Goal: Information Seeking & Learning: Learn about a topic

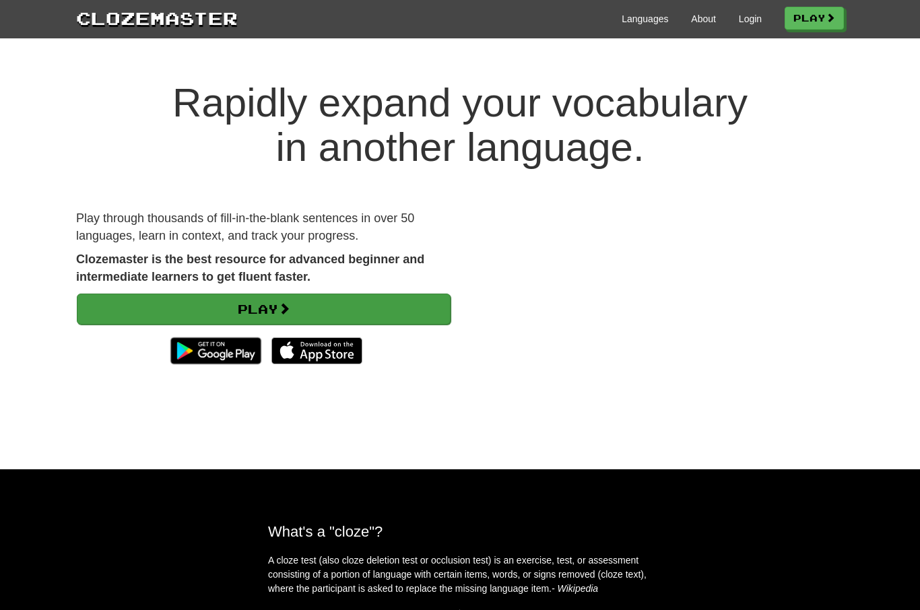
click at [315, 306] on link "Play" at bounding box center [264, 309] width 374 height 31
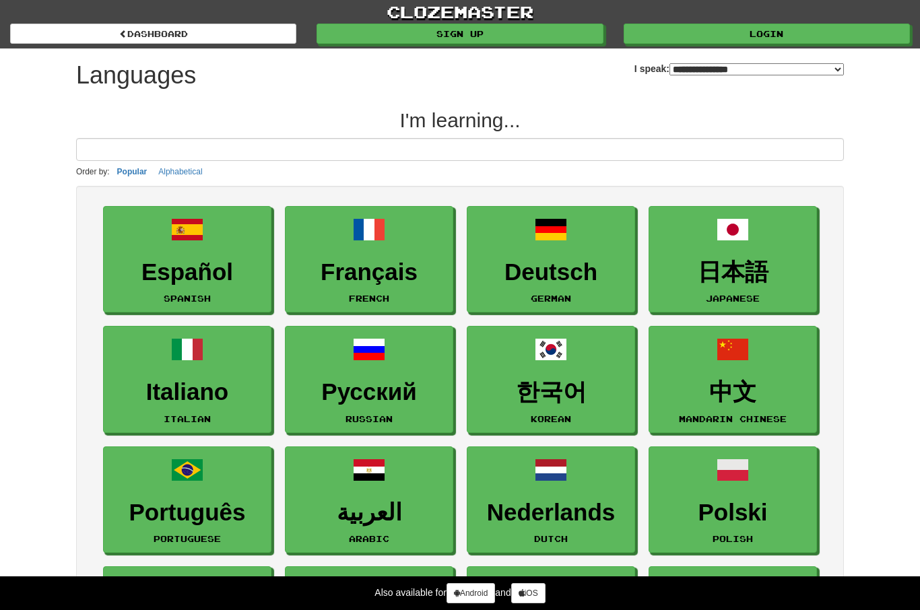
select select "*******"
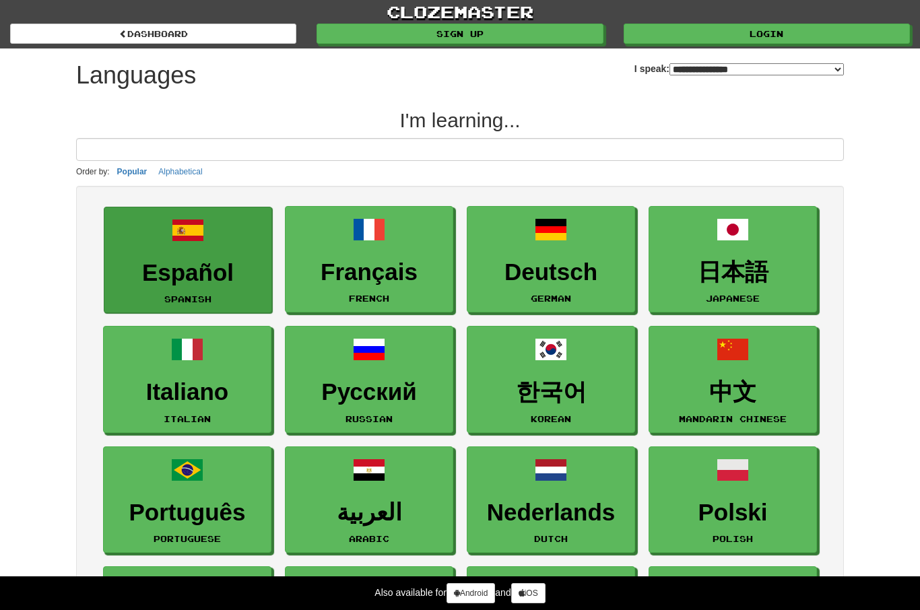
click at [220, 248] on link "Español Spanish" at bounding box center [188, 260] width 168 height 107
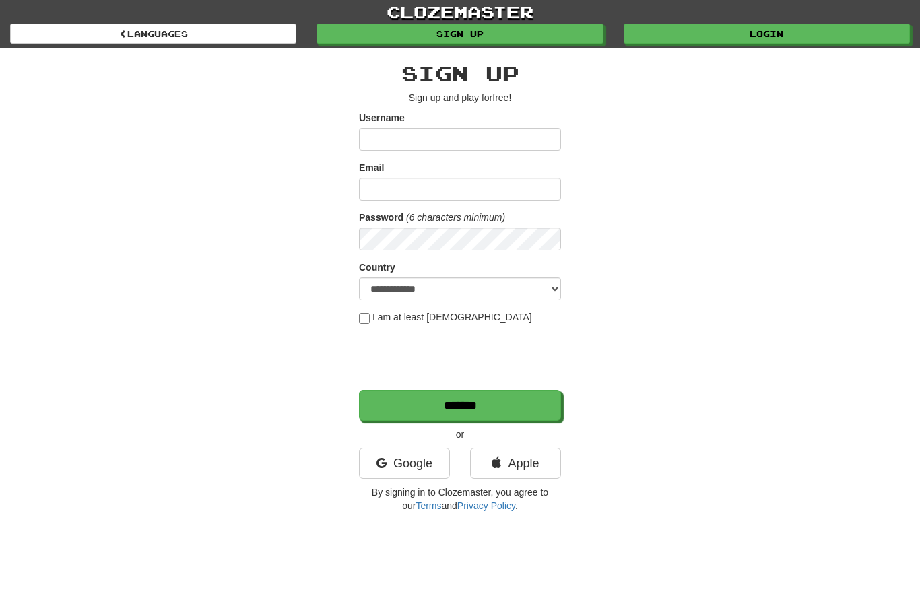
click at [719, 23] on link "clozemaster" at bounding box center [460, 12] width 920 height 24
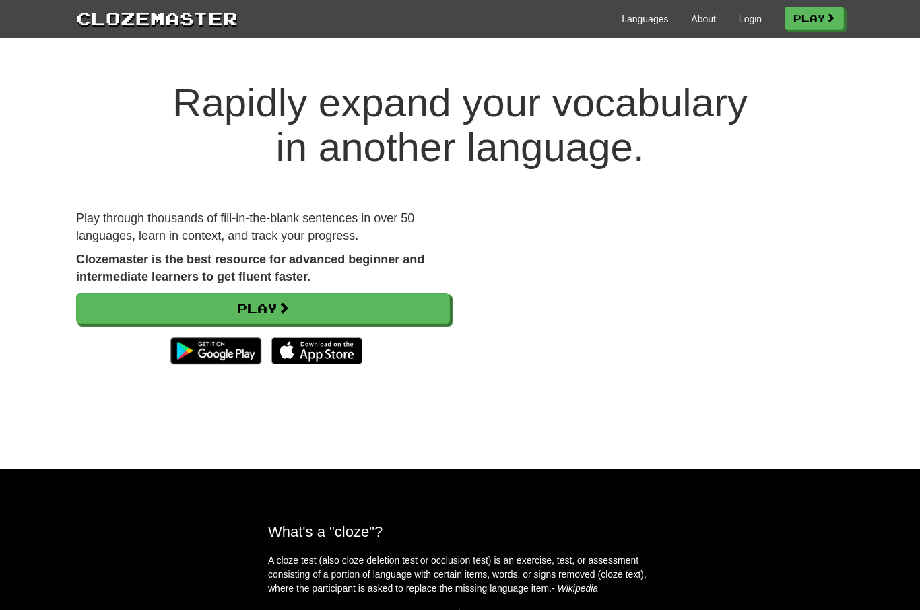
click at [719, 32] on div "Clozemaster Languages About Login Play" at bounding box center [460, 19] width 920 height 38
click at [737, 26] on div "Languages About Login Play" at bounding box center [541, 17] width 606 height 25
click at [742, 18] on link "Login" at bounding box center [750, 18] width 23 height 13
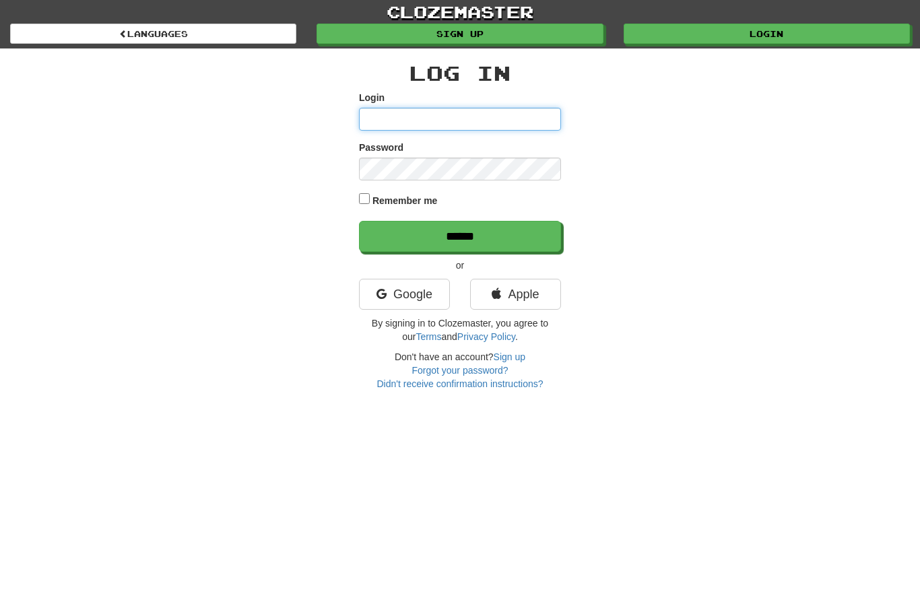
type input "**********"
click at [460, 235] on input "******" at bounding box center [460, 236] width 202 height 31
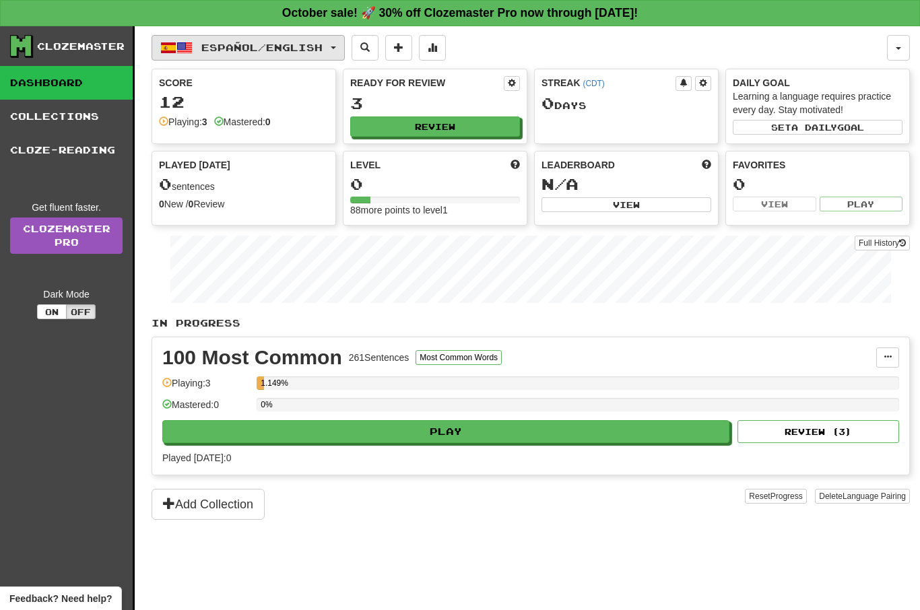
click at [216, 53] on button "Español / English" at bounding box center [248, 48] width 193 height 26
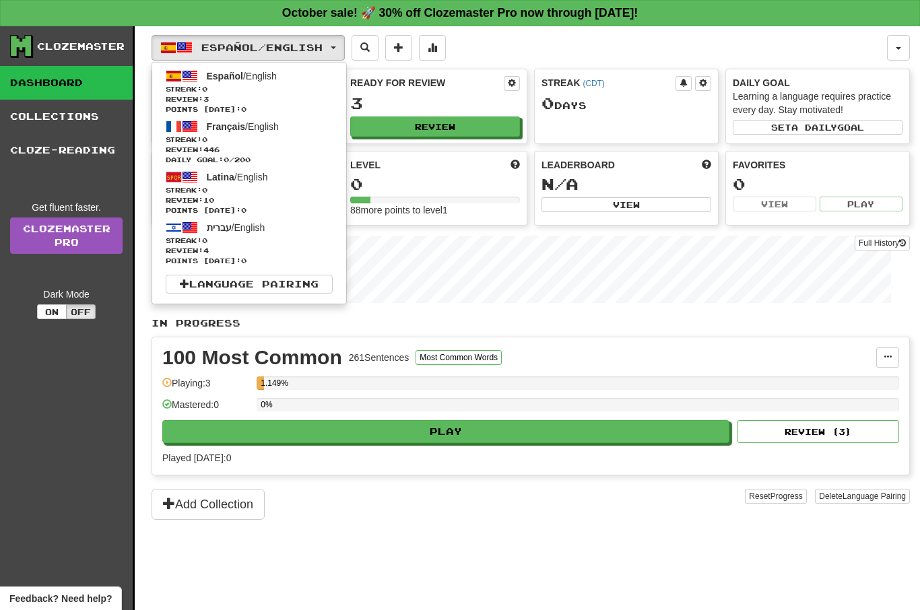
click at [418, 253] on div at bounding box center [460, 305] width 920 height 610
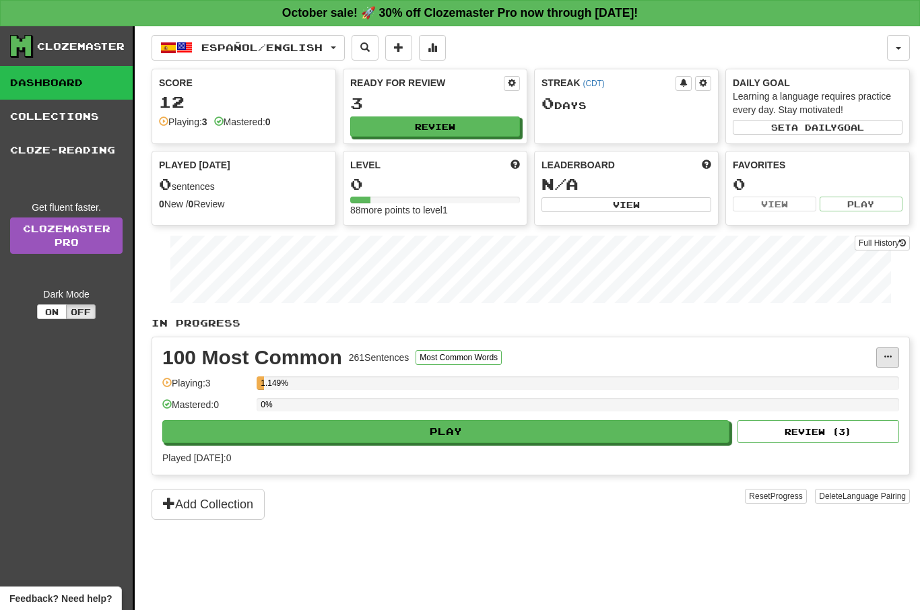
click at [893, 358] on button at bounding box center [887, 358] width 23 height 20
click at [890, 358] on div at bounding box center [460, 305] width 920 height 610
click at [260, 383] on div "1.149%" at bounding box center [260, 382] width 7 height 13
click at [448, 123] on button "Review" at bounding box center [436, 127] width 170 height 20
select select "**"
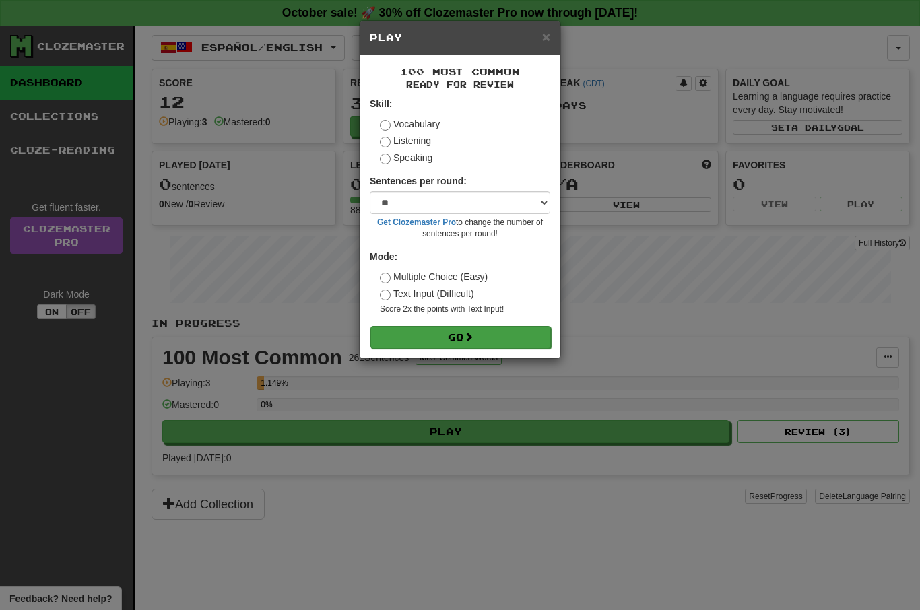
click at [452, 327] on button "Go" at bounding box center [460, 337] width 180 height 23
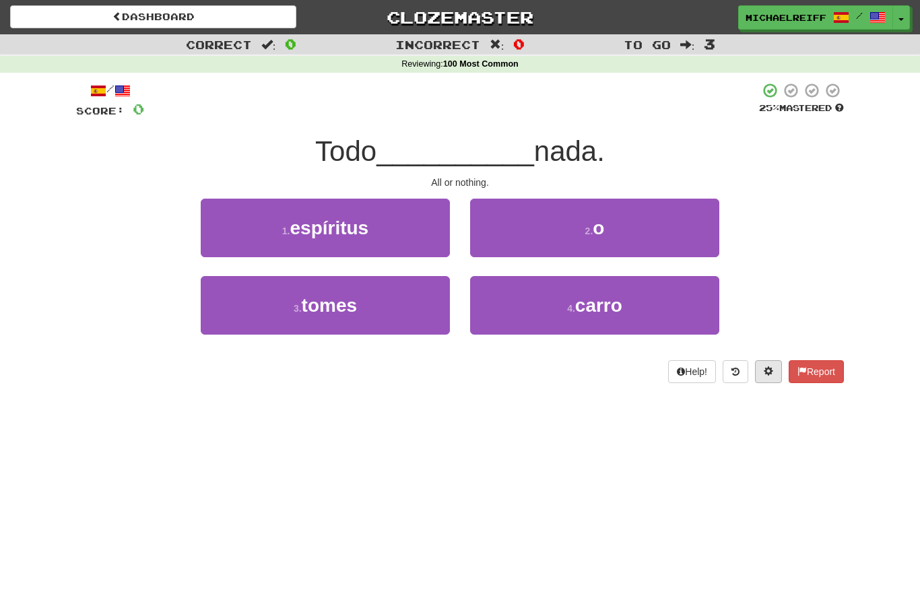
click at [757, 367] on button at bounding box center [768, 371] width 27 height 23
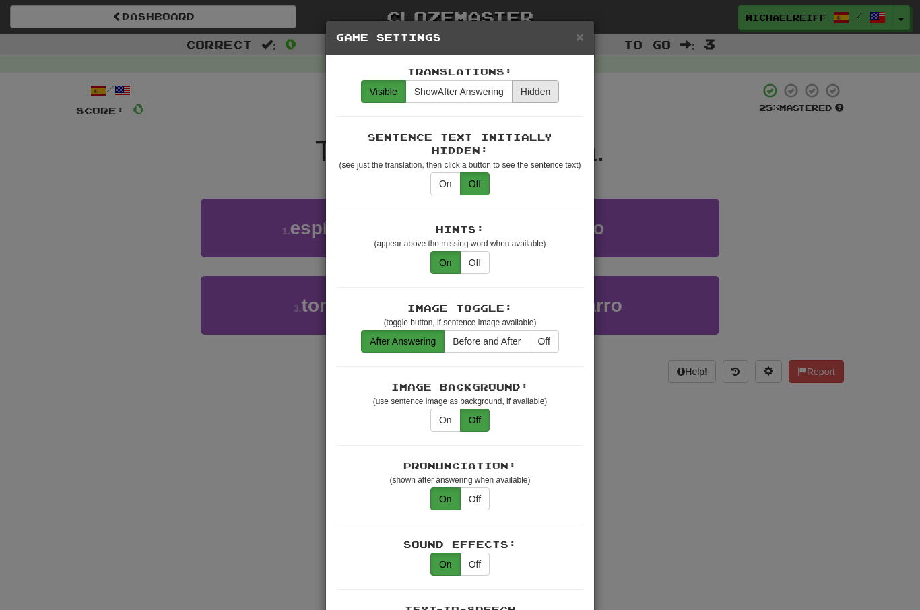
click at [540, 95] on button "Hidden" at bounding box center [535, 91] width 47 height 23
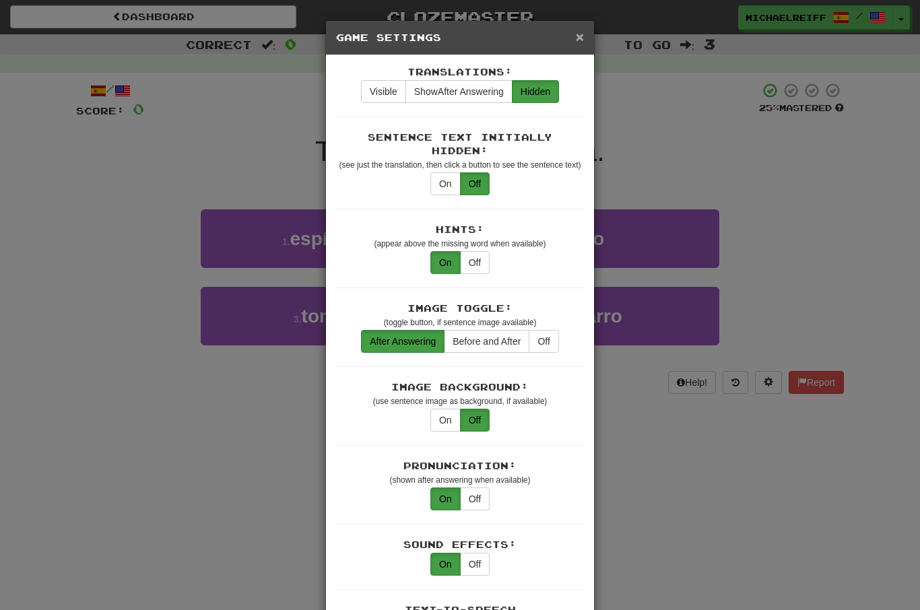
click at [582, 38] on span "×" at bounding box center [580, 36] width 8 height 15
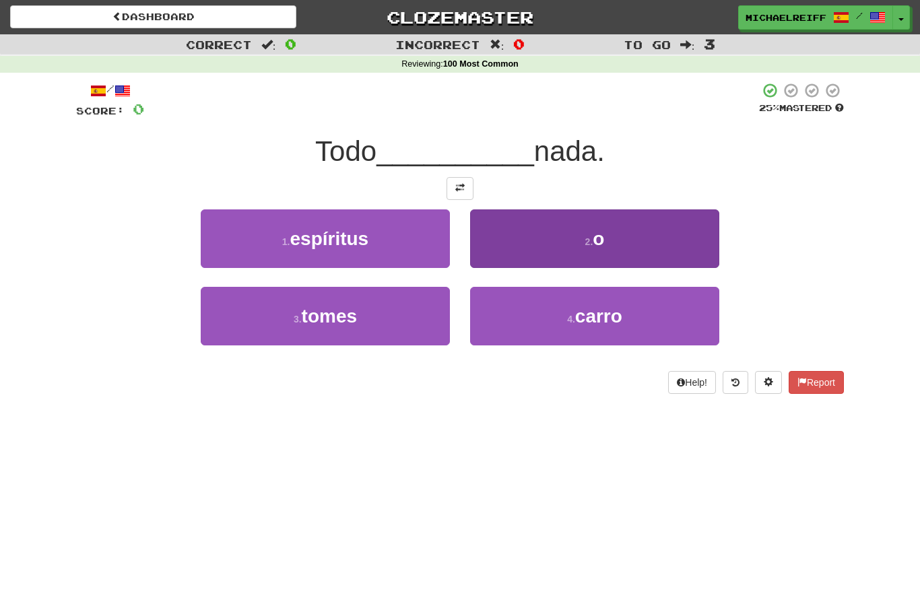
click at [594, 251] on button "2 . o" at bounding box center [594, 238] width 249 height 59
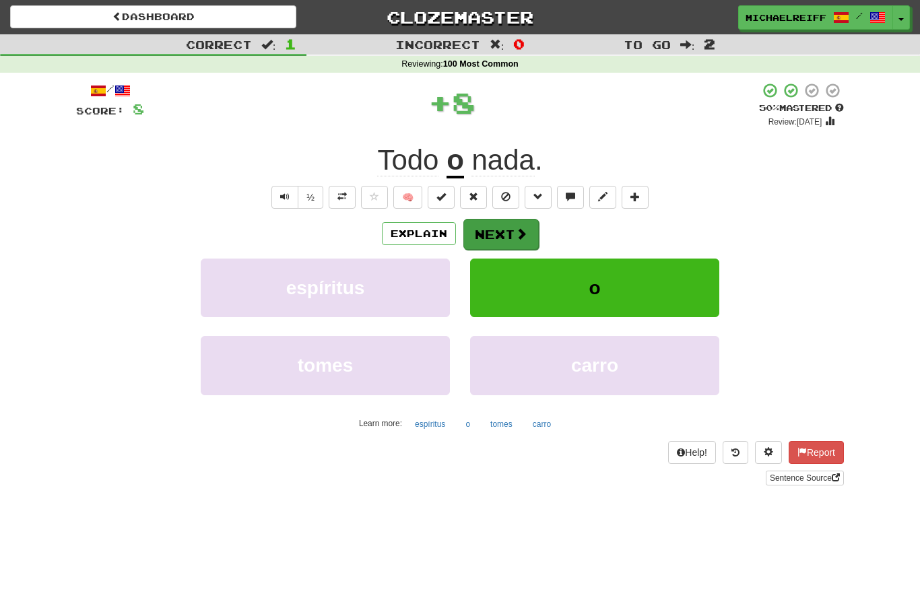
click at [508, 232] on button "Next" at bounding box center [500, 234] width 75 height 31
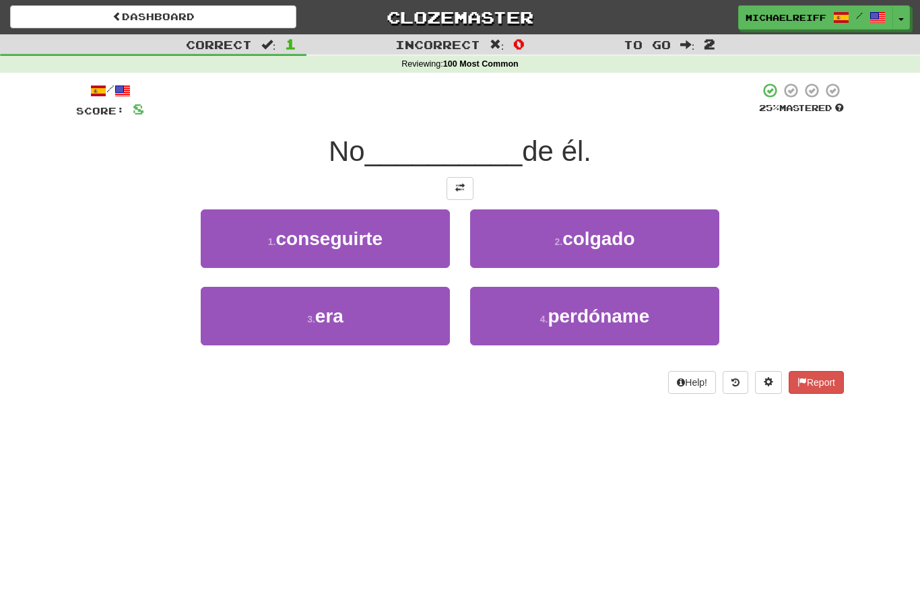
click at [460, 192] on button at bounding box center [460, 188] width 27 height 23
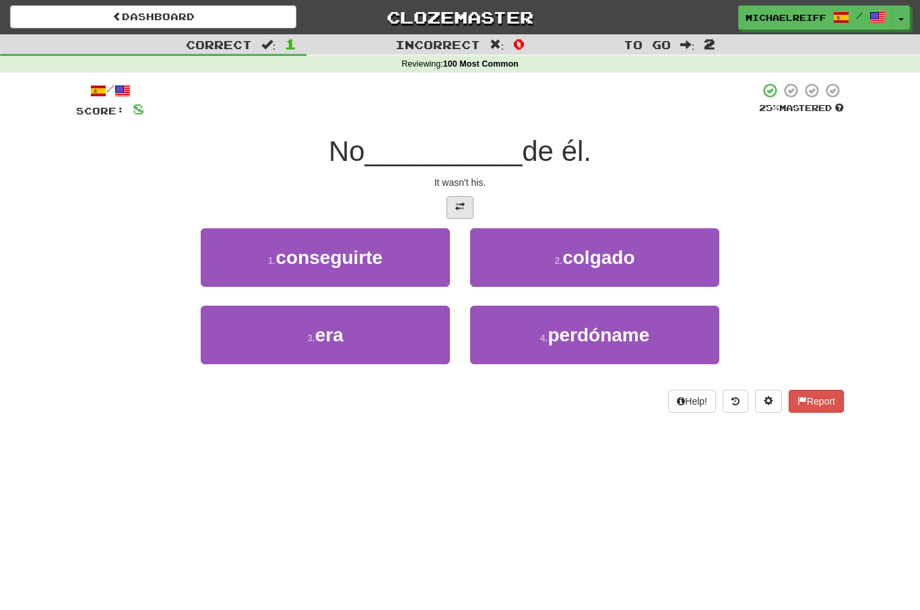
click at [465, 211] on button at bounding box center [460, 207] width 27 height 23
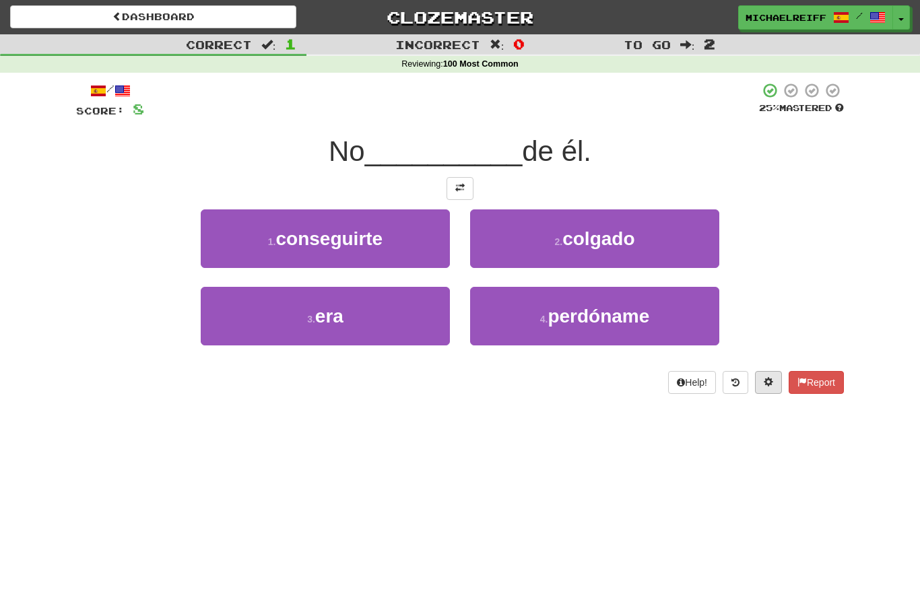
click at [757, 377] on button at bounding box center [768, 382] width 27 height 23
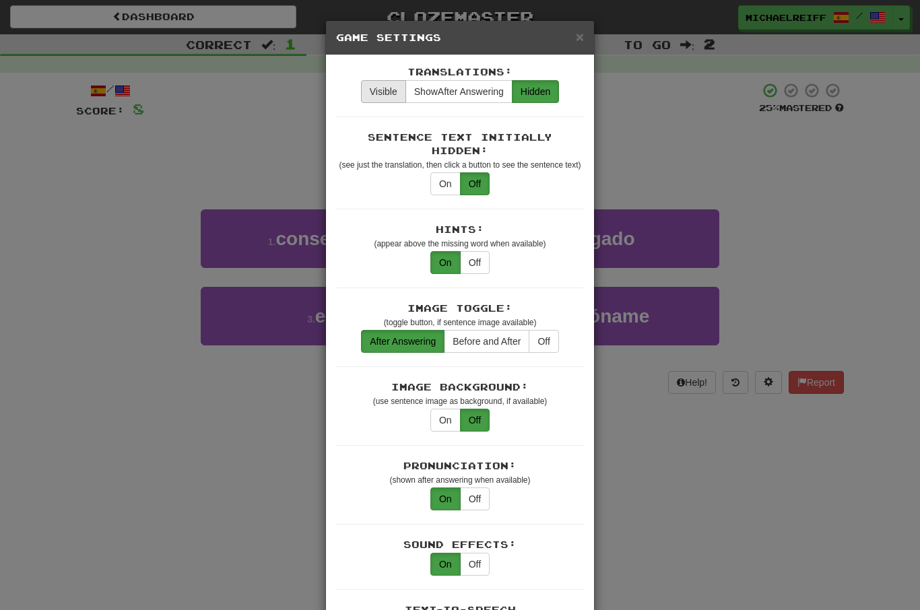
click at [385, 90] on button "Visible" at bounding box center [383, 91] width 45 height 23
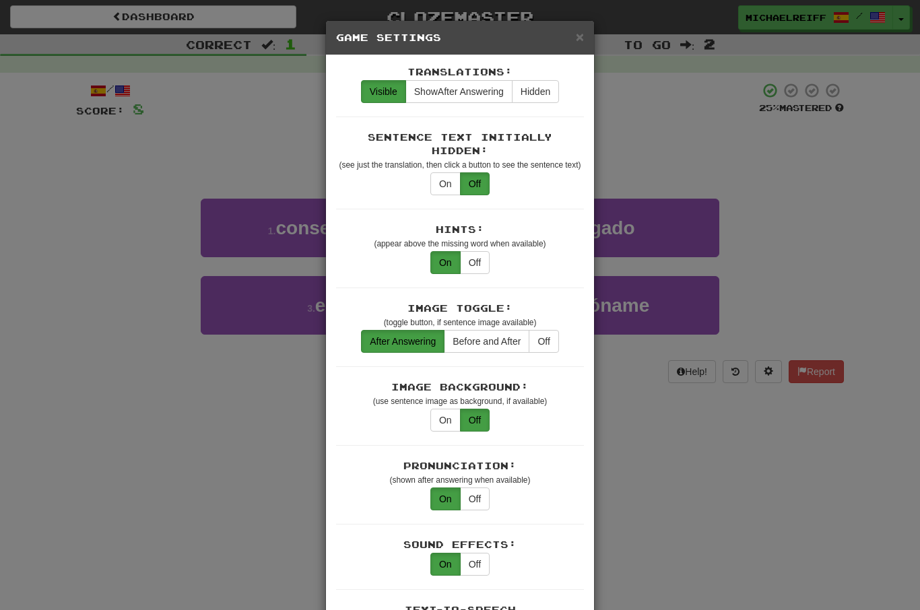
click at [573, 34] on h5 "Game Settings" at bounding box center [460, 37] width 248 height 13
click at [579, 43] on span "×" at bounding box center [580, 36] width 8 height 15
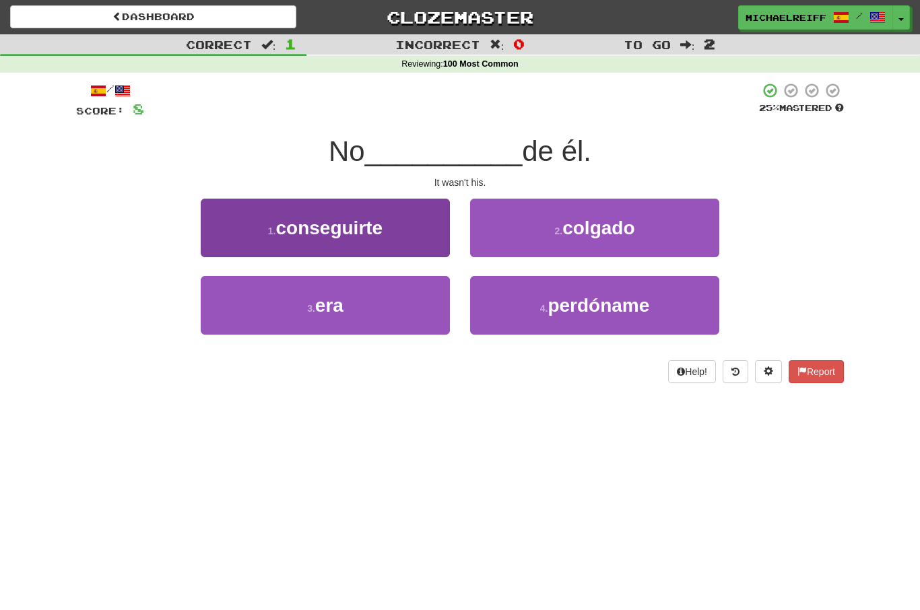
click at [339, 304] on span "era" at bounding box center [329, 305] width 28 height 21
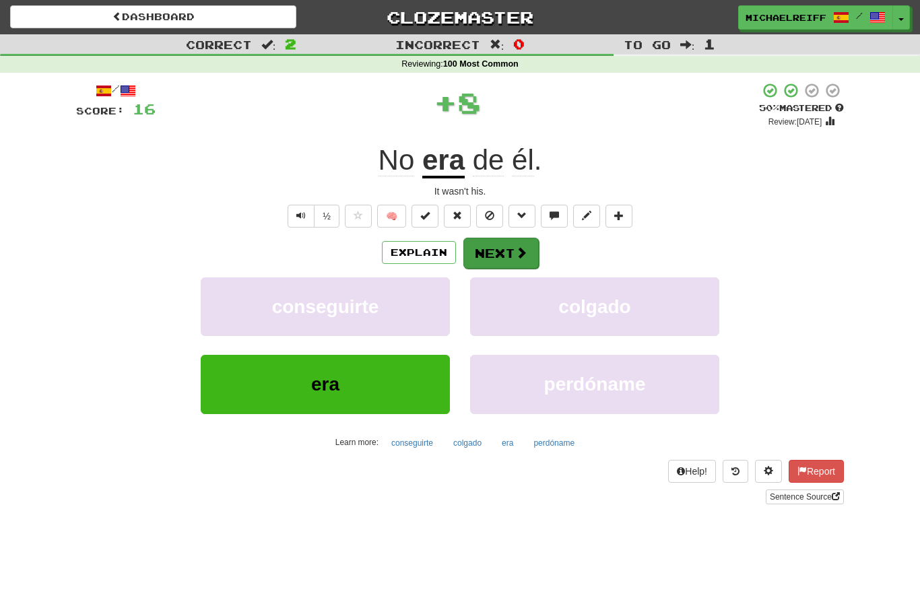
click at [504, 248] on button "Next" at bounding box center [500, 253] width 75 height 31
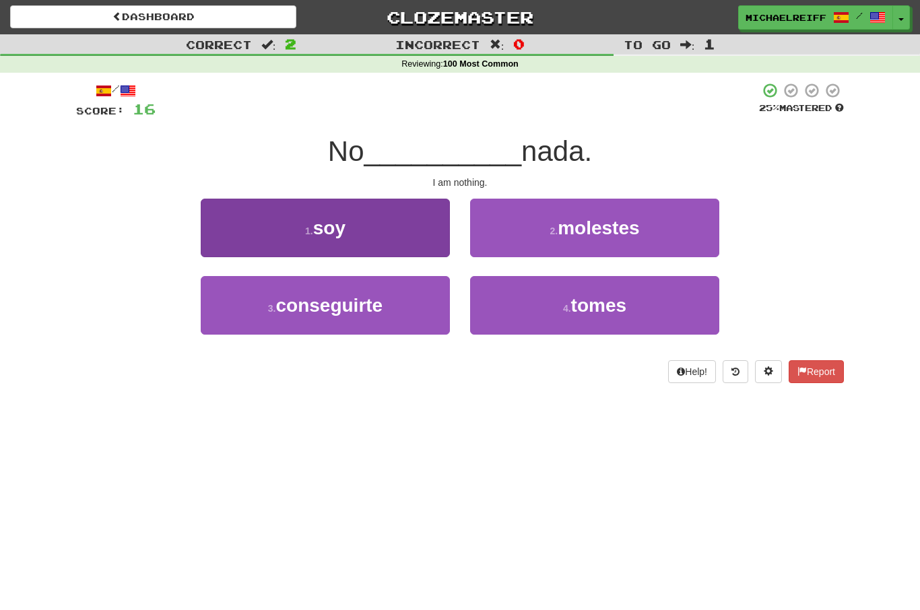
click at [403, 207] on button "1 . soy" at bounding box center [325, 228] width 249 height 59
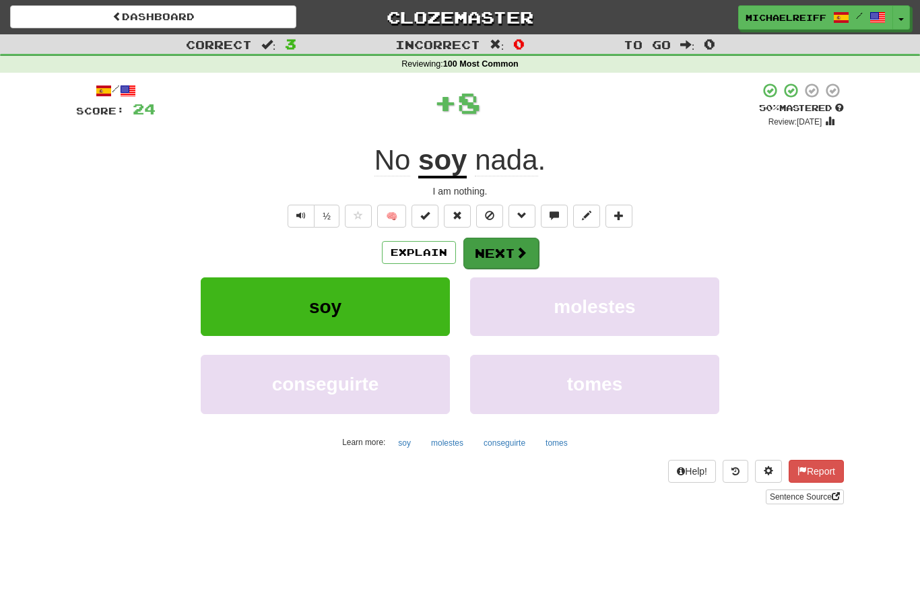
click at [498, 244] on button "Next" at bounding box center [500, 253] width 75 height 31
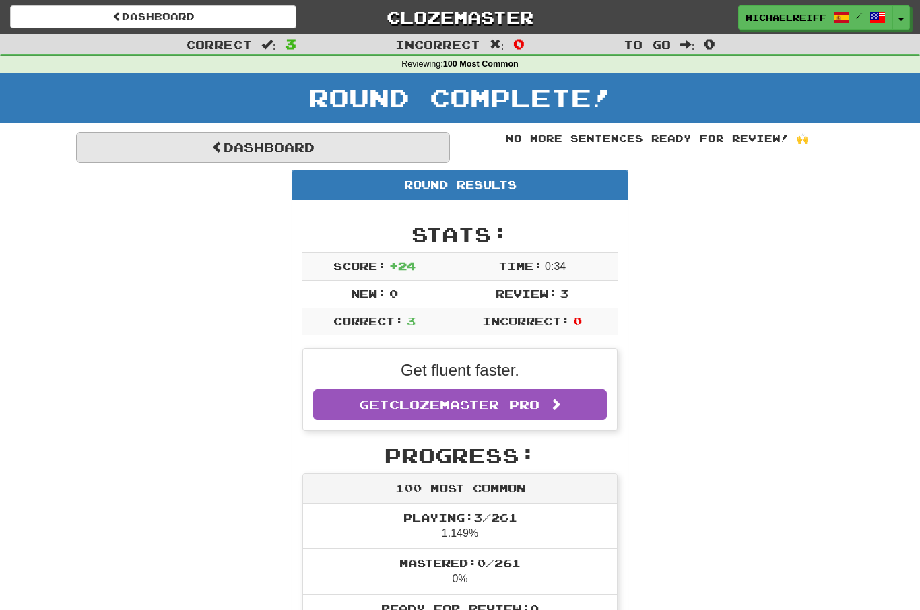
click at [352, 158] on link "Dashboard" at bounding box center [263, 147] width 374 height 31
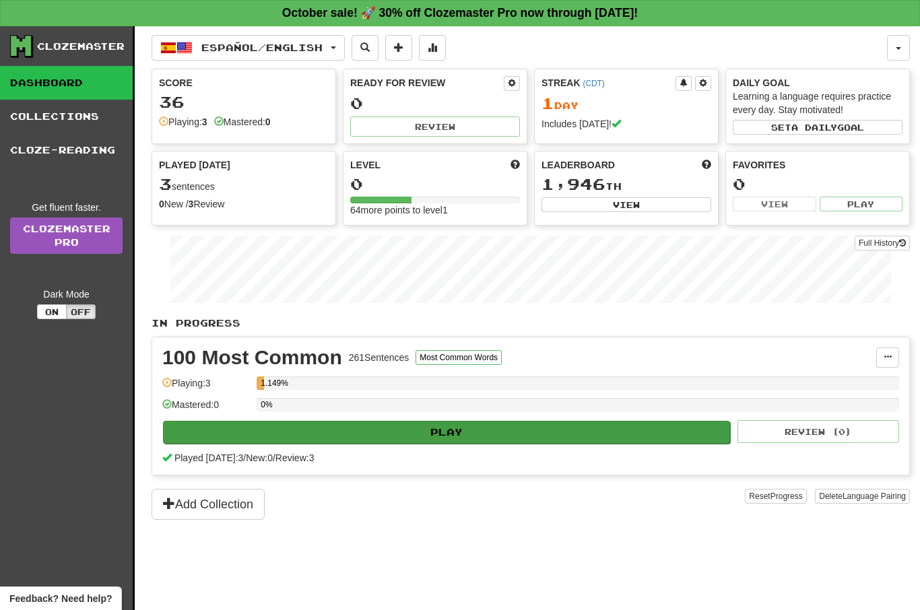
click at [432, 433] on button "Play" at bounding box center [446, 432] width 567 height 23
select select "**"
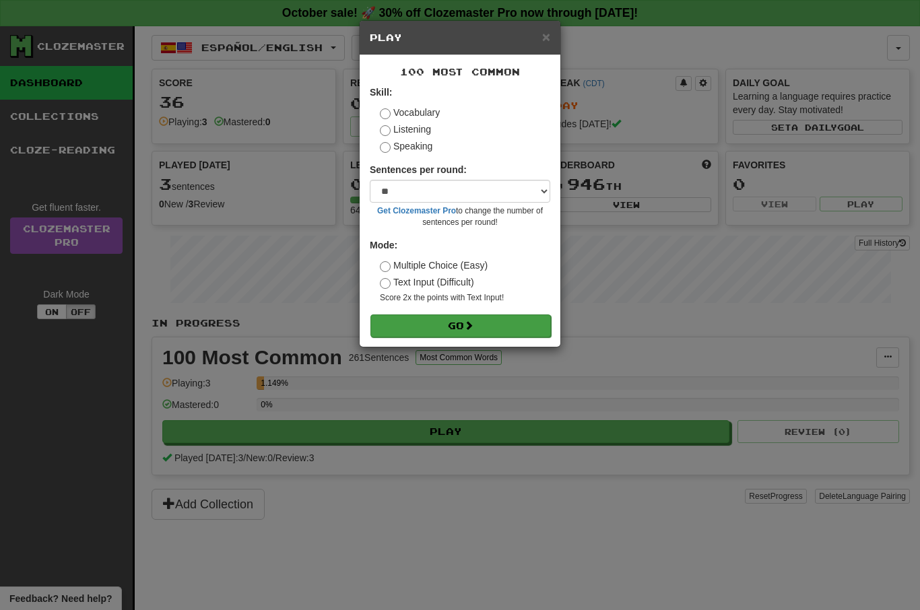
click at [491, 323] on button "Go" at bounding box center [460, 326] width 180 height 23
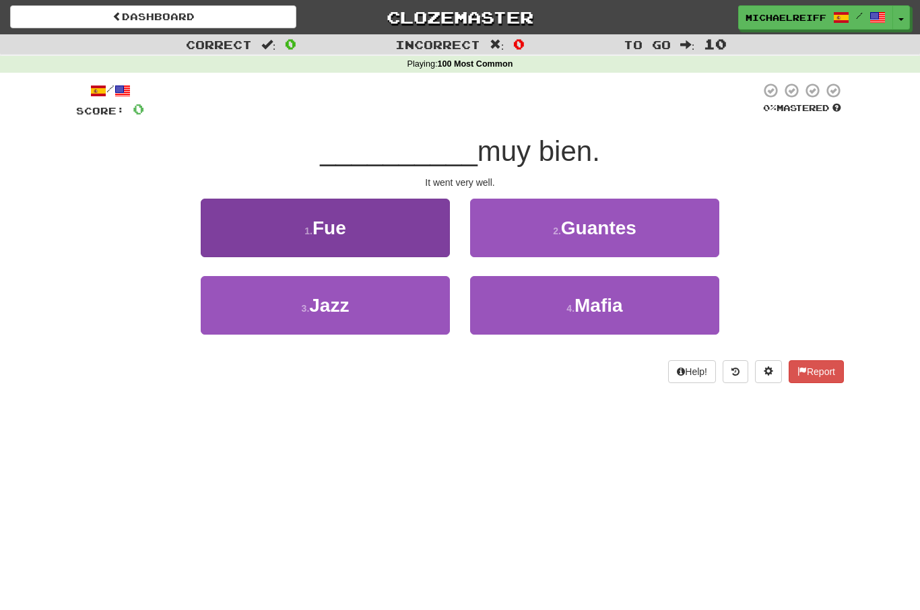
click at [414, 228] on button "1 . Fue" at bounding box center [325, 228] width 249 height 59
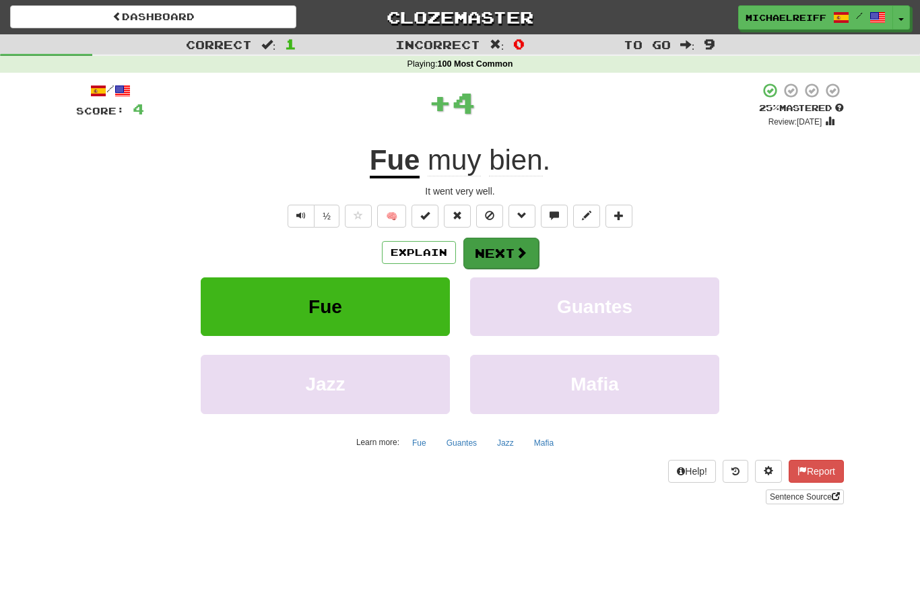
click at [511, 251] on button "Next" at bounding box center [500, 253] width 75 height 31
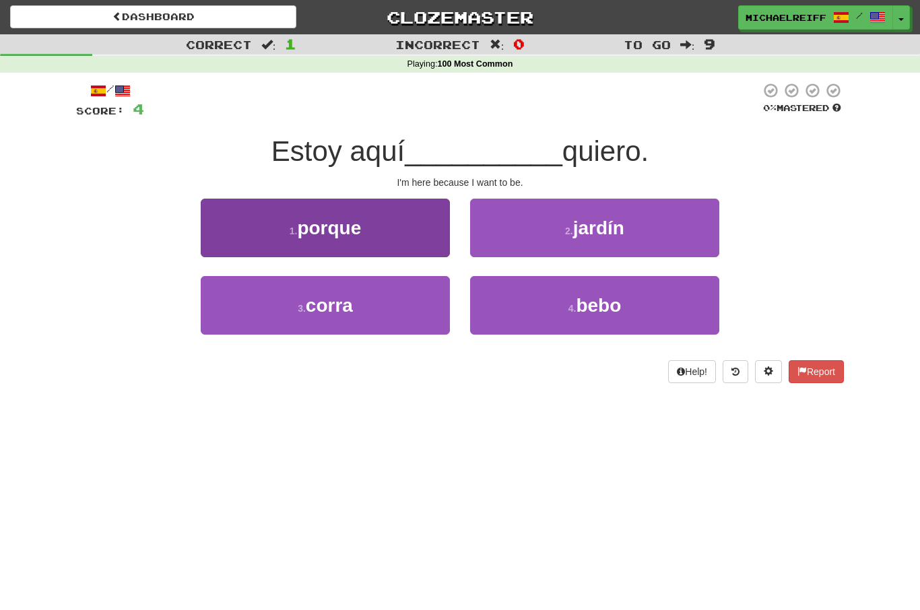
click at [381, 228] on button "1 . porque" at bounding box center [325, 228] width 249 height 59
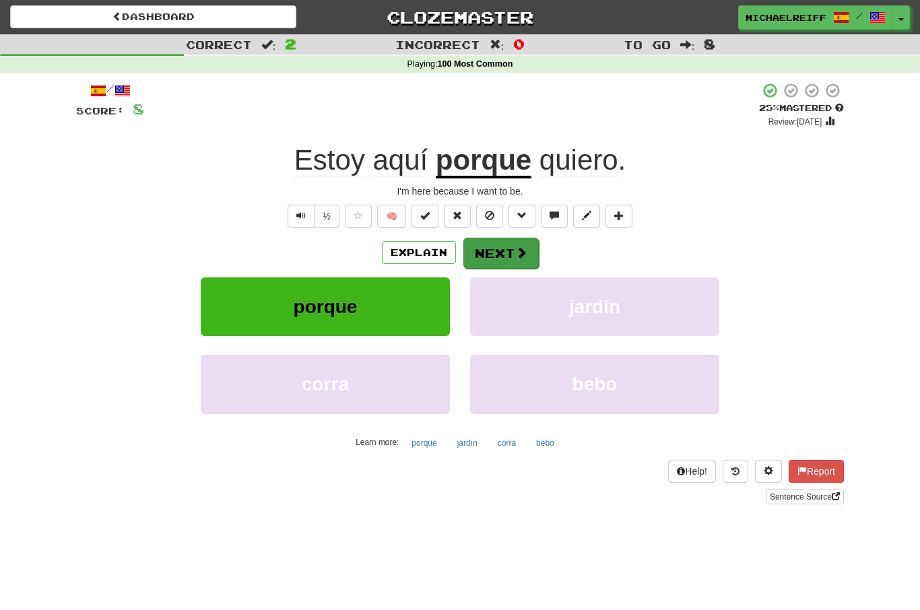
click at [494, 245] on button "Next" at bounding box center [500, 253] width 75 height 31
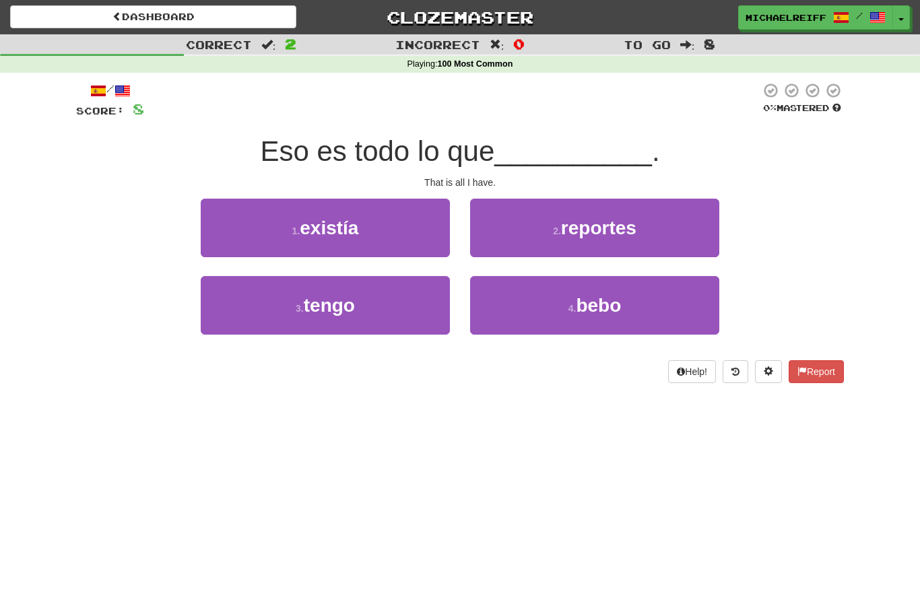
drag, startPoint x: 271, startPoint y: 147, endPoint x: 512, endPoint y: 135, distance: 241.4
click at [512, 135] on div "Eso es todo lo que __________ ." at bounding box center [460, 151] width 768 height 37
click at [512, 135] on span "__________" at bounding box center [573, 151] width 158 height 32
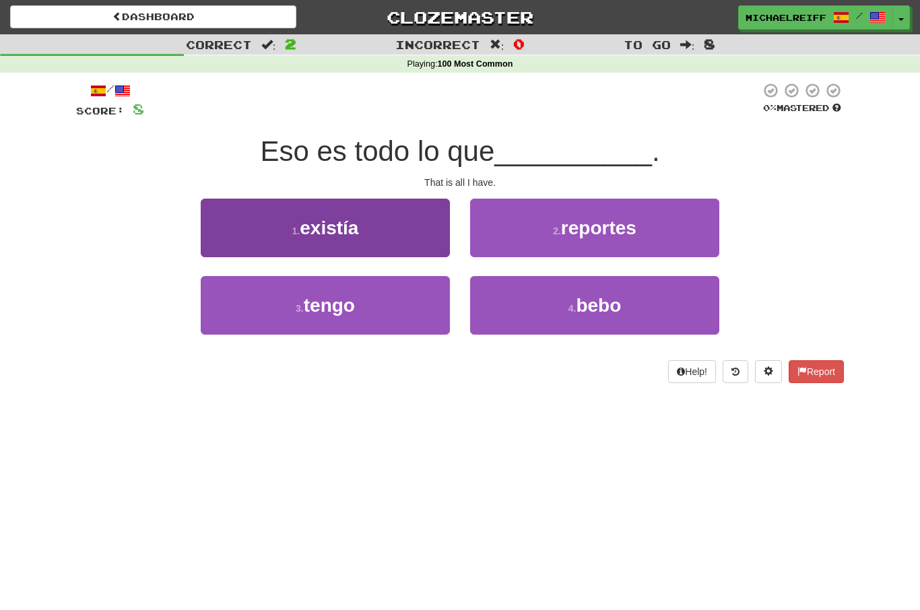
click at [401, 323] on button "3 . tengo" at bounding box center [325, 305] width 249 height 59
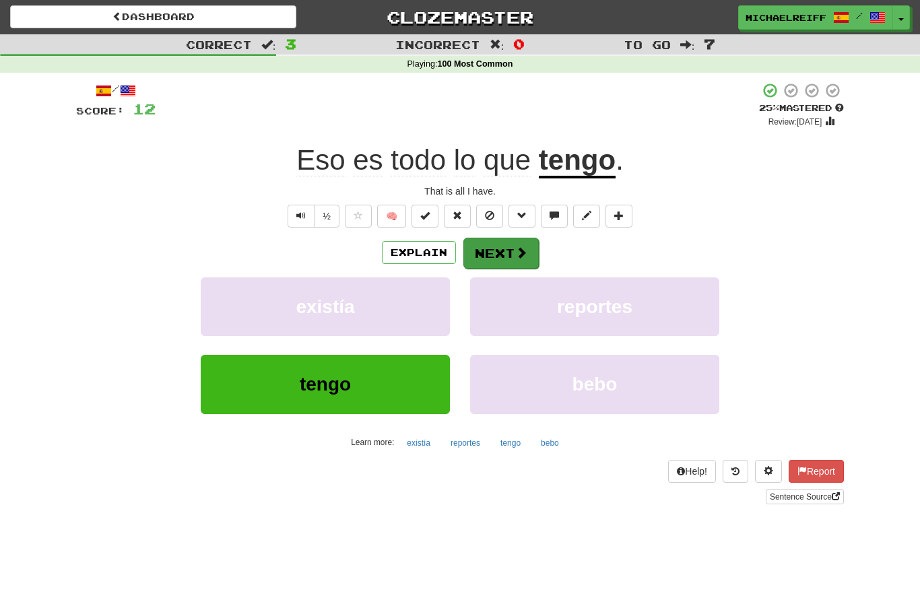
click at [507, 260] on button "Next" at bounding box center [500, 253] width 75 height 31
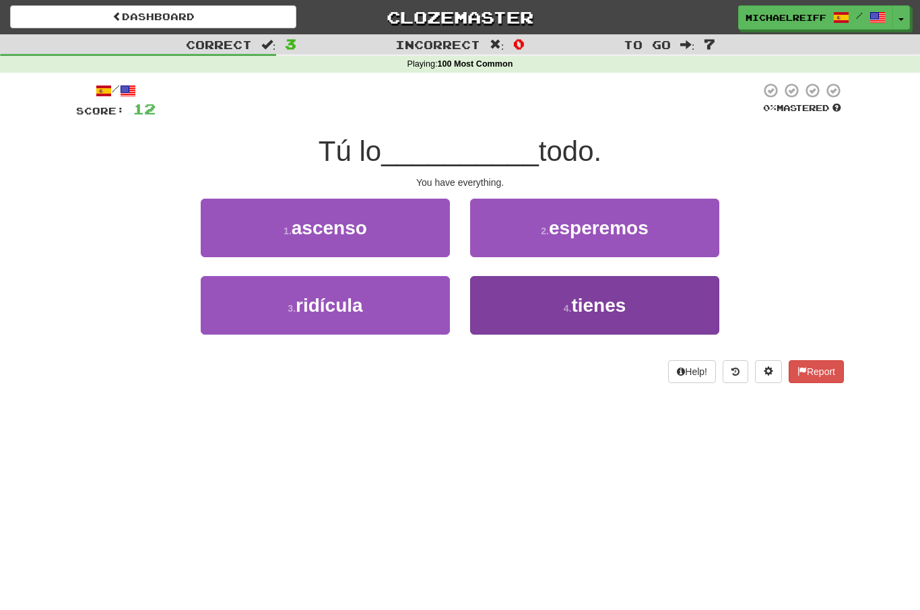
click at [560, 297] on button "4 . tienes" at bounding box center [594, 305] width 249 height 59
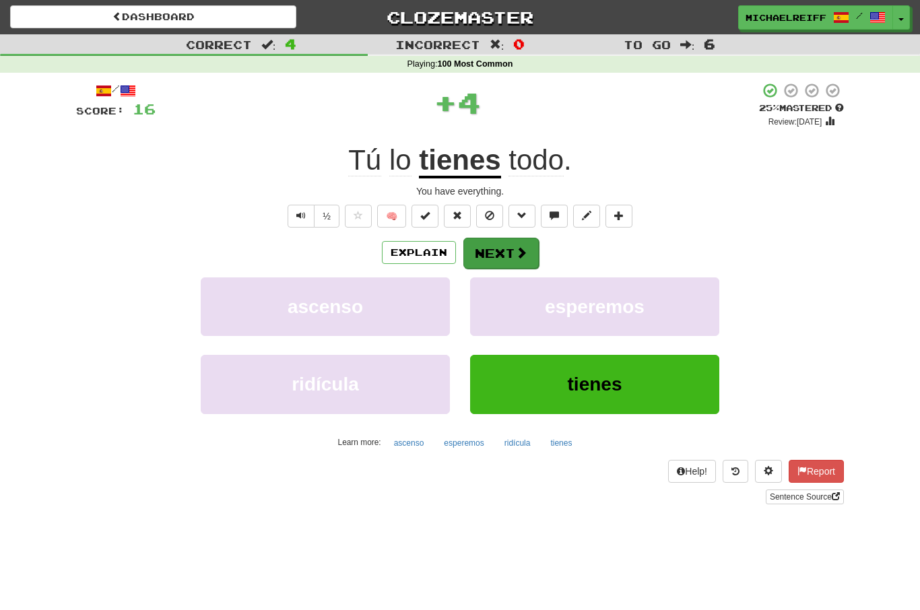
click at [508, 254] on button "Next" at bounding box center [500, 253] width 75 height 31
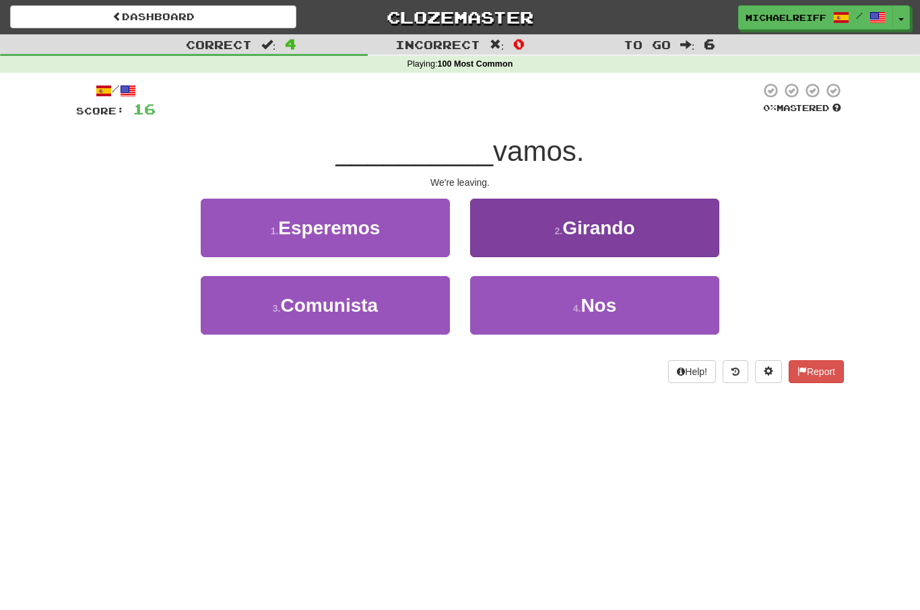
click at [554, 314] on button "4 . Nos" at bounding box center [594, 305] width 249 height 59
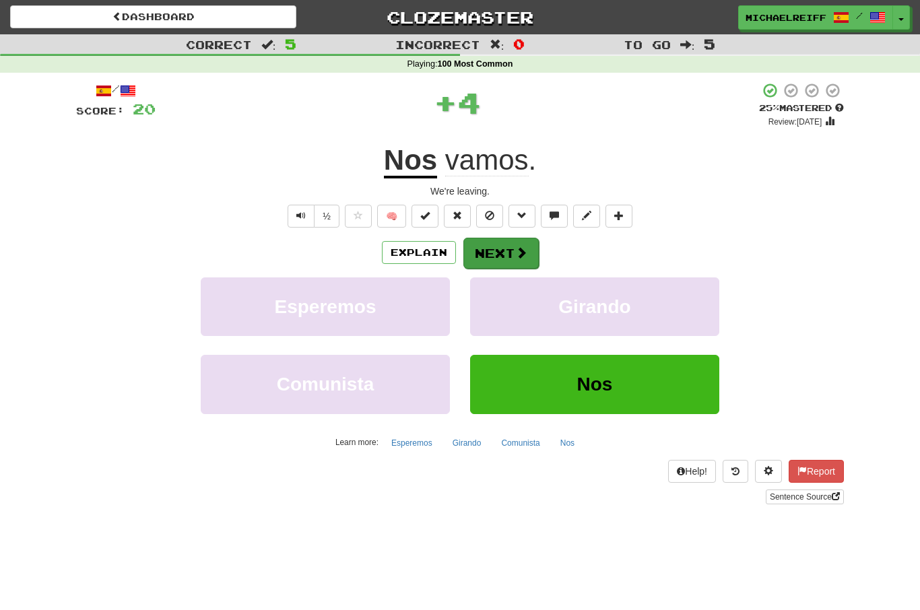
click at [495, 239] on button "Next" at bounding box center [500, 253] width 75 height 31
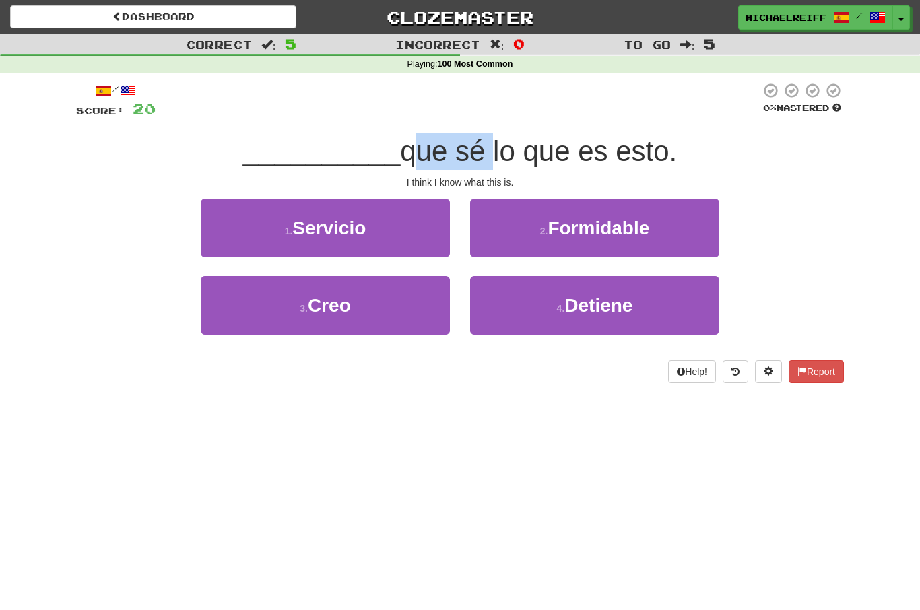
drag, startPoint x: 395, startPoint y: 150, endPoint x: 479, endPoint y: 141, distance: 84.0
click at [479, 141] on span "que sé lo que es esto." at bounding box center [538, 151] width 277 height 32
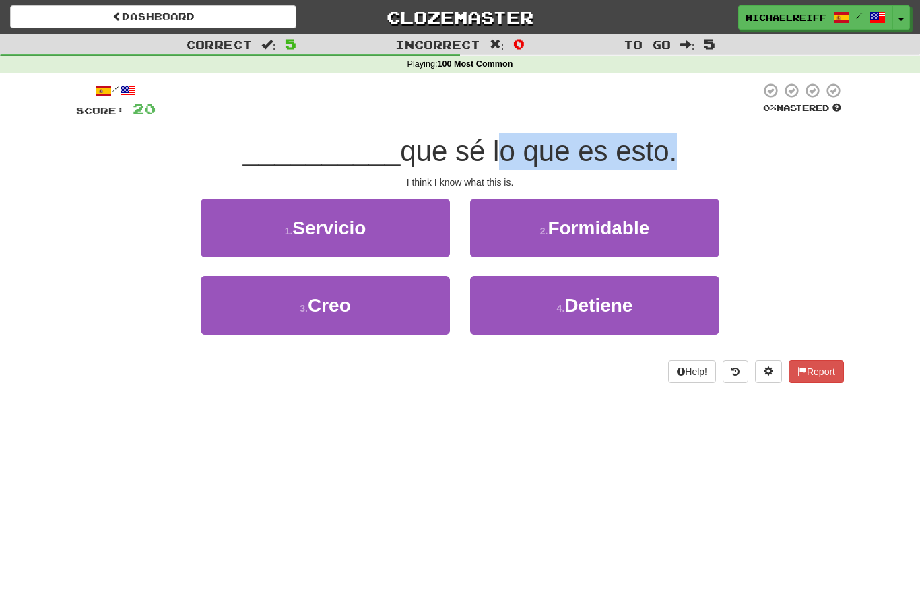
drag, startPoint x: 490, startPoint y: 148, endPoint x: 664, endPoint y: 143, distance: 174.5
click at [664, 143] on span "que sé lo que es esto." at bounding box center [538, 151] width 277 height 32
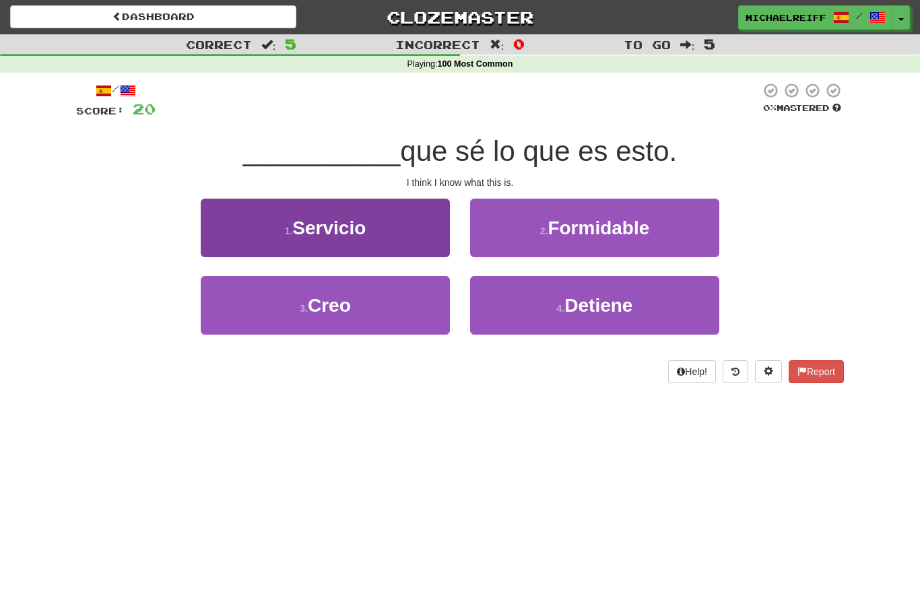
click at [414, 325] on button "3 . Creo" at bounding box center [325, 305] width 249 height 59
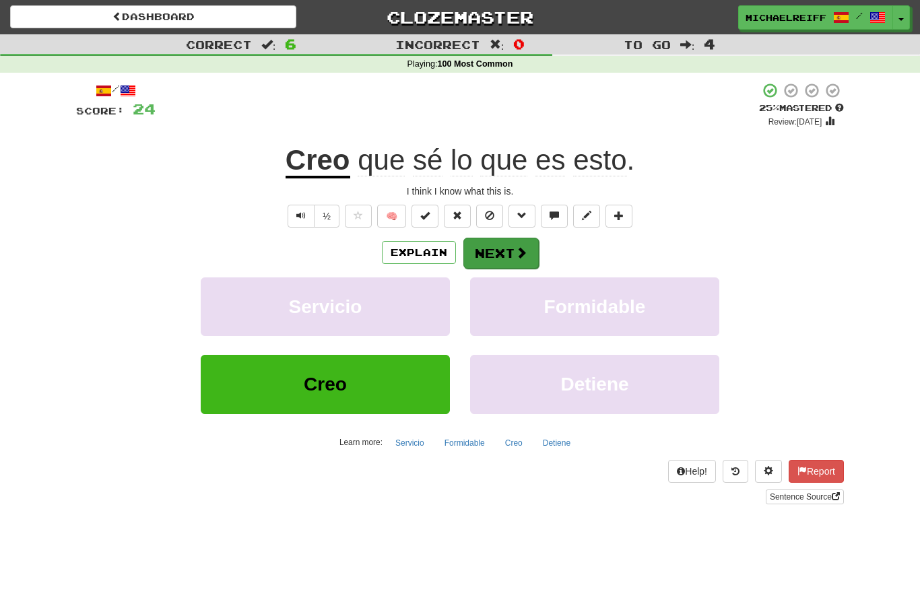
click at [526, 240] on button "Next" at bounding box center [500, 253] width 75 height 31
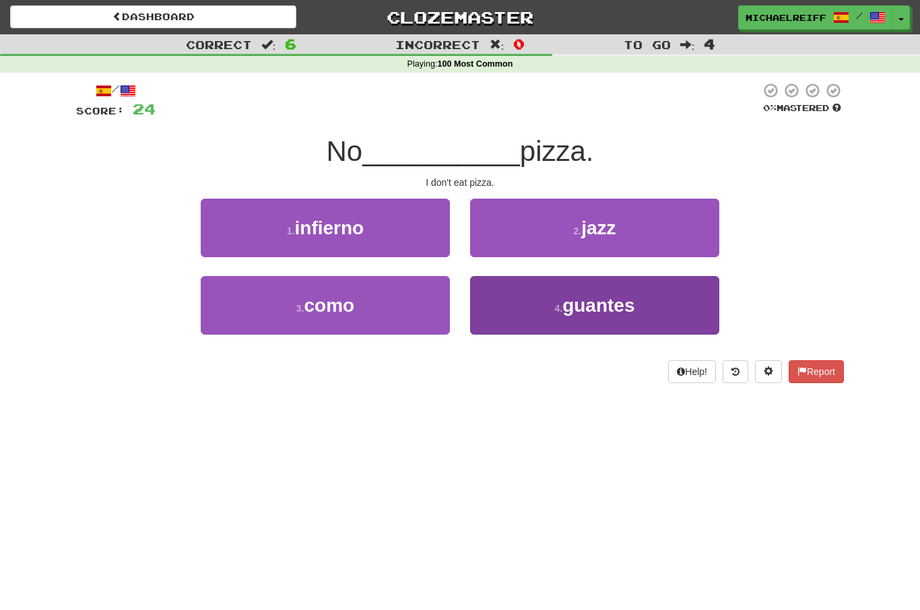
click at [498, 321] on button "4 . guantes" at bounding box center [594, 305] width 249 height 59
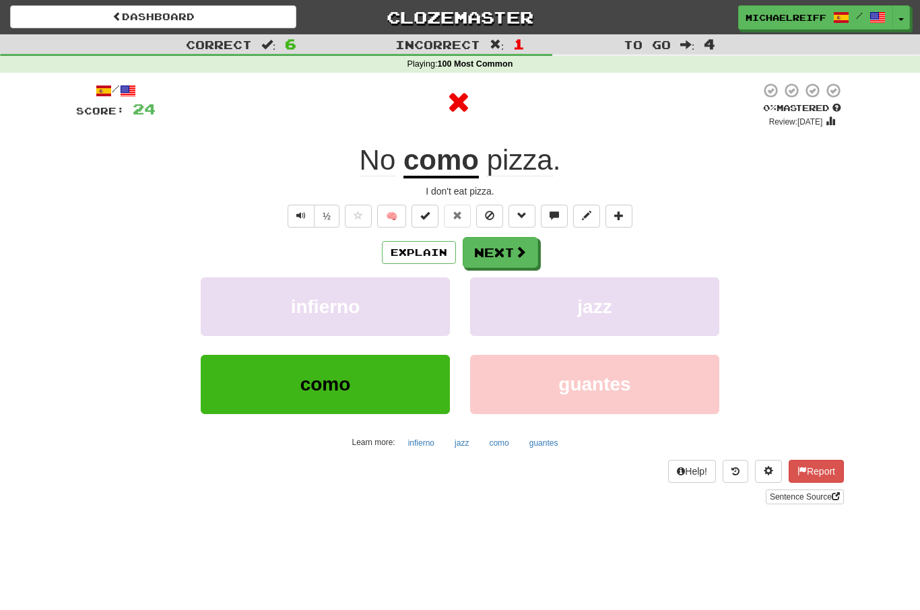
click at [449, 169] on u "como" at bounding box center [440, 161] width 75 height 34
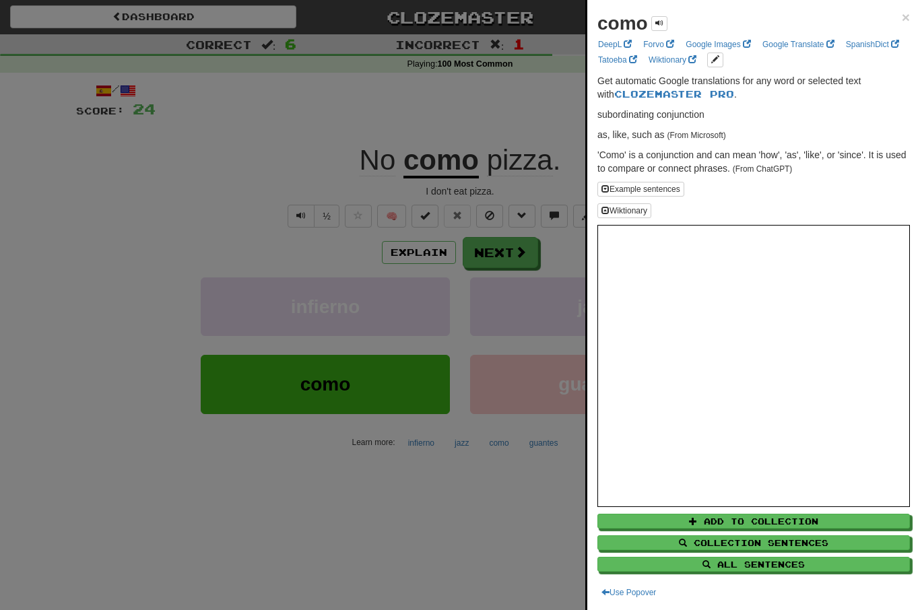
click at [504, 442] on div at bounding box center [460, 305] width 920 height 610
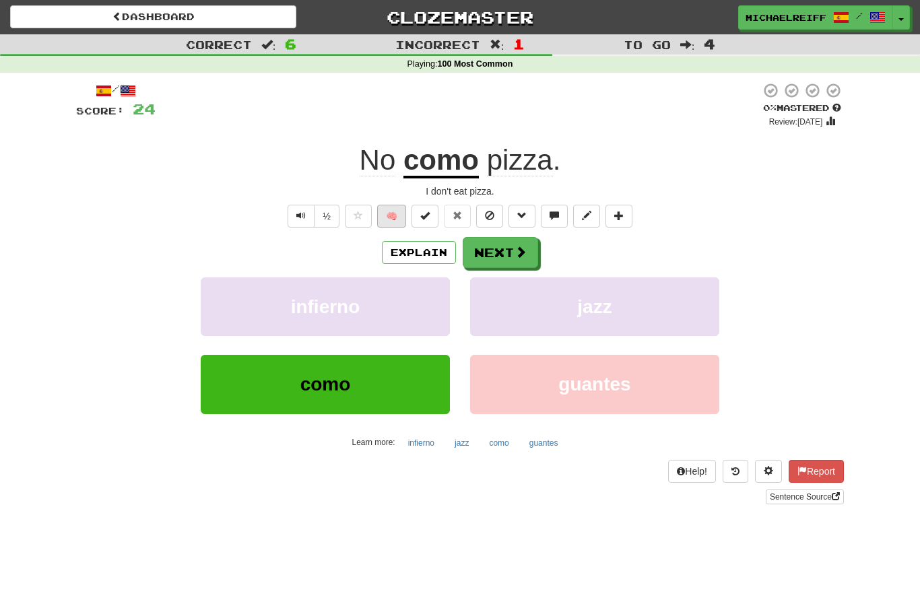
click at [393, 212] on button "🧠" at bounding box center [391, 216] width 29 height 23
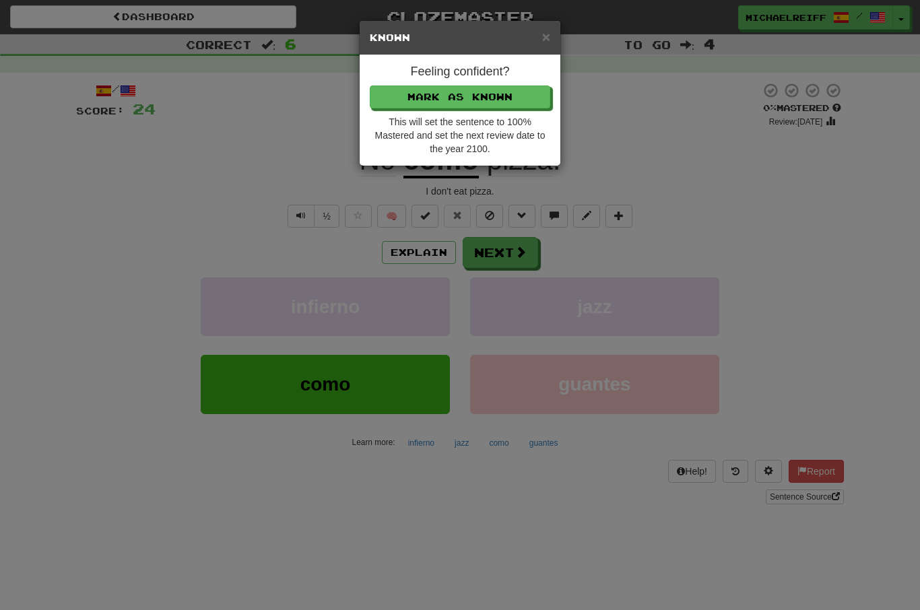
click at [355, 175] on div "× Known Feeling confident? Mark as Known This will set the sentence to 100% Mas…" at bounding box center [460, 305] width 920 height 610
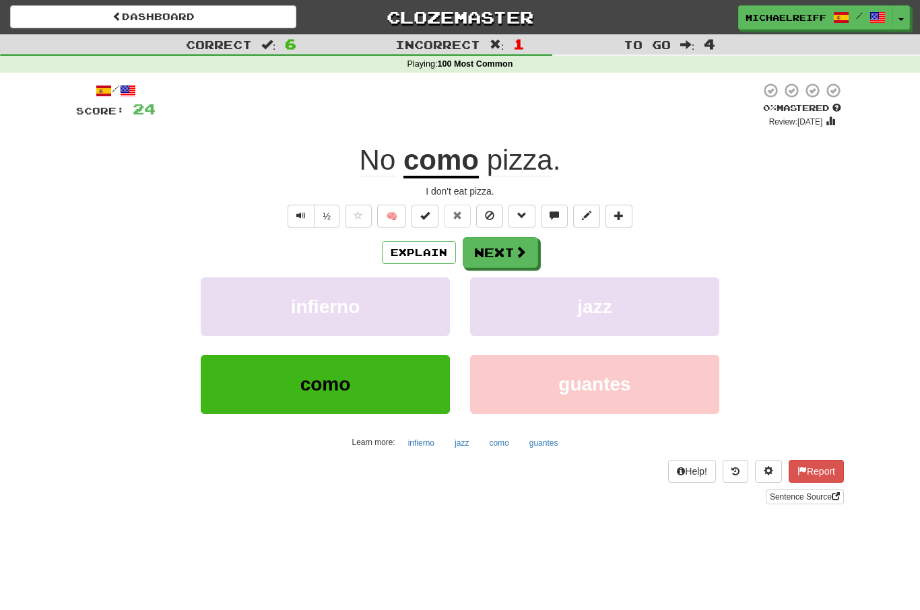
click at [577, 160] on div "No como pizza ." at bounding box center [460, 160] width 768 height 37
click at [529, 243] on button "Next" at bounding box center [500, 253] width 75 height 31
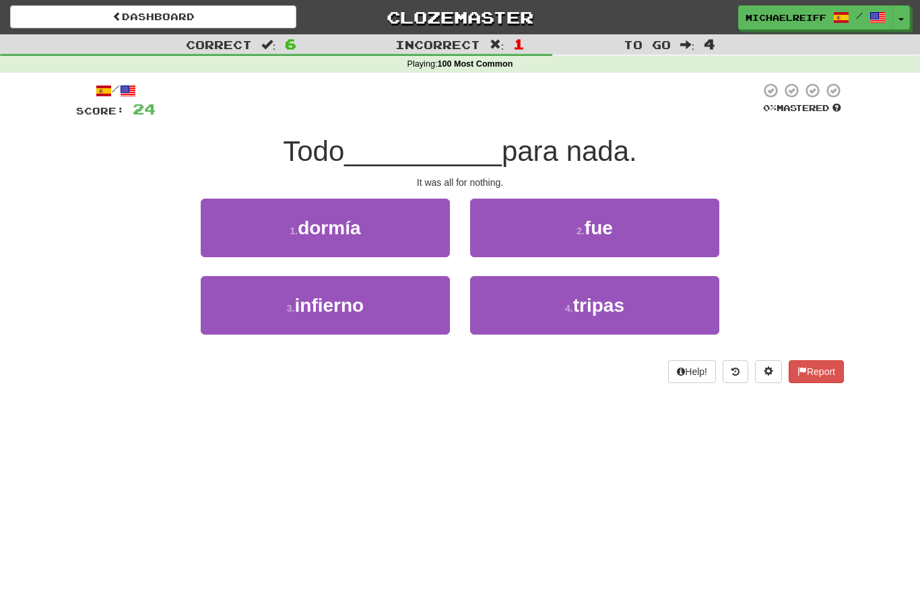
drag, startPoint x: 282, startPoint y: 159, endPoint x: 671, endPoint y: 159, distance: 390.0
click at [671, 159] on div "Todo __________ para nada." at bounding box center [460, 151] width 768 height 37
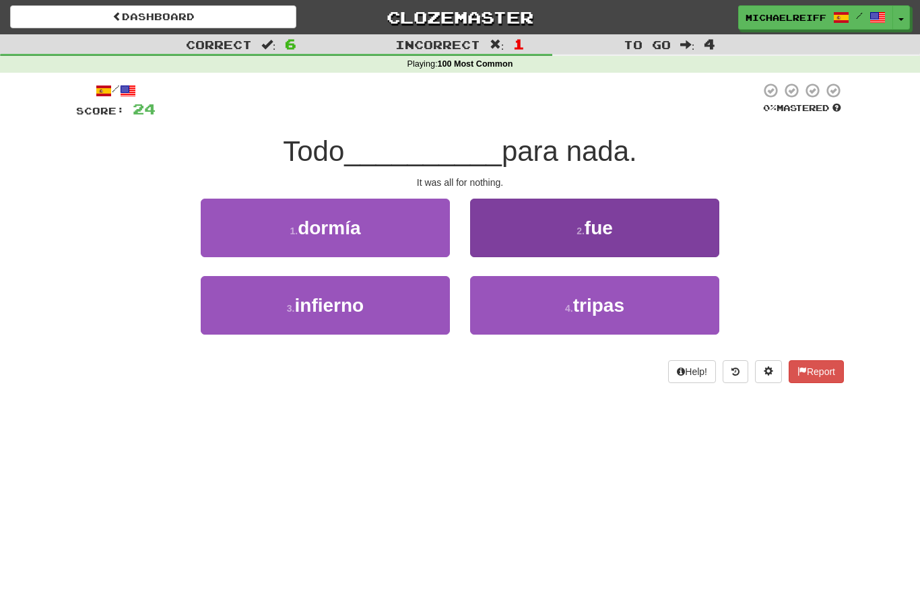
click at [621, 222] on button "2 . fue" at bounding box center [594, 228] width 249 height 59
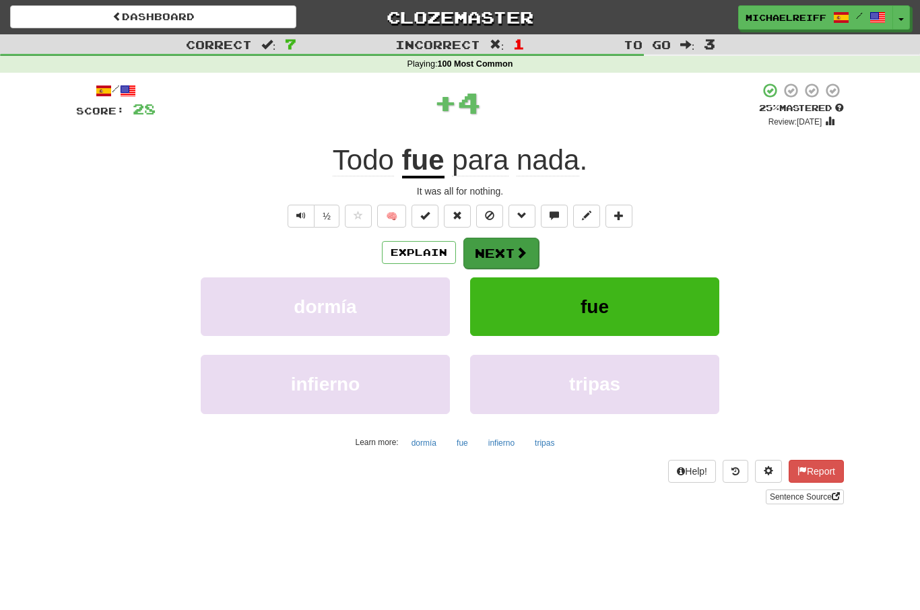
click at [521, 247] on span at bounding box center [521, 253] width 12 height 12
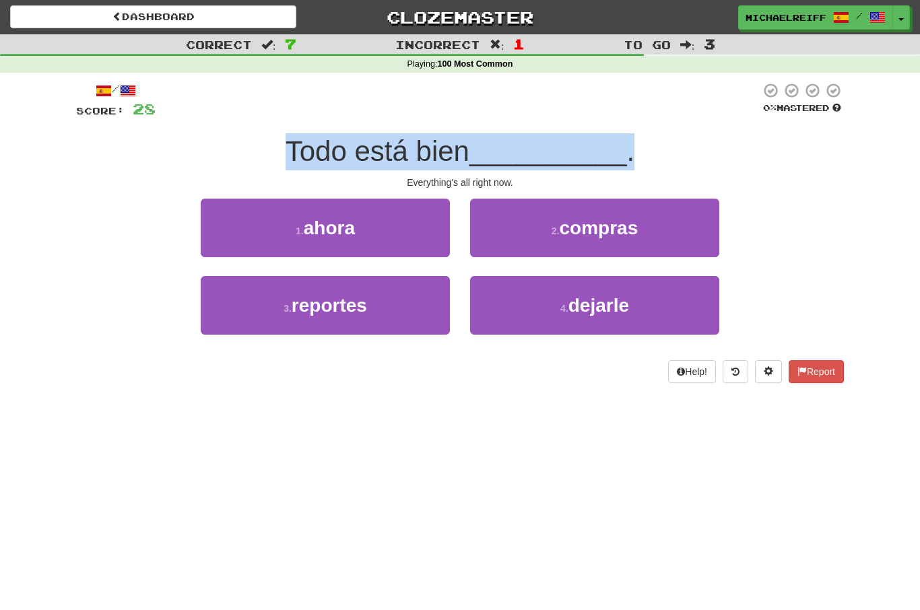
drag, startPoint x: 273, startPoint y: 159, endPoint x: 636, endPoint y: 144, distance: 363.3
click at [636, 144] on div "Todo está bien __________ ." at bounding box center [460, 151] width 768 height 37
drag, startPoint x: 290, startPoint y: 137, endPoint x: 606, endPoint y: 142, distance: 315.9
click at [606, 142] on div "Todo está bien __________ ." at bounding box center [460, 151] width 768 height 37
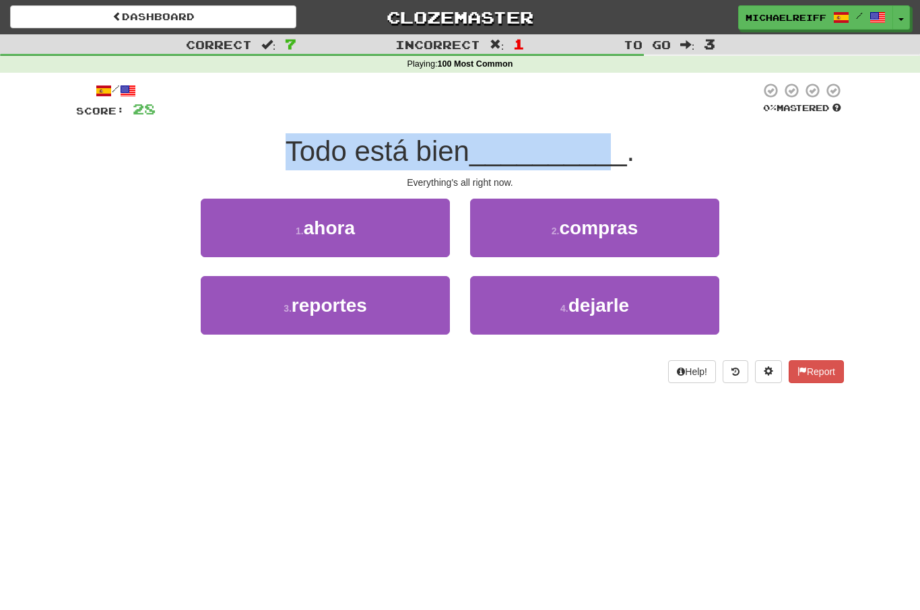
click at [606, 142] on span "__________" at bounding box center [548, 151] width 158 height 32
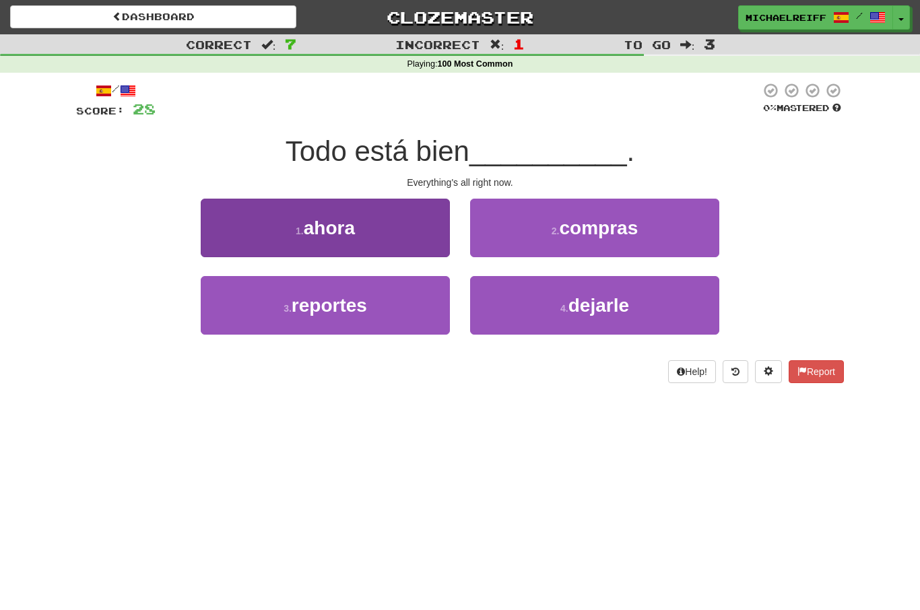
click at [375, 214] on button "1 . ahora" at bounding box center [325, 228] width 249 height 59
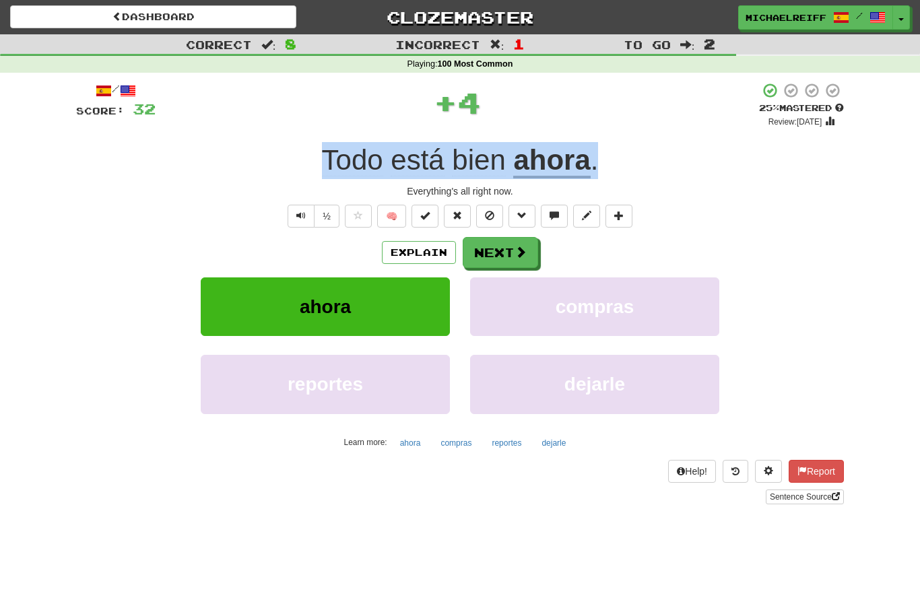
drag, startPoint x: 325, startPoint y: 173, endPoint x: 653, endPoint y: 173, distance: 328.0
click at [653, 173] on div "Todo está bien ahora ." at bounding box center [460, 160] width 768 height 37
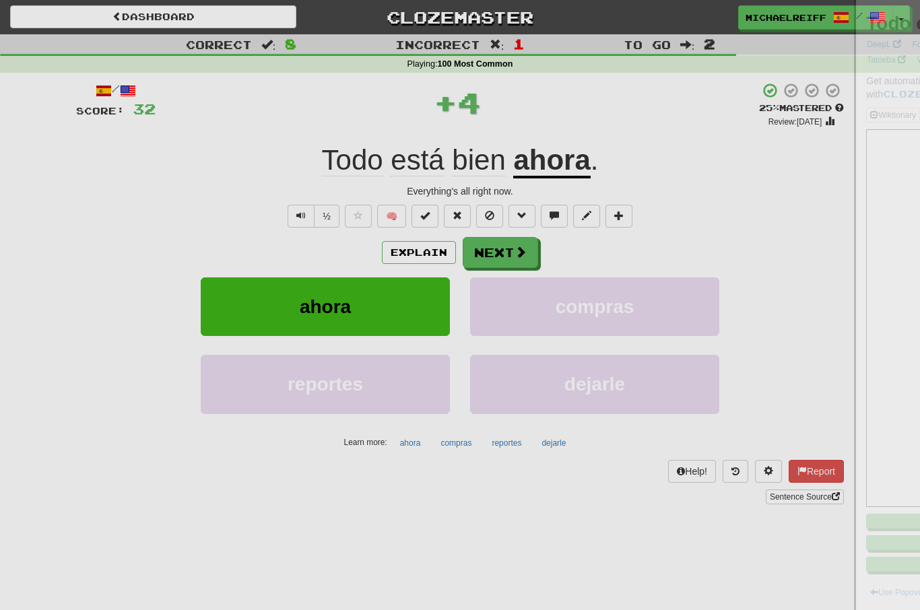
click at [653, 173] on div at bounding box center [460, 305] width 920 height 610
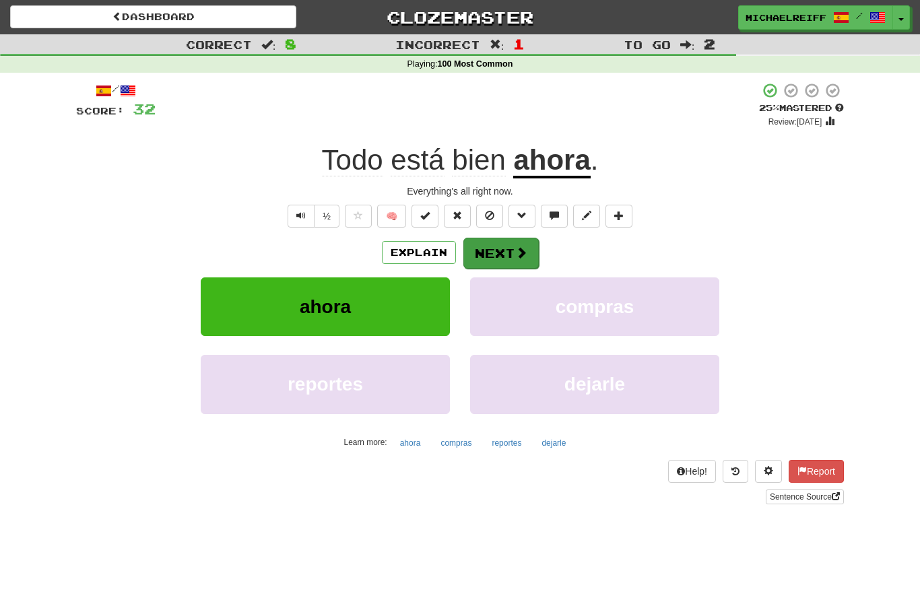
click at [515, 248] on span at bounding box center [521, 253] width 12 height 12
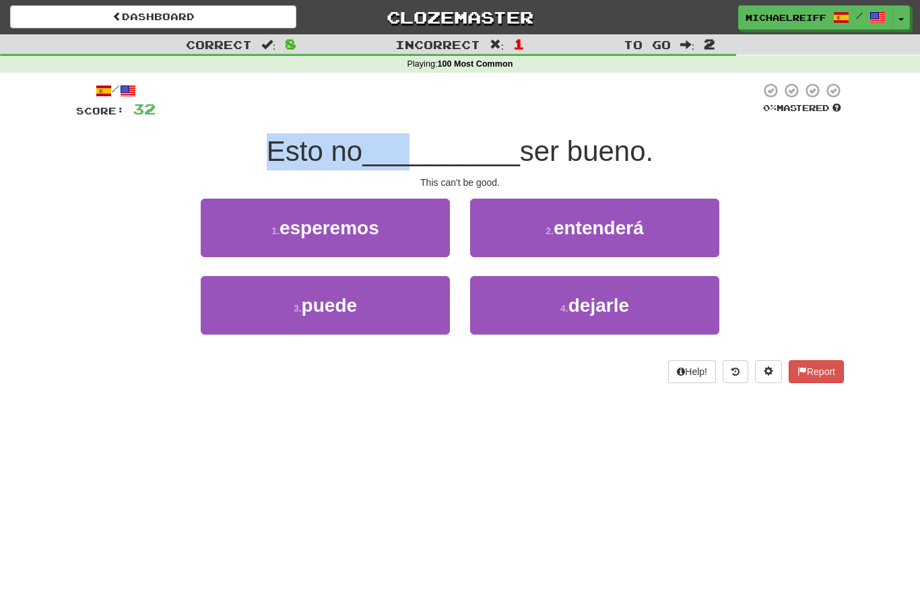
drag, startPoint x: 268, startPoint y: 148, endPoint x: 418, endPoint y: 148, distance: 150.2
click at [418, 148] on div "Esto no __________ ser bueno." at bounding box center [460, 151] width 768 height 37
drag, startPoint x: 521, startPoint y: 139, endPoint x: 678, endPoint y: 139, distance: 156.9
click at [678, 139] on div "Esto no __________ ser bueno." at bounding box center [460, 151] width 768 height 37
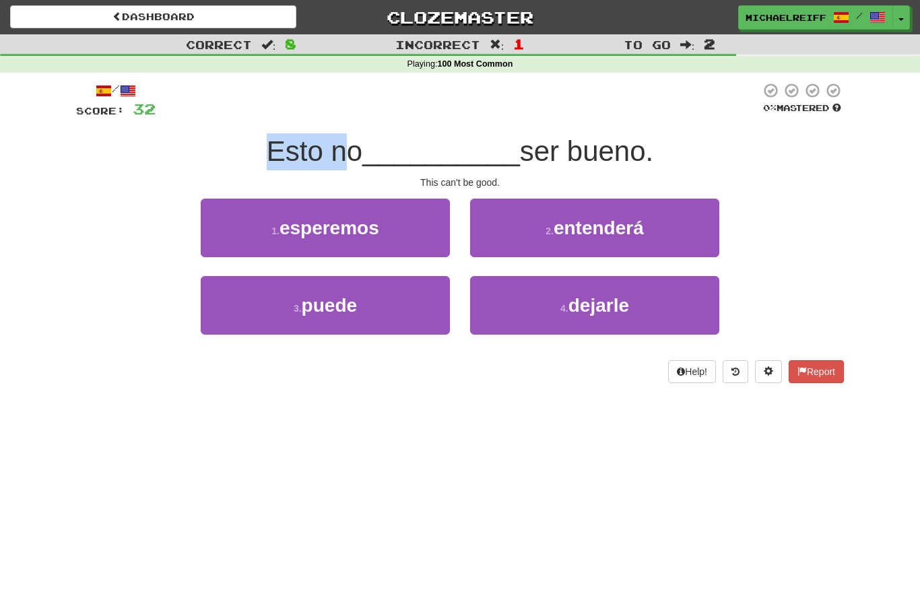
drag, startPoint x: 267, startPoint y: 145, endPoint x: 346, endPoint y: 145, distance: 78.8
click at [346, 145] on span "Esto no" at bounding box center [315, 151] width 96 height 32
drag, startPoint x: 529, startPoint y: 140, endPoint x: 554, endPoint y: 140, distance: 24.9
click at [554, 140] on span "ser bueno." at bounding box center [586, 151] width 133 height 32
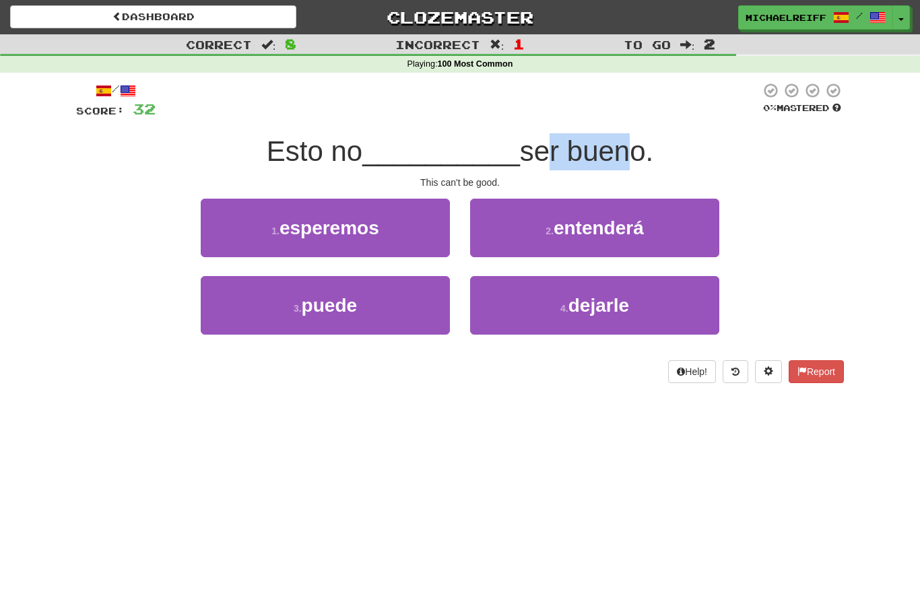
drag, startPoint x: 554, startPoint y: 140, endPoint x: 614, endPoint y: 140, distance: 59.9
click at [614, 140] on span "ser bueno." at bounding box center [586, 151] width 133 height 32
click at [612, 145] on span "ser bueno." at bounding box center [586, 151] width 133 height 32
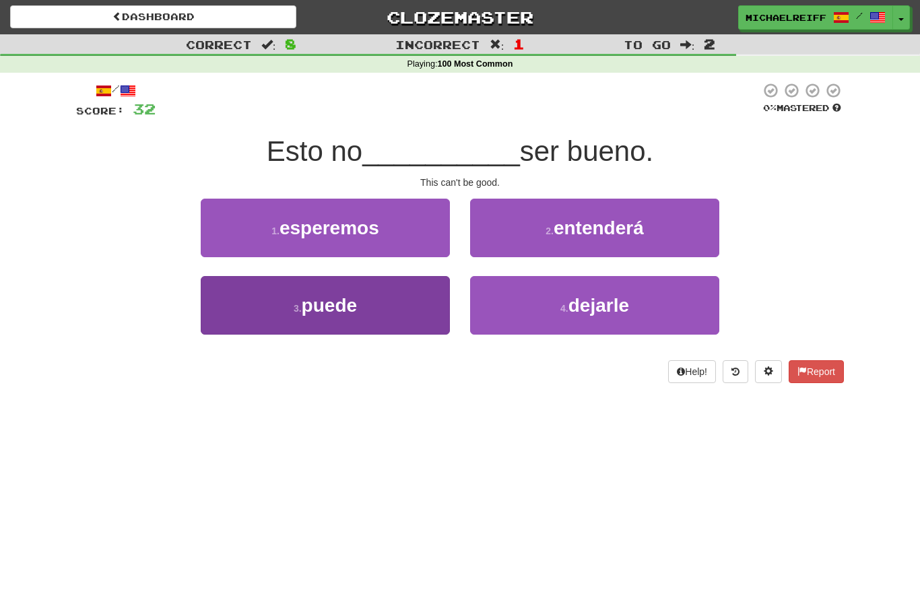
click at [391, 310] on button "3 . puede" at bounding box center [325, 305] width 249 height 59
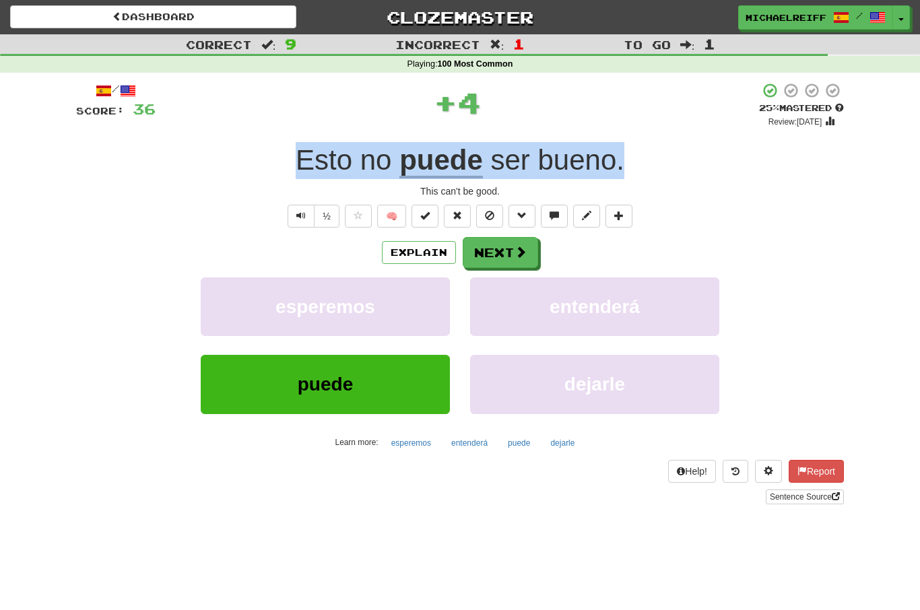
drag, startPoint x: 277, startPoint y: 156, endPoint x: 651, endPoint y: 156, distance: 373.1
click at [651, 156] on div "Esto no puede ser bueno ." at bounding box center [460, 160] width 768 height 37
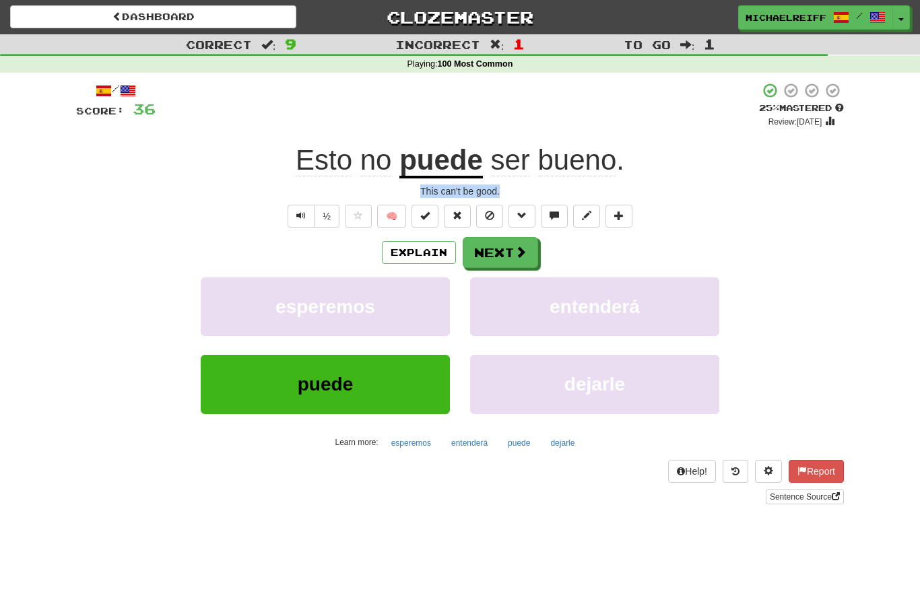
drag, startPoint x: 509, startPoint y: 189, endPoint x: 410, endPoint y: 189, distance: 99.0
click at [410, 189] on div "This can't be good." at bounding box center [460, 191] width 768 height 13
click at [905, 18] on button "Toggle Dropdown" at bounding box center [902, 18] width 18 height 24
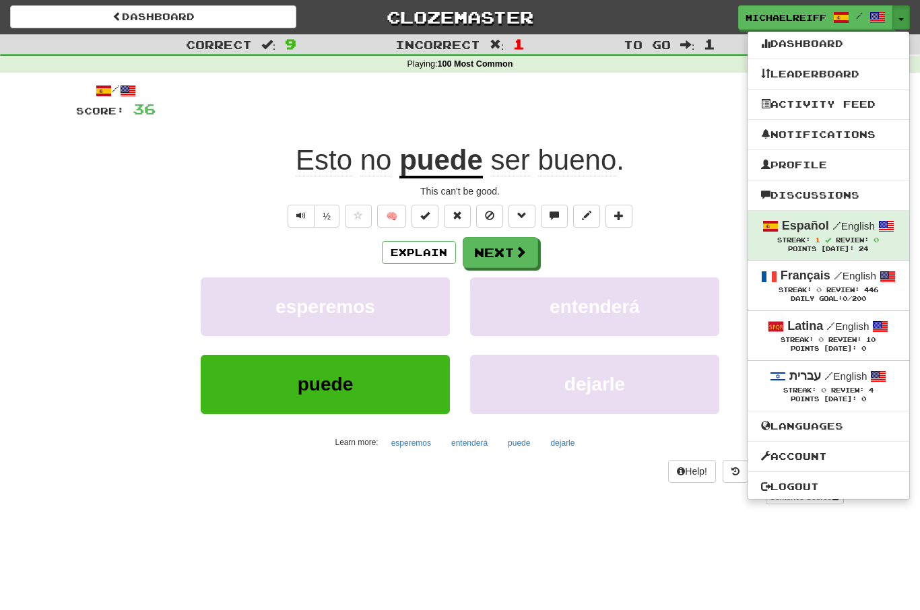
click at [705, 159] on div at bounding box center [460, 305] width 920 height 610
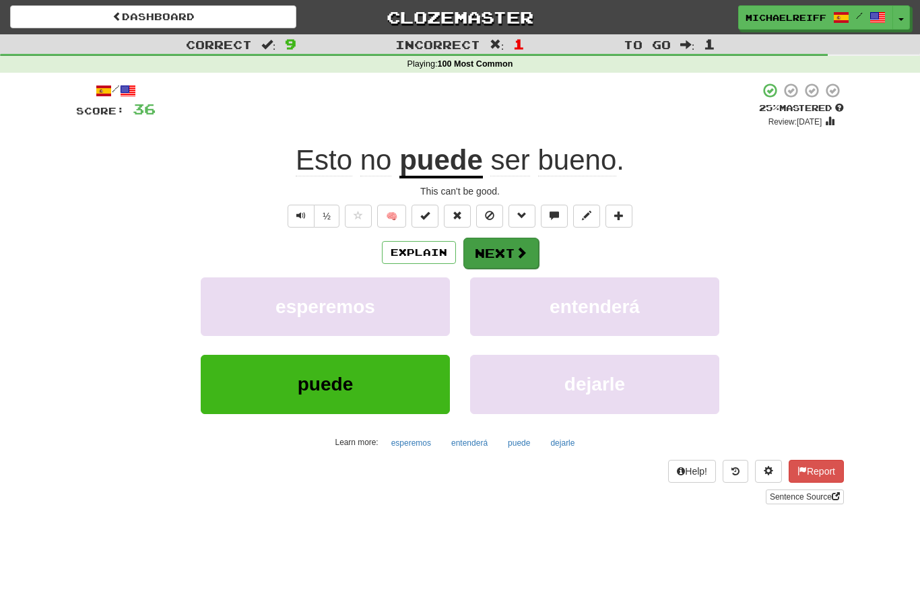
click at [508, 249] on button "Next" at bounding box center [500, 253] width 75 height 31
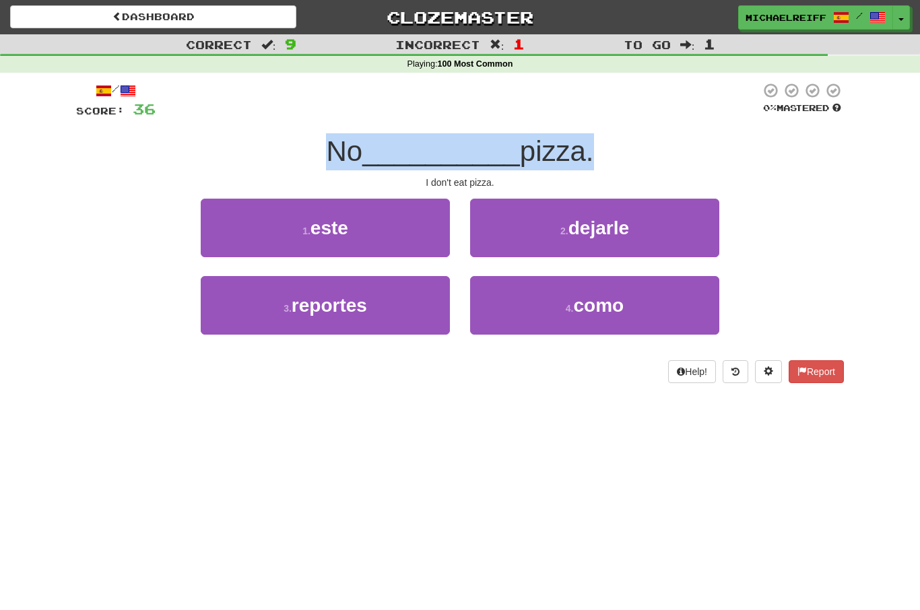
drag, startPoint x: 312, startPoint y: 161, endPoint x: 589, endPoint y: 158, distance: 276.8
click at [589, 158] on div "No __________ pizza." at bounding box center [460, 151] width 768 height 37
click at [589, 158] on span "pizza." at bounding box center [557, 151] width 74 height 32
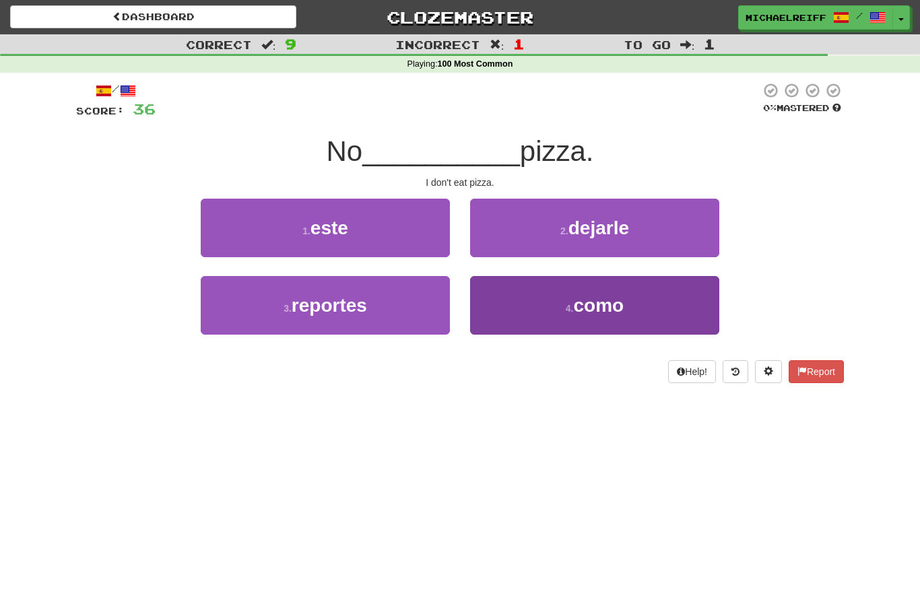
click at [546, 304] on button "4 . como" at bounding box center [594, 305] width 249 height 59
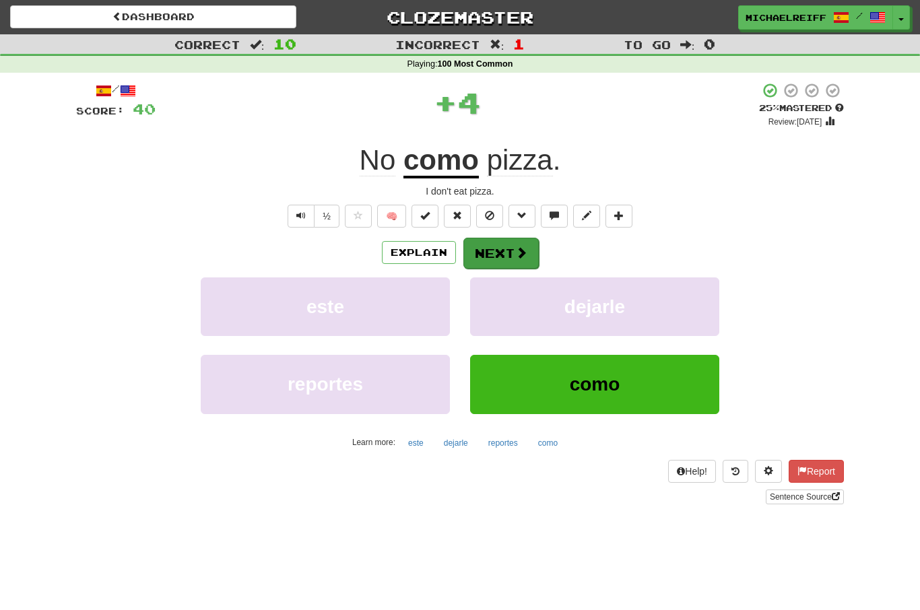
click at [503, 251] on button "Next" at bounding box center [500, 253] width 75 height 31
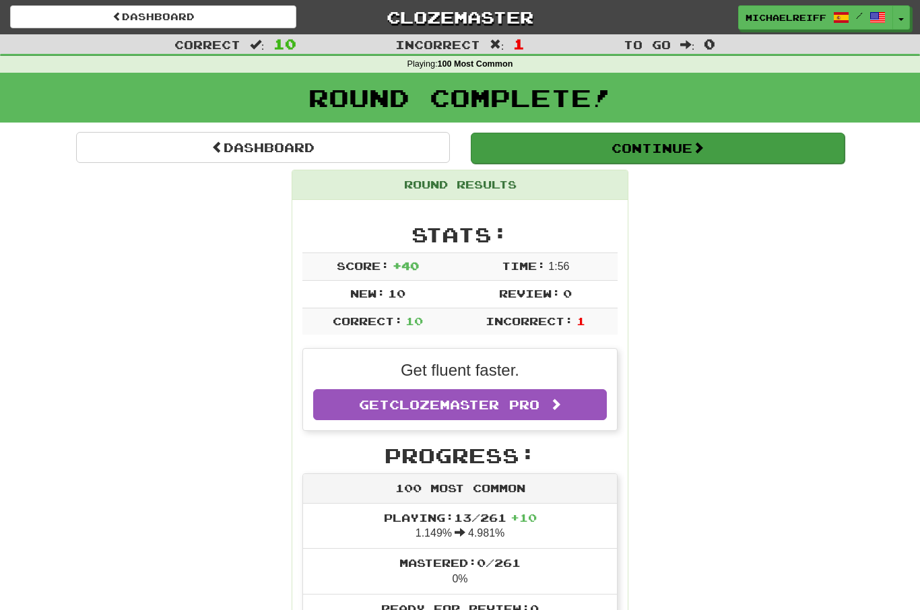
click at [566, 151] on button "Continue" at bounding box center [658, 148] width 374 height 31
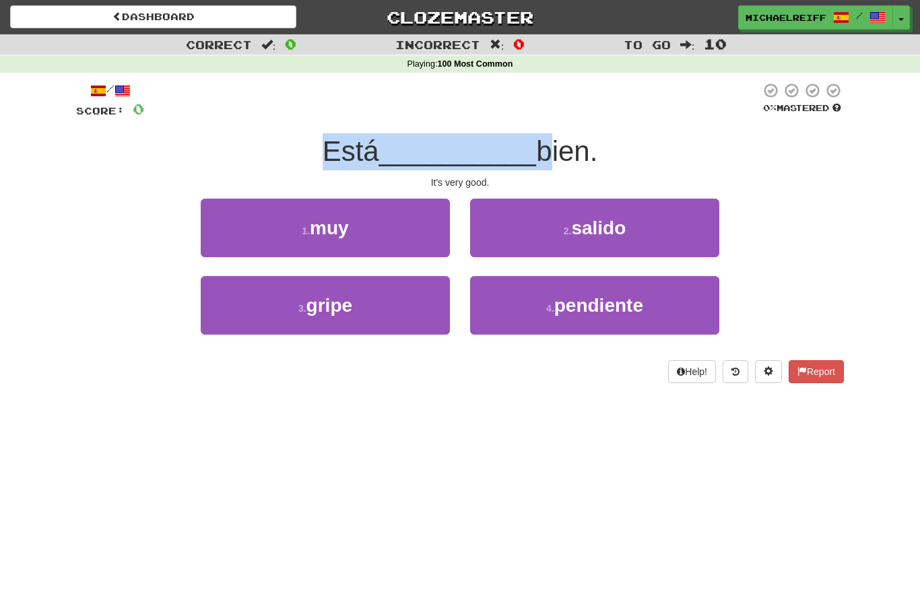
drag, startPoint x: 314, startPoint y: 141, endPoint x: 535, endPoint y: 141, distance: 220.9
click at [535, 141] on div "Está __________ bien." at bounding box center [460, 151] width 768 height 37
click at [536, 141] on span "bien." at bounding box center [566, 151] width 61 height 32
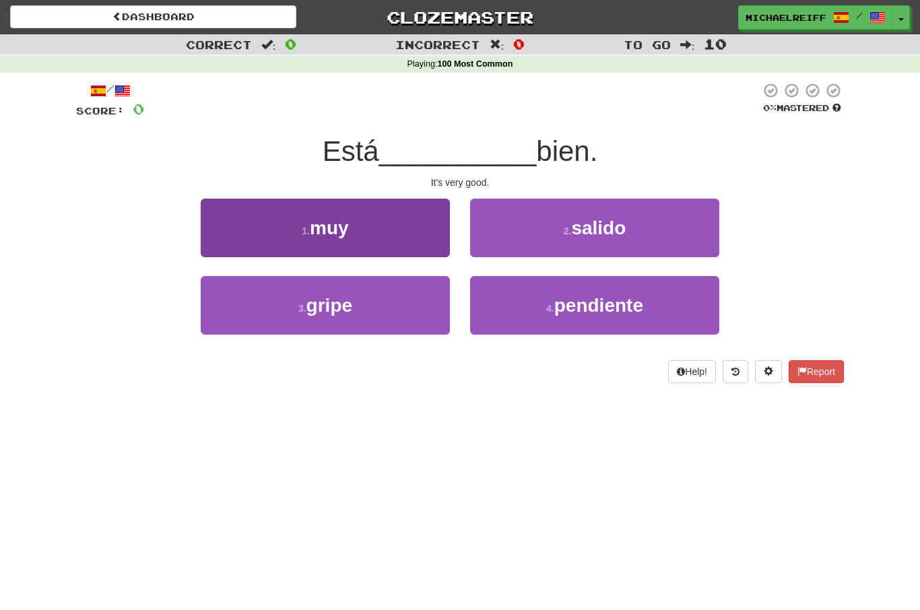
click at [404, 209] on button "1 . muy" at bounding box center [325, 228] width 249 height 59
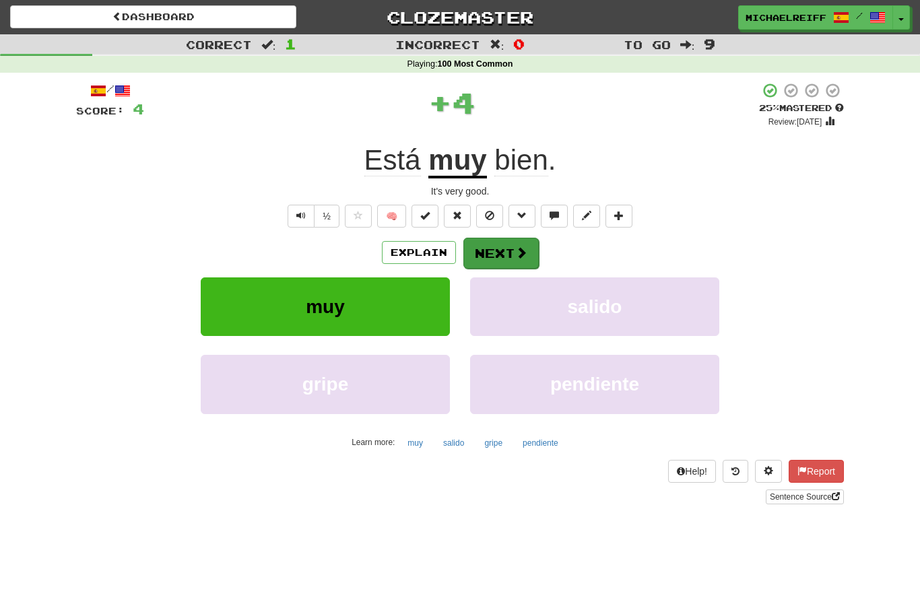
click at [500, 245] on button "Next" at bounding box center [500, 253] width 75 height 31
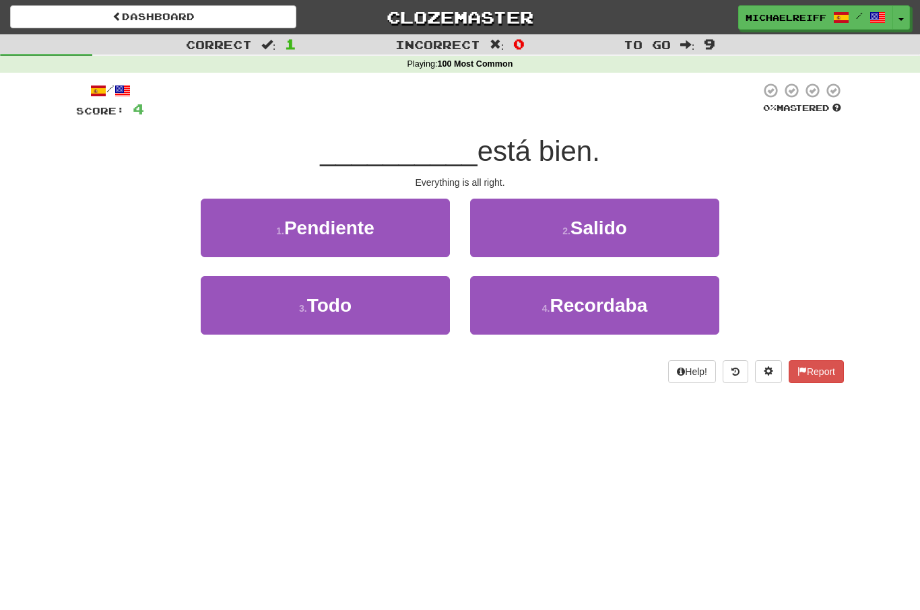
drag, startPoint x: 323, startPoint y: 156, endPoint x: 612, endPoint y: 156, distance: 288.9
click at [612, 156] on div "__________ está bien." at bounding box center [460, 151] width 768 height 37
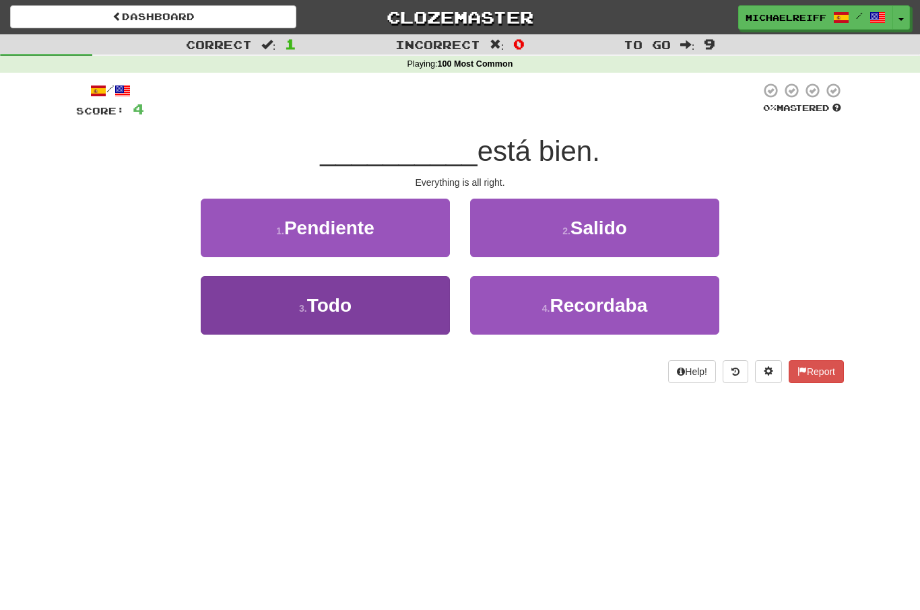
click at [379, 311] on button "3 . Todo" at bounding box center [325, 305] width 249 height 59
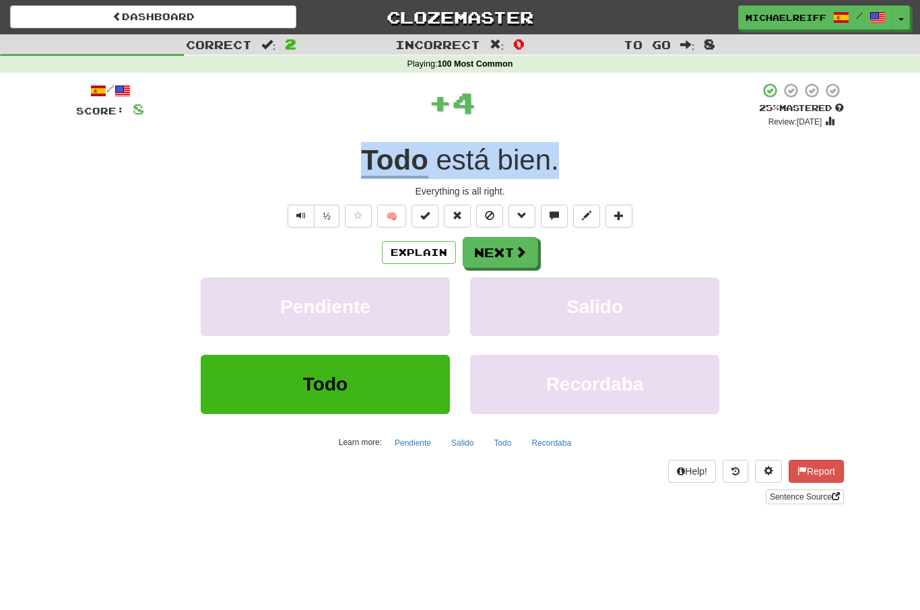
drag, startPoint x: 481, startPoint y: 155, endPoint x: 591, endPoint y: 155, distance: 109.8
click at [591, 155] on div "Todo está bien ." at bounding box center [460, 160] width 768 height 37
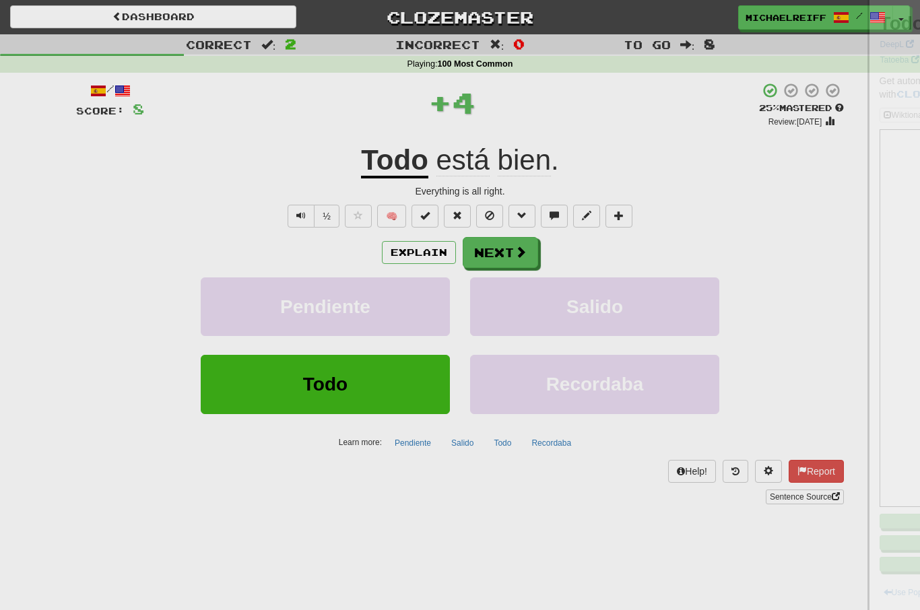
click at [591, 155] on div at bounding box center [460, 305] width 920 height 610
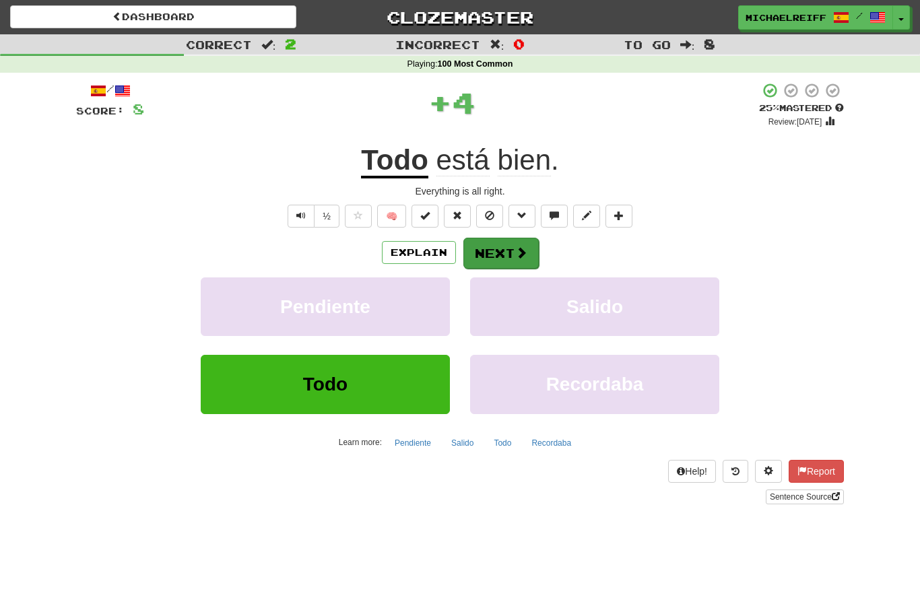
click at [513, 253] on button "Next" at bounding box center [500, 253] width 75 height 31
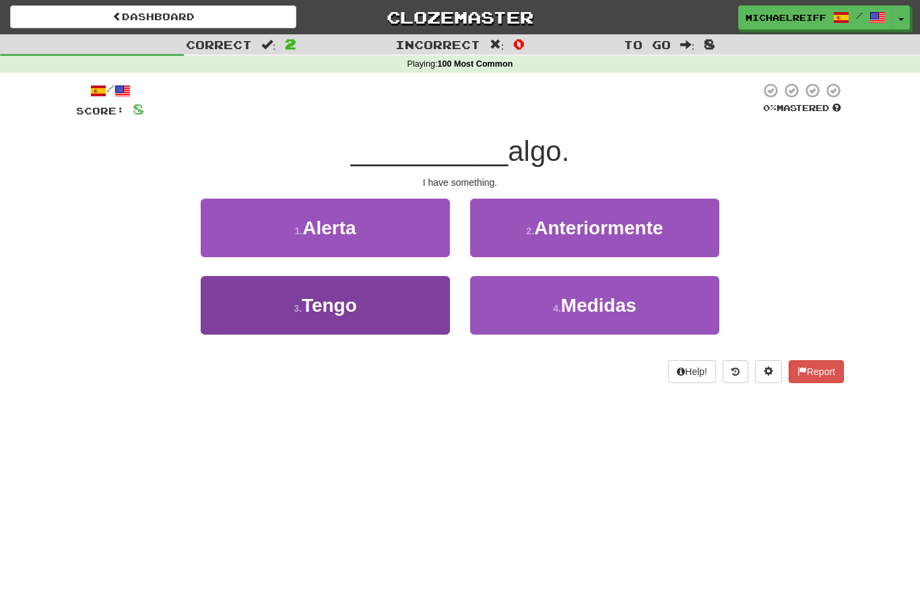
click at [362, 303] on button "3 . Tengo" at bounding box center [325, 305] width 249 height 59
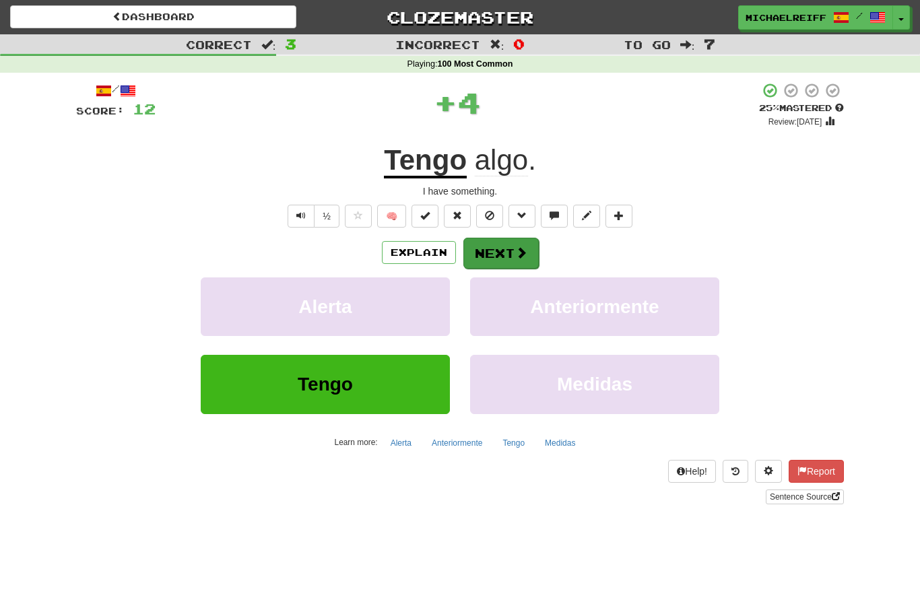
click at [493, 253] on button "Next" at bounding box center [500, 253] width 75 height 31
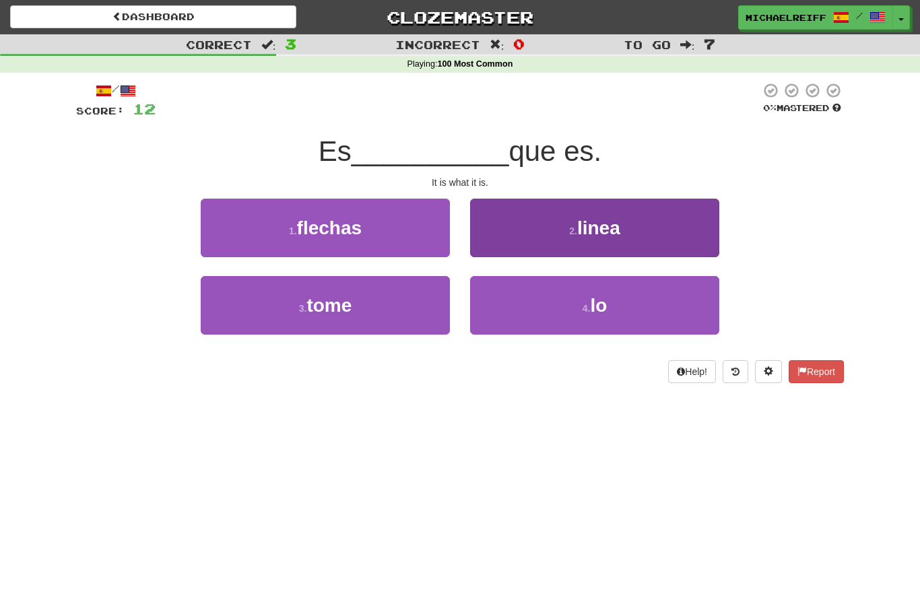
click at [534, 286] on button "4 . lo" at bounding box center [594, 305] width 249 height 59
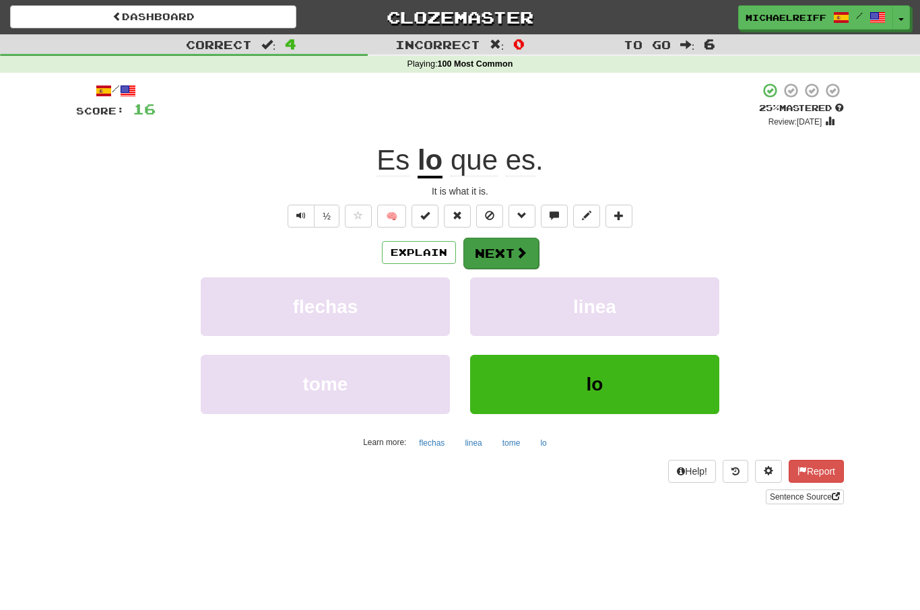
click at [508, 254] on button "Next" at bounding box center [500, 253] width 75 height 31
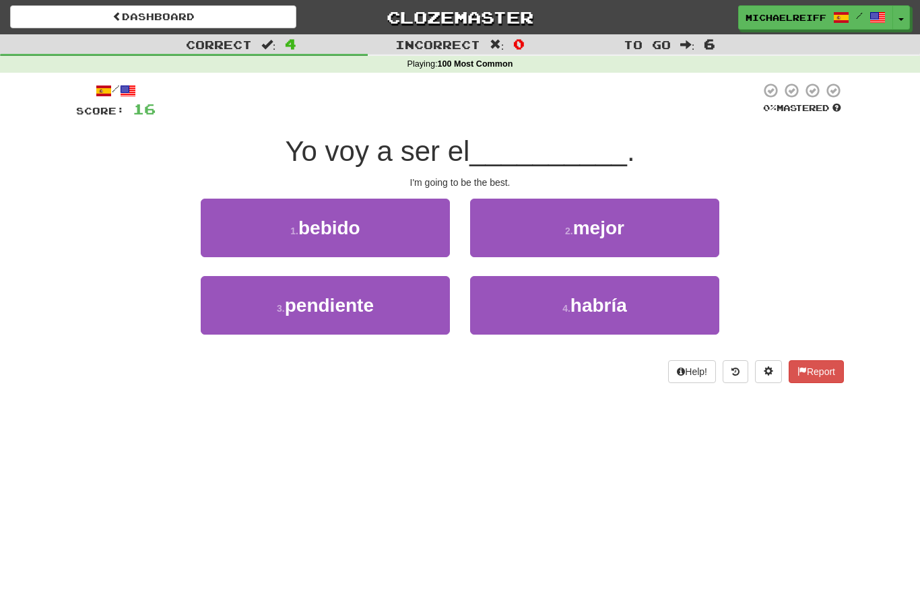
click at [537, 199] on button "2 . mejor" at bounding box center [594, 228] width 249 height 59
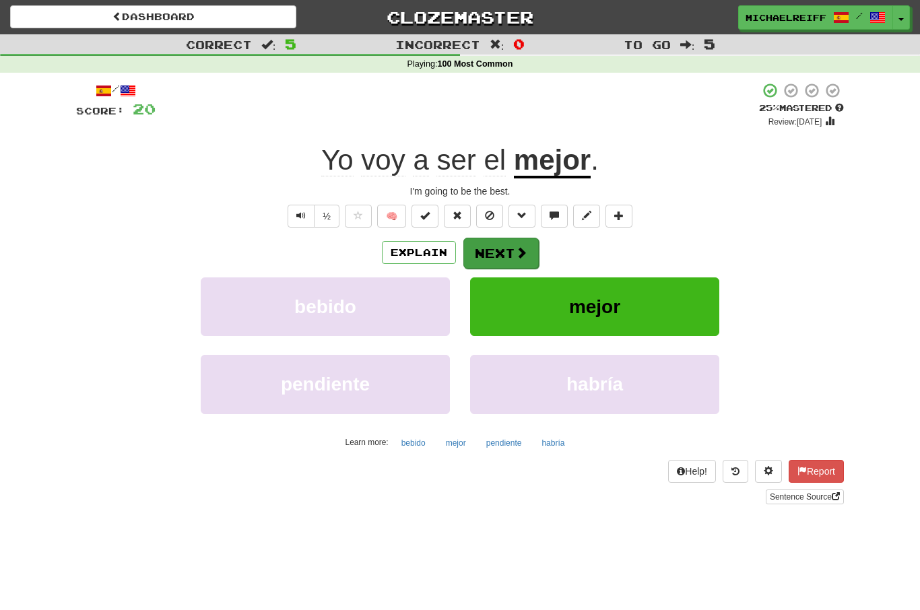
click at [509, 250] on button "Next" at bounding box center [500, 253] width 75 height 31
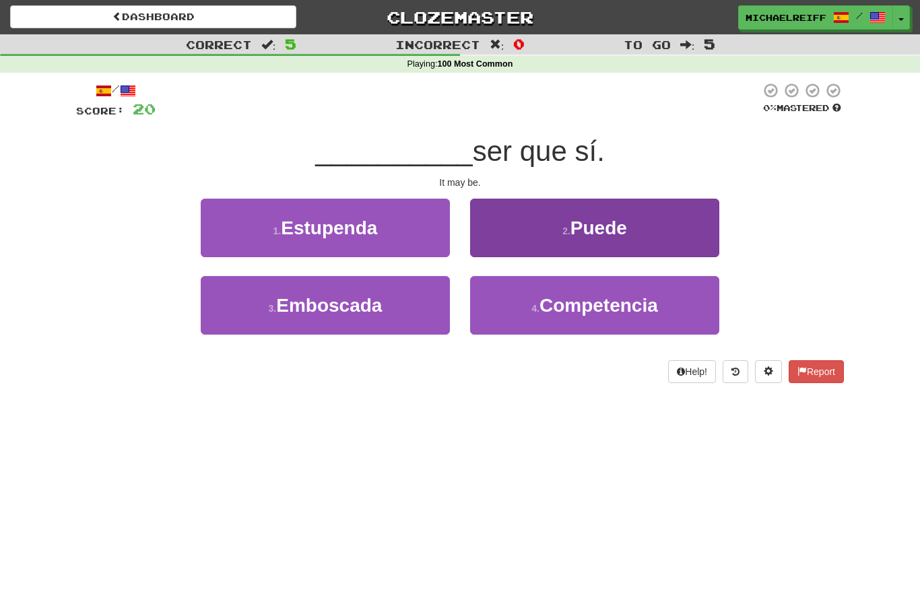
click at [601, 218] on span "Puede" at bounding box center [598, 228] width 57 height 21
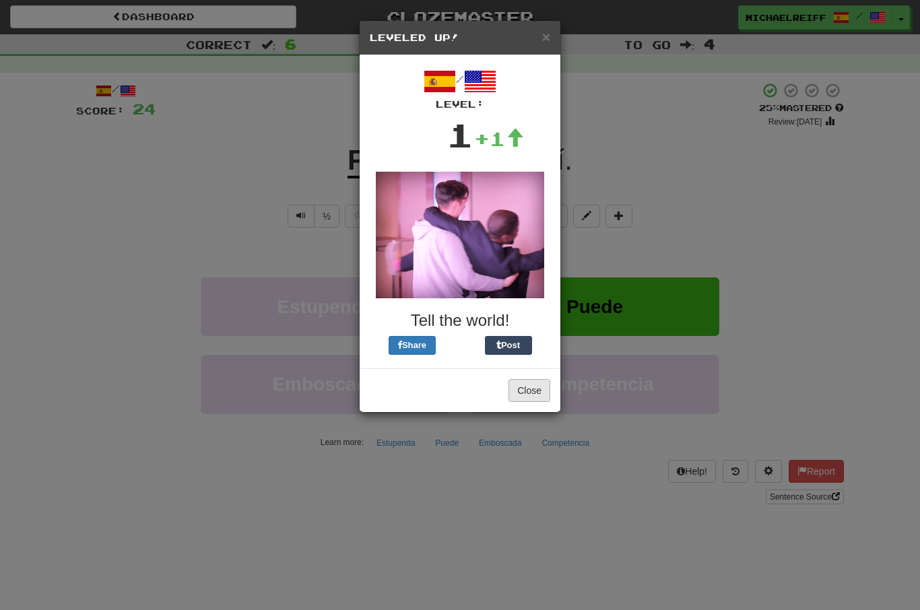
click at [538, 385] on button "Close" at bounding box center [529, 390] width 42 height 23
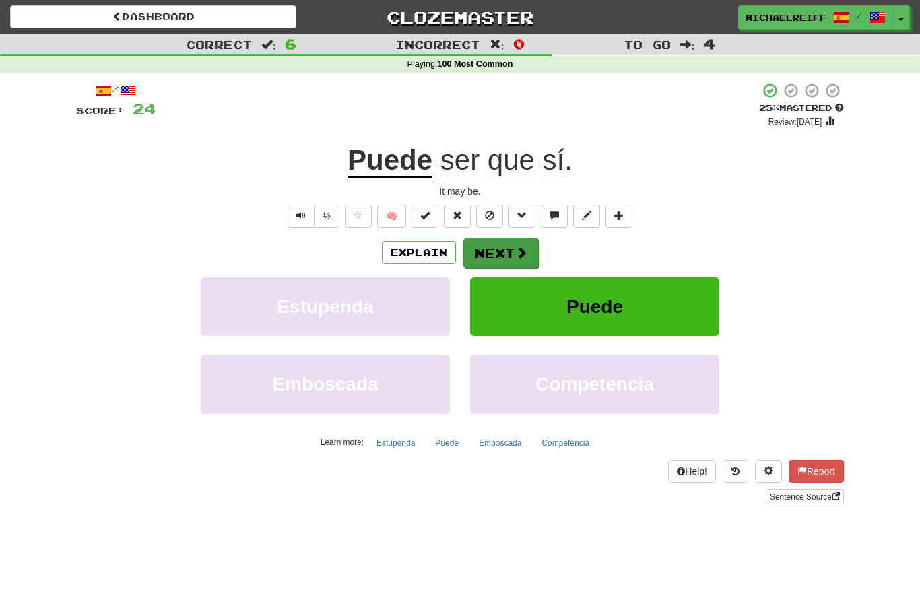
click at [519, 252] on span at bounding box center [521, 253] width 12 height 12
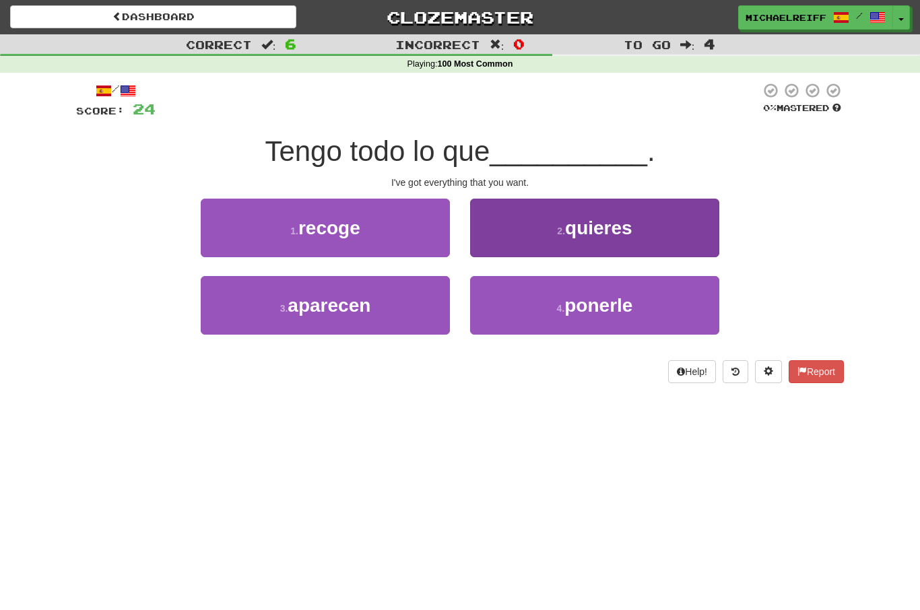
click at [640, 249] on button "2 . quieres" at bounding box center [594, 228] width 249 height 59
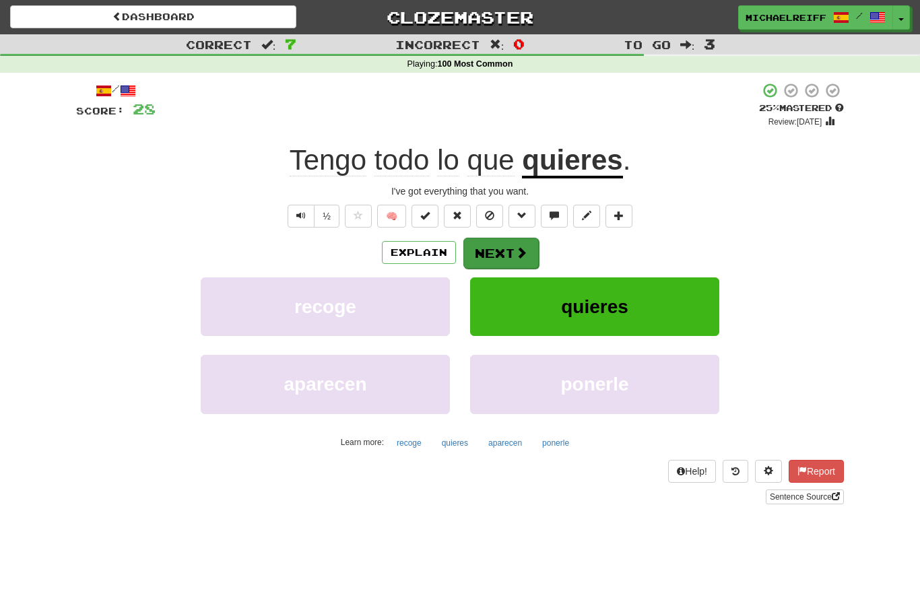
click at [513, 245] on button "Next" at bounding box center [500, 253] width 75 height 31
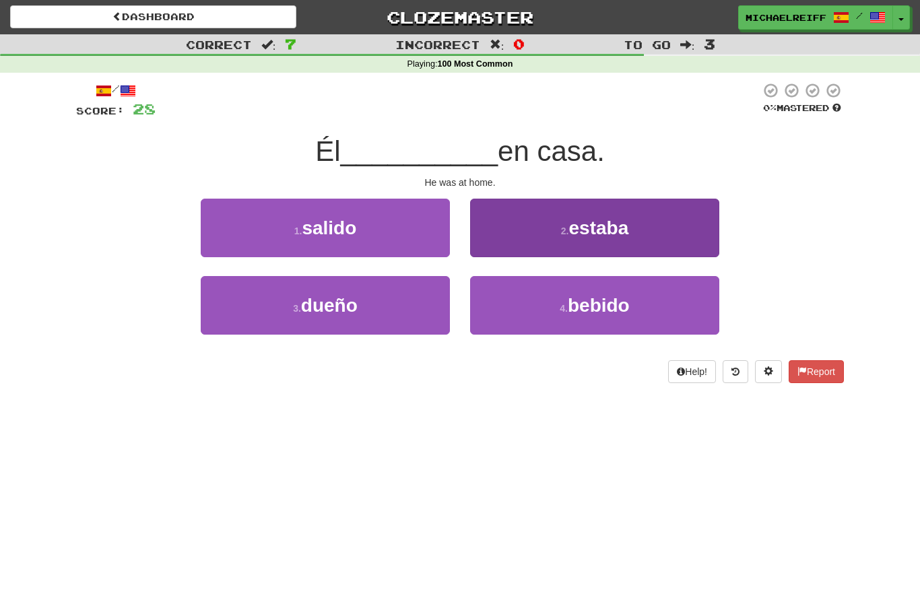
click at [530, 222] on button "2 . estaba" at bounding box center [594, 228] width 249 height 59
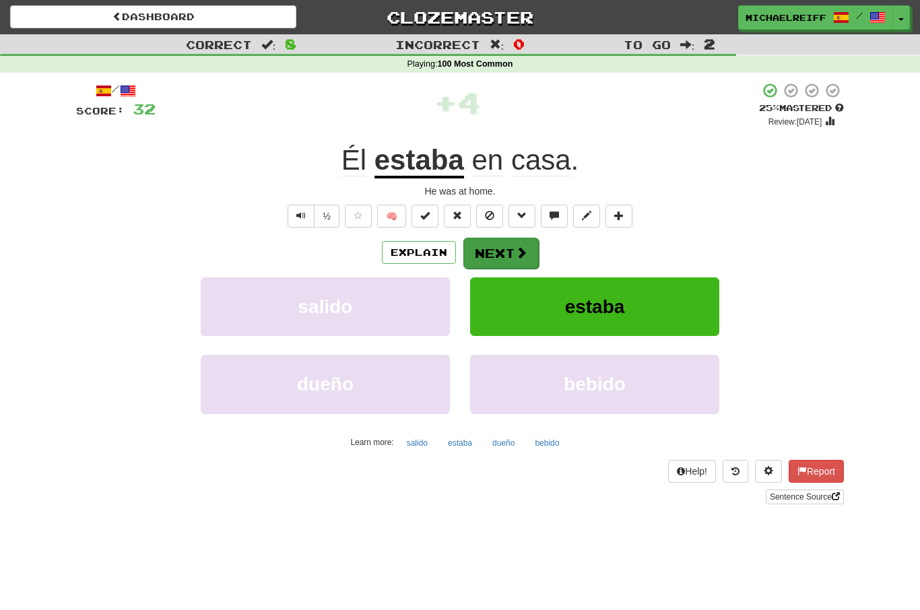
click at [520, 238] on button "Next" at bounding box center [500, 253] width 75 height 31
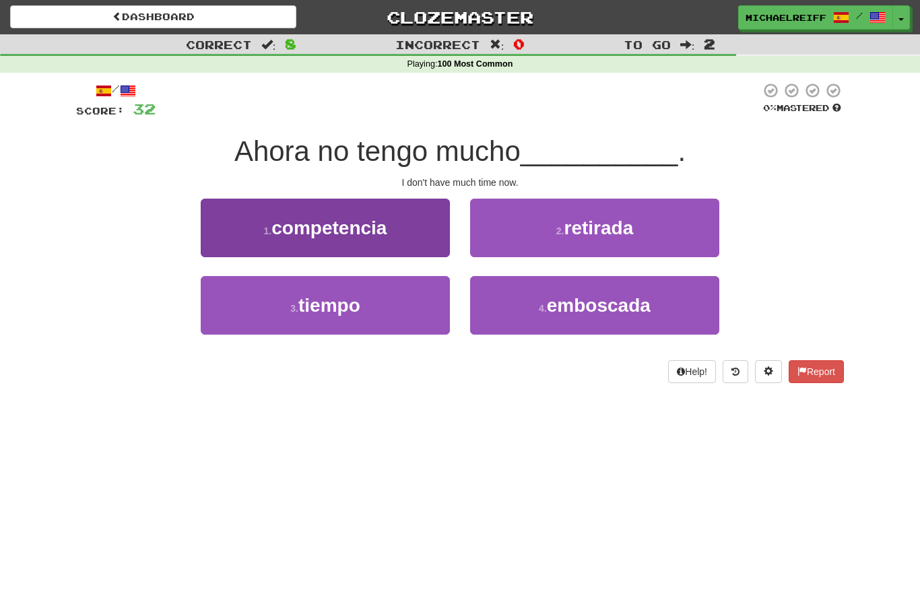
click at [368, 293] on button "3 . tiempo" at bounding box center [325, 305] width 249 height 59
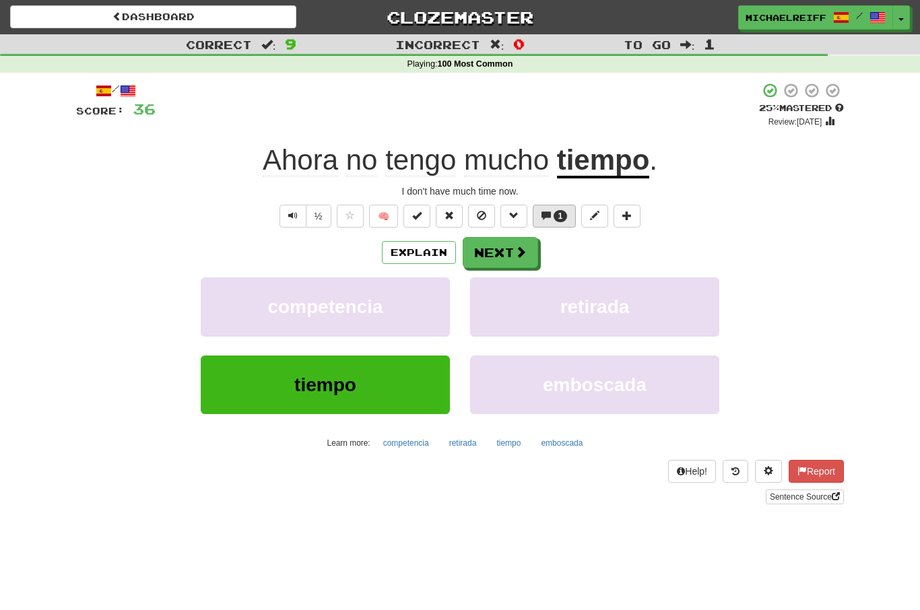
click at [559, 211] on span "1" at bounding box center [560, 215] width 5 height 9
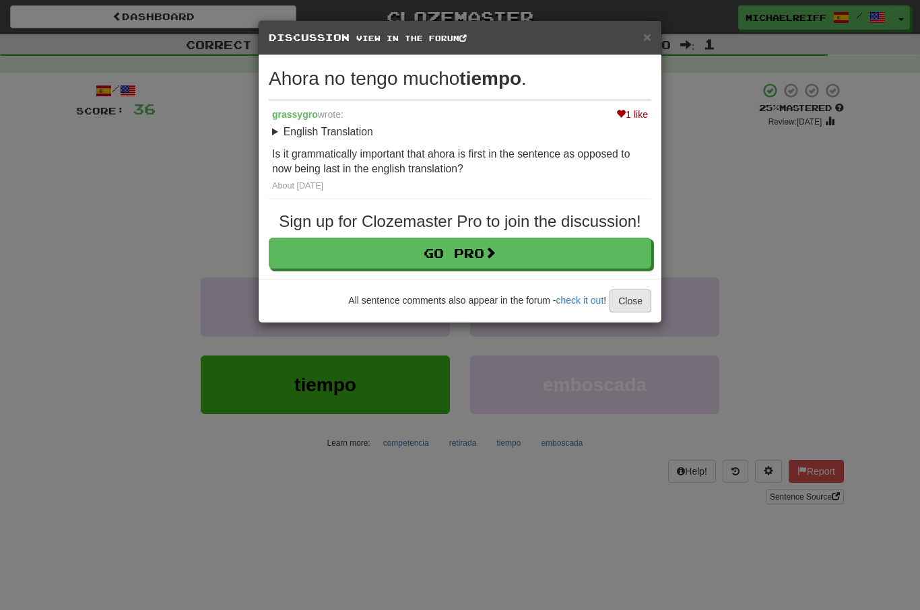
click at [632, 306] on button "Close" at bounding box center [631, 301] width 42 height 23
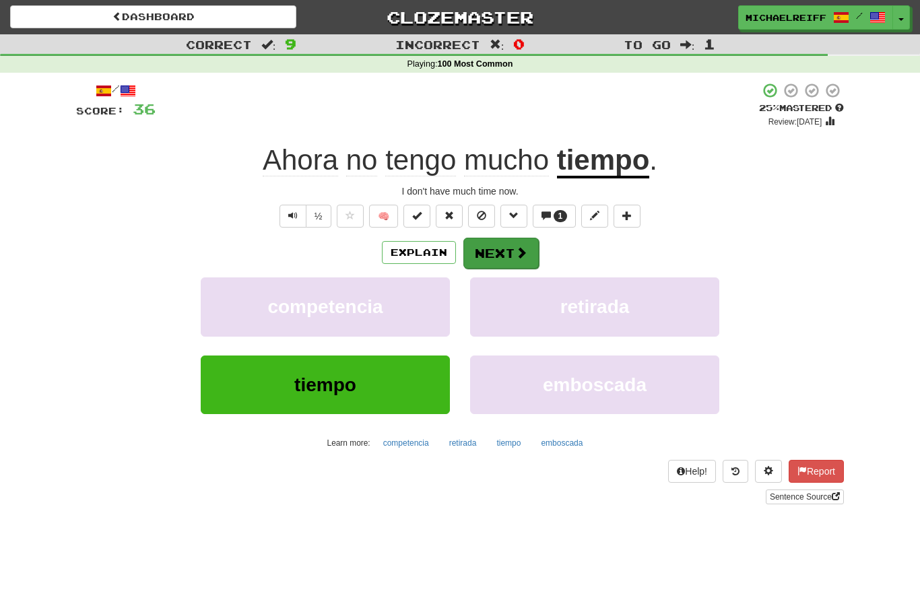
click at [515, 247] on span at bounding box center [521, 253] width 12 height 12
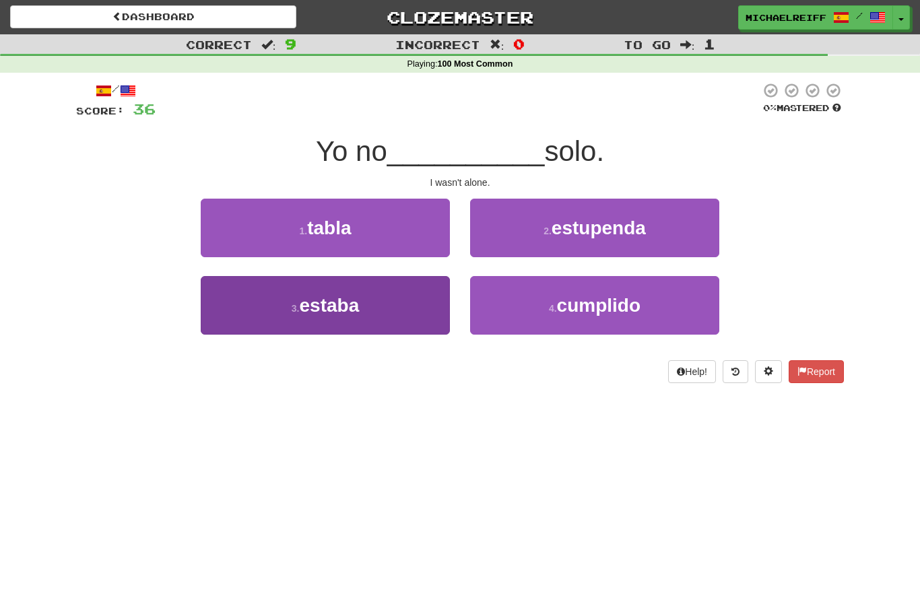
click at [440, 306] on button "3 . estaba" at bounding box center [325, 305] width 249 height 59
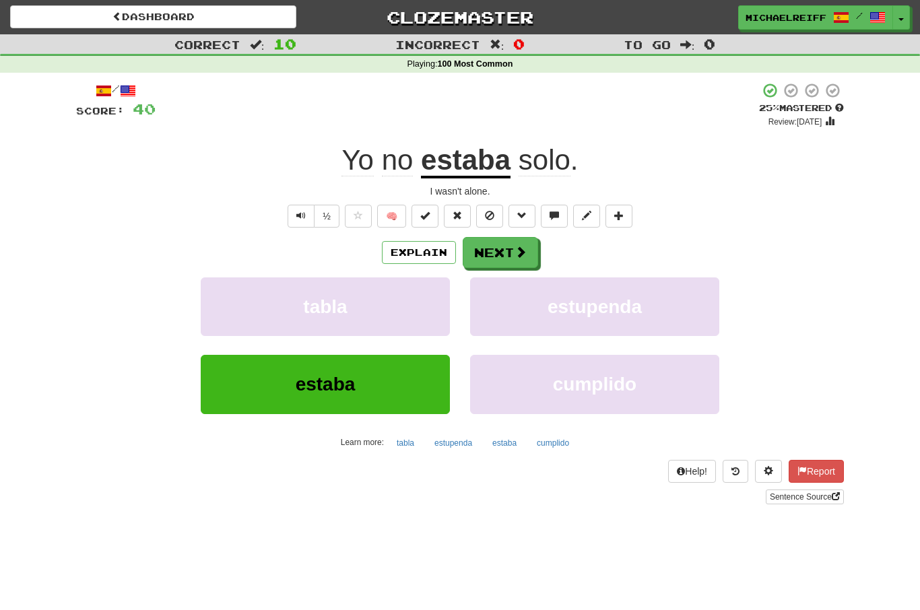
click at [523, 247] on span at bounding box center [521, 252] width 12 height 12
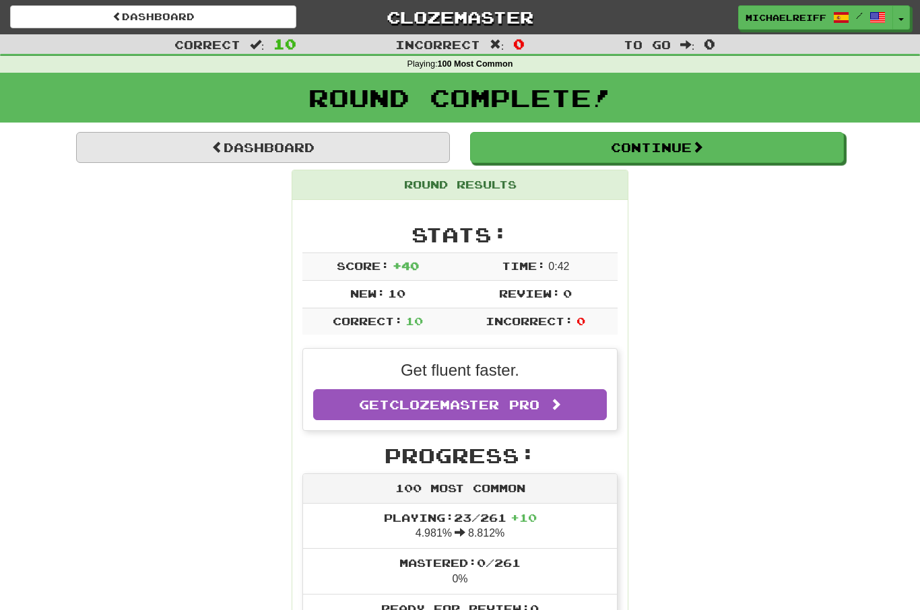
click at [294, 150] on link "Dashboard" at bounding box center [263, 147] width 374 height 31
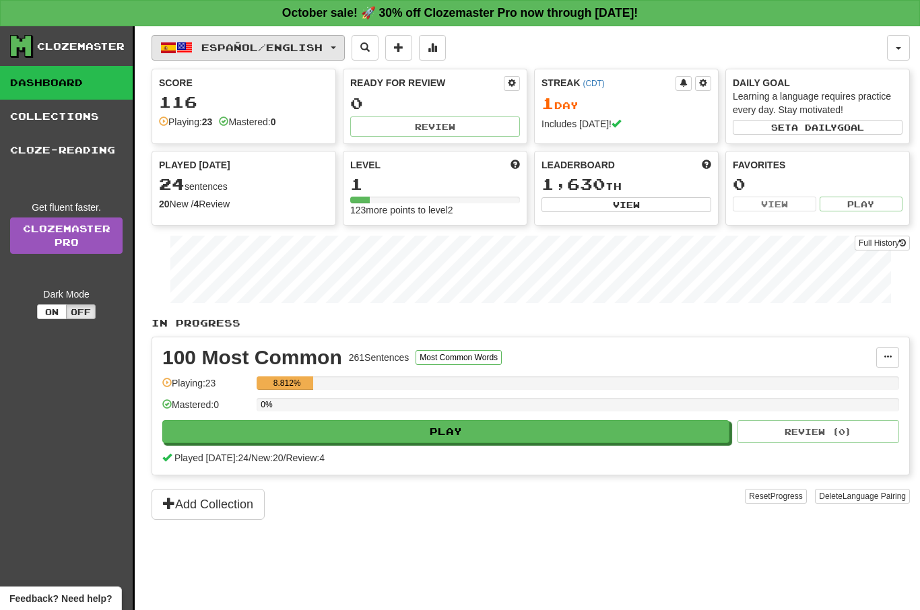
click at [248, 48] on span "Español / English" at bounding box center [261, 47] width 121 height 11
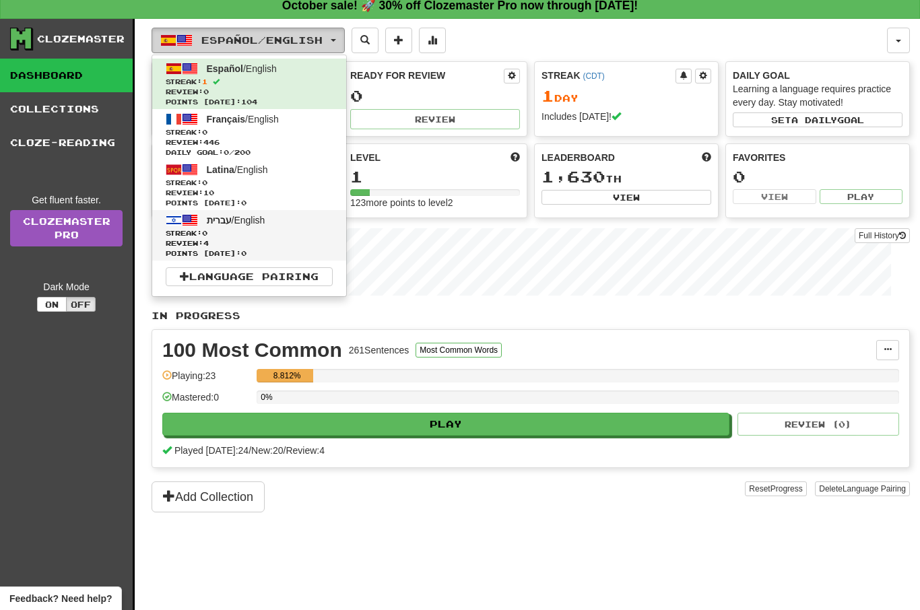
scroll to position [9, 0]
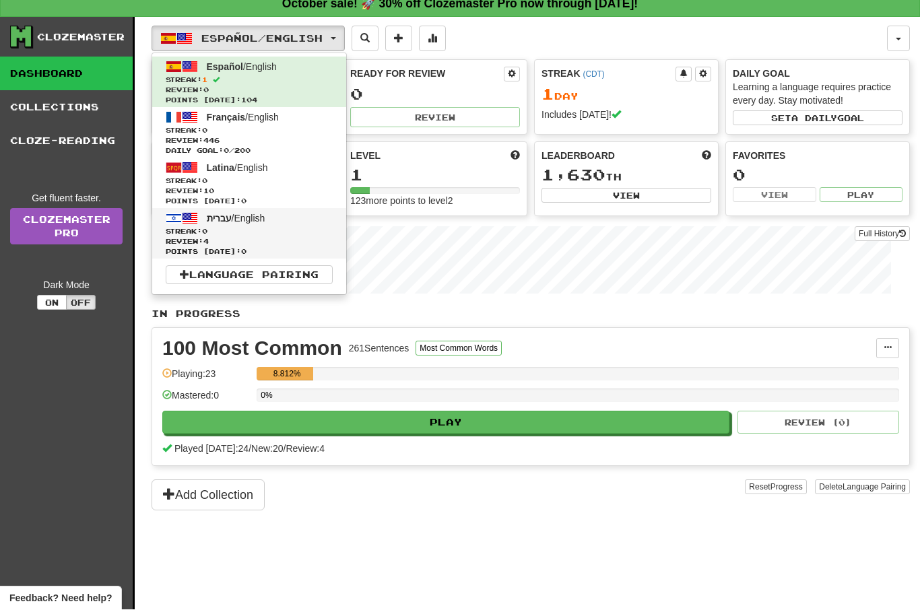
click at [273, 237] on span "Review: 4" at bounding box center [249, 242] width 167 height 10
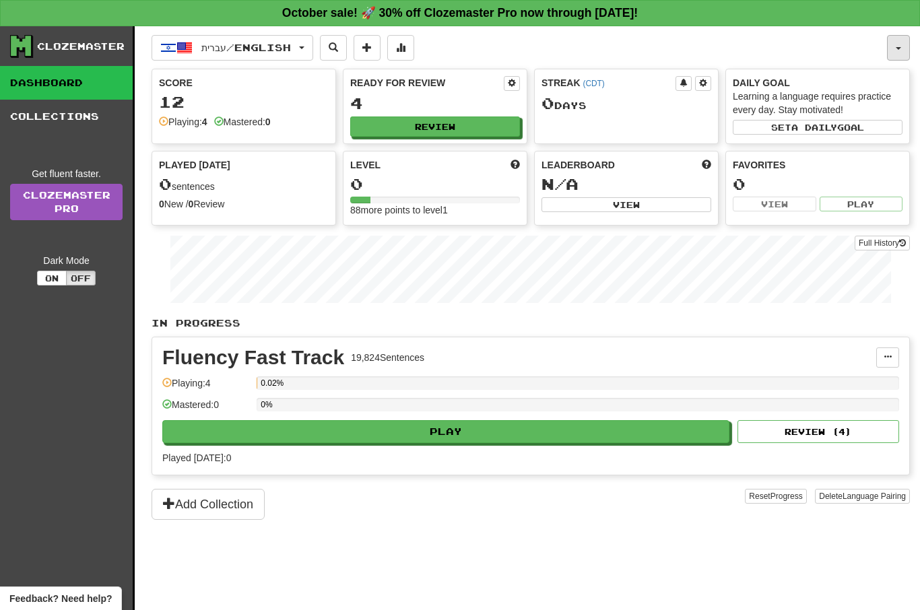
click at [892, 46] on button "button" at bounding box center [898, 48] width 23 height 26
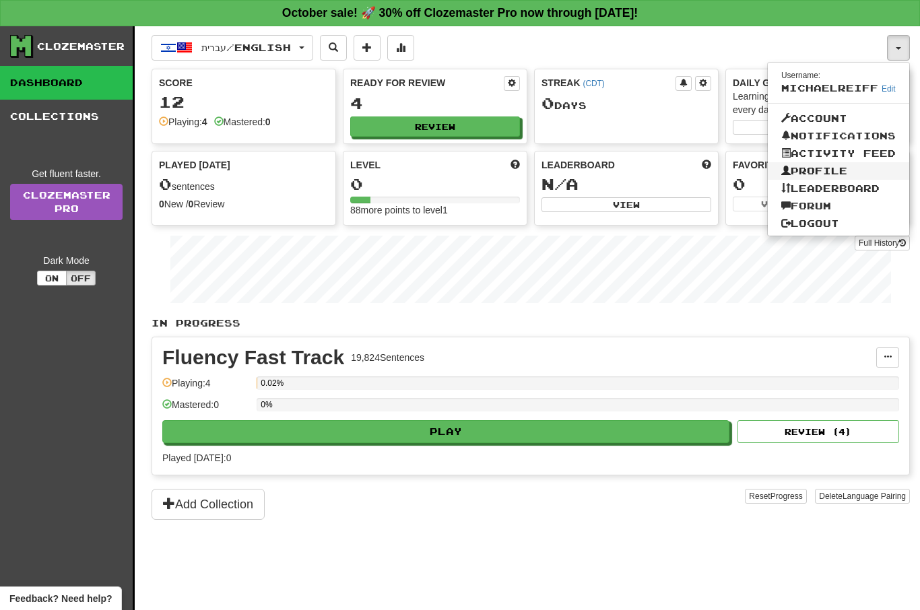
click at [834, 171] on link "Profile" at bounding box center [838, 171] width 141 height 18
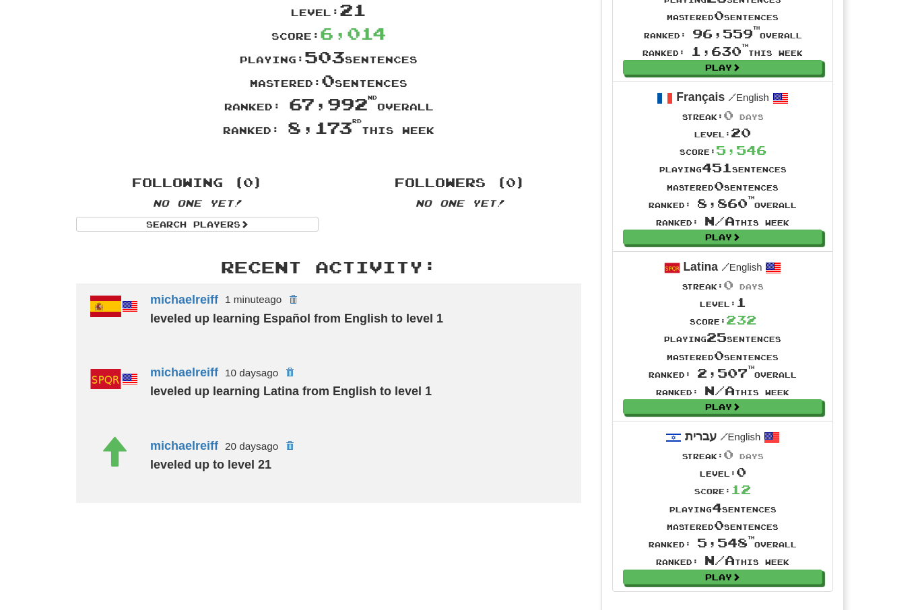
scroll to position [172, 0]
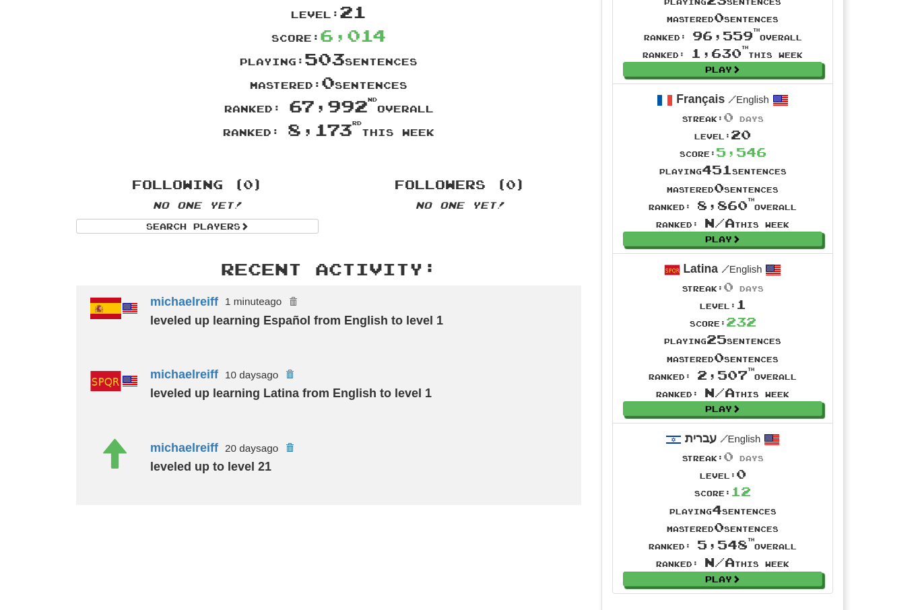
click at [705, 90] on li "Français / English Streak: 0 days Level: 20 Score: 5,546 Playing 451 sentences …" at bounding box center [722, 169] width 221 height 170
click at [704, 107] on div "Français / English" at bounding box center [722, 99] width 199 height 17
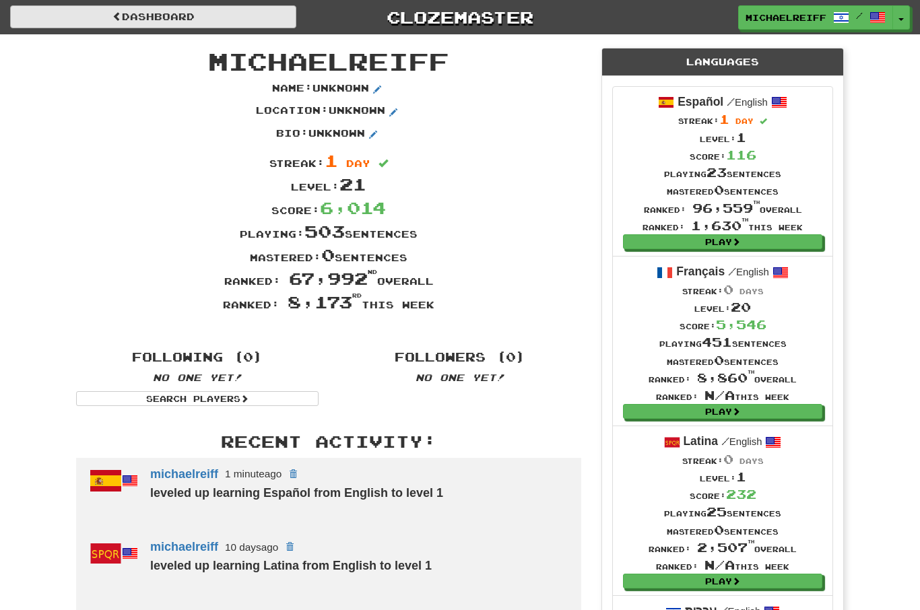
click at [239, 26] on link "Dashboard" at bounding box center [153, 16] width 286 height 23
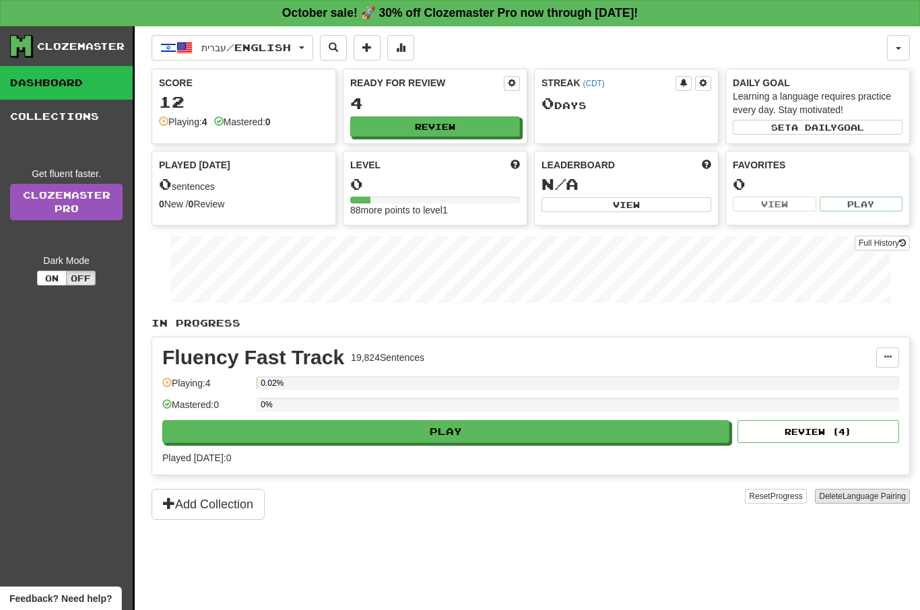
click at [830, 500] on button "Delete Language Pairing" at bounding box center [862, 496] width 95 height 15
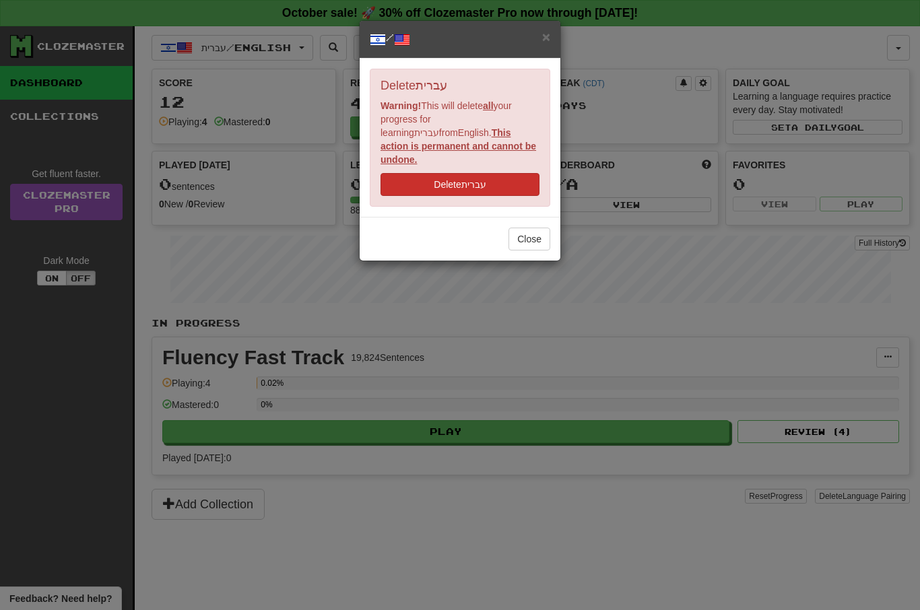
click at [472, 173] on button "Delete עברית" at bounding box center [460, 184] width 159 height 23
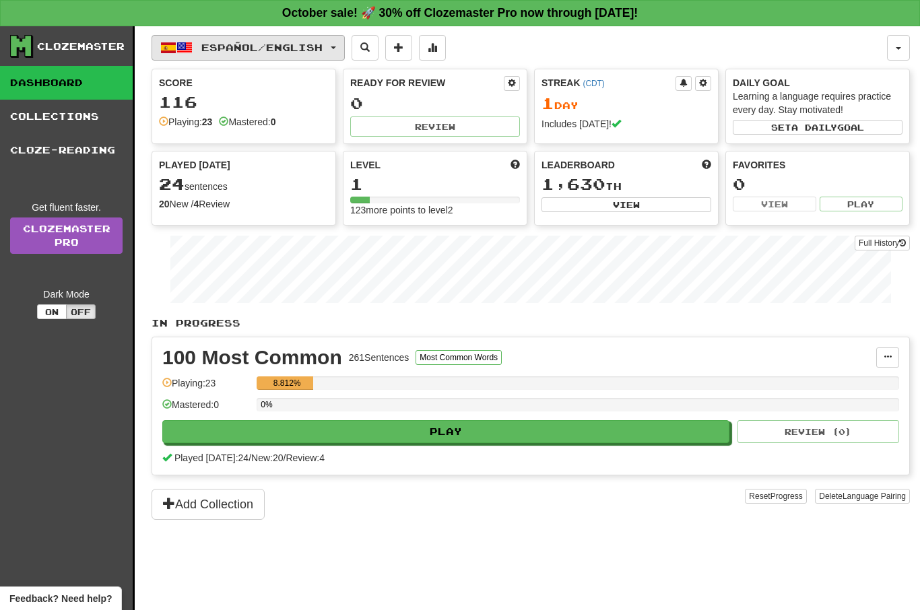
click at [263, 51] on span "Español / English" at bounding box center [261, 47] width 121 height 11
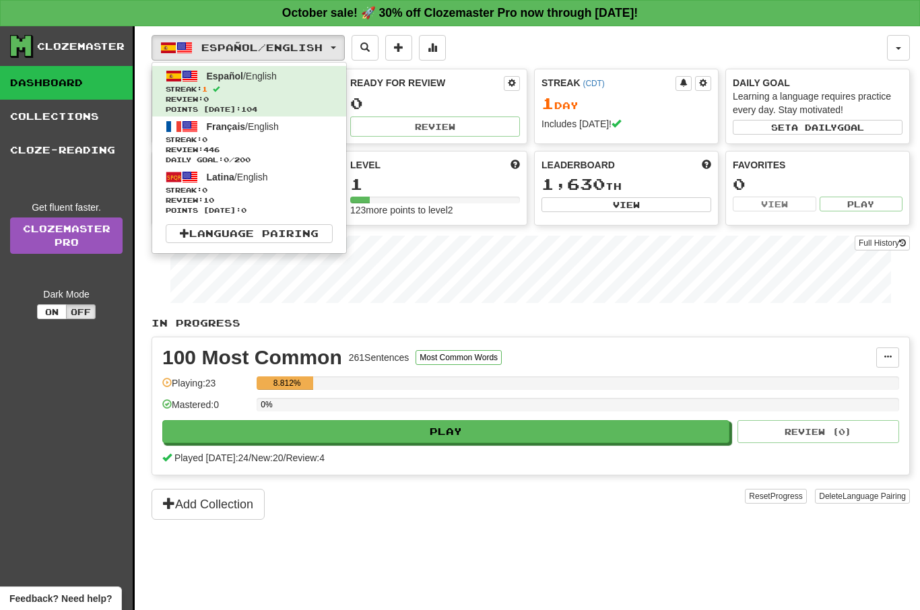
click at [277, 123] on span "Français / English" at bounding box center [243, 126] width 72 height 11
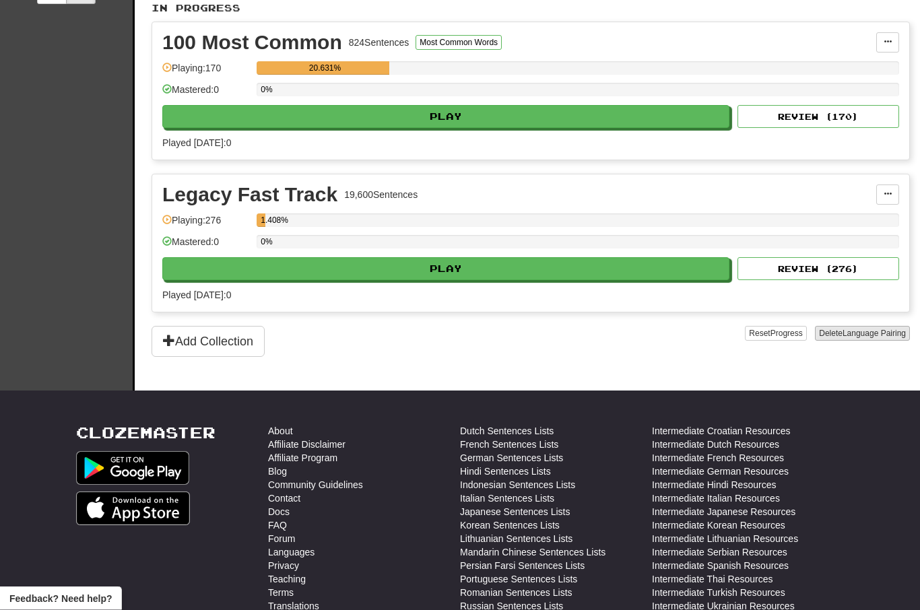
click at [853, 333] on span "Language Pairing" at bounding box center [874, 333] width 63 height 9
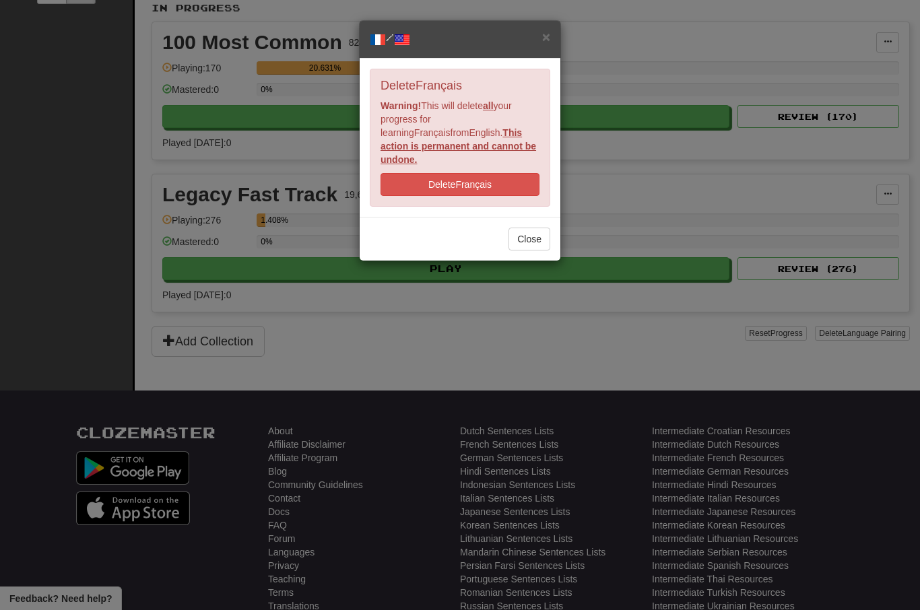
drag, startPoint x: 474, startPoint y: 165, endPoint x: 582, endPoint y: 358, distance: 221.3
click at [474, 173] on button "Delete Français" at bounding box center [460, 184] width 159 height 23
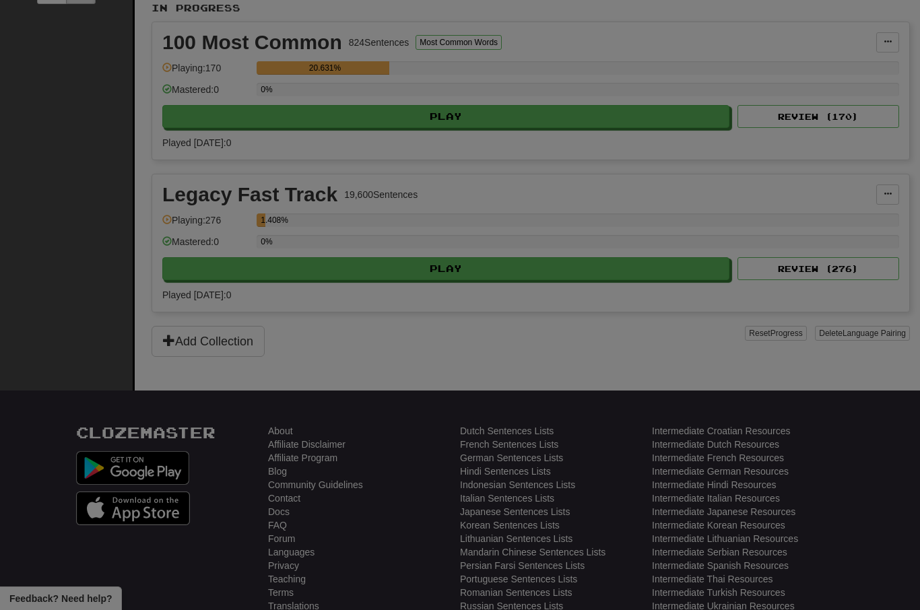
scroll to position [362, 0]
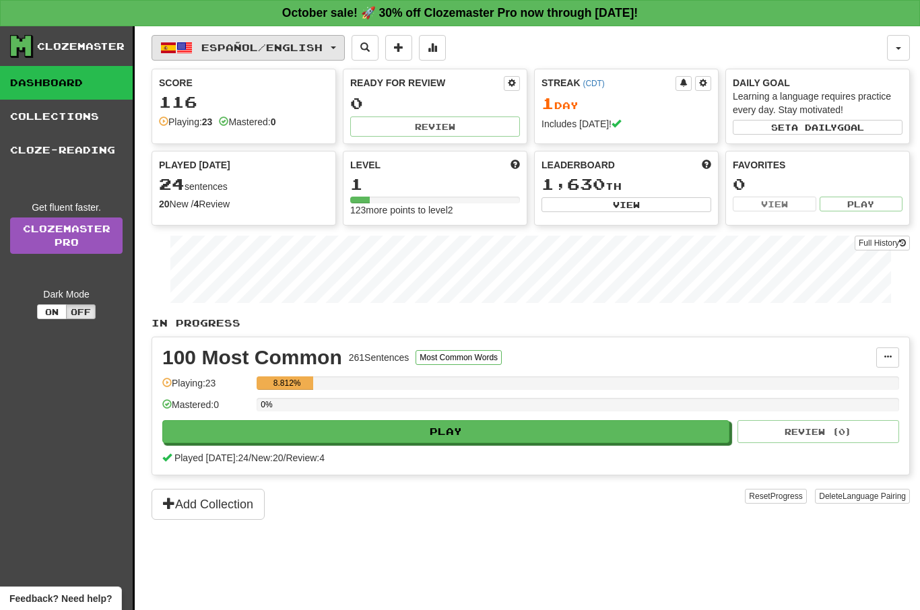
click at [249, 53] on button "Español / English" at bounding box center [248, 48] width 193 height 26
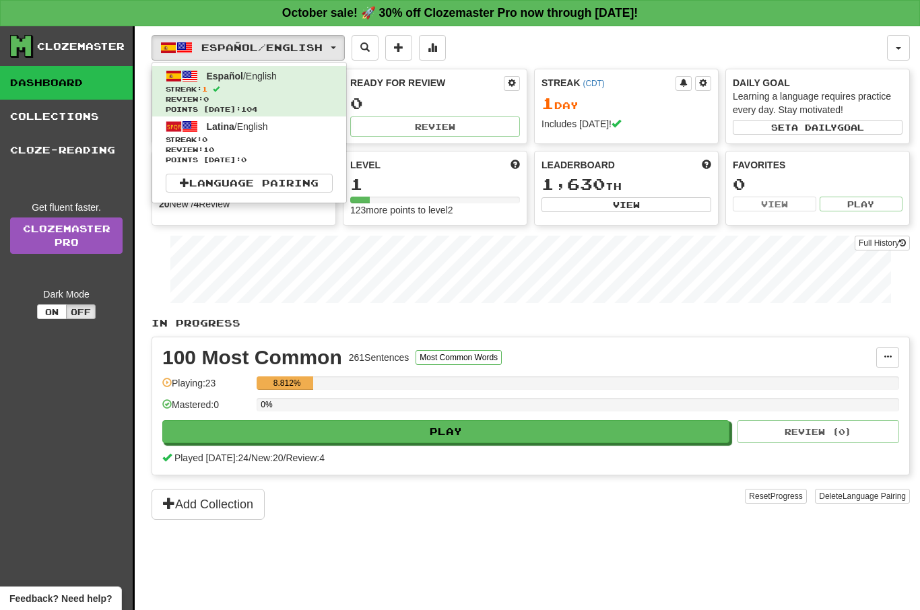
click at [262, 132] on link "Latina / English Streak: 0 Review: 10 Points [DATE]: 0" at bounding box center [249, 142] width 194 height 51
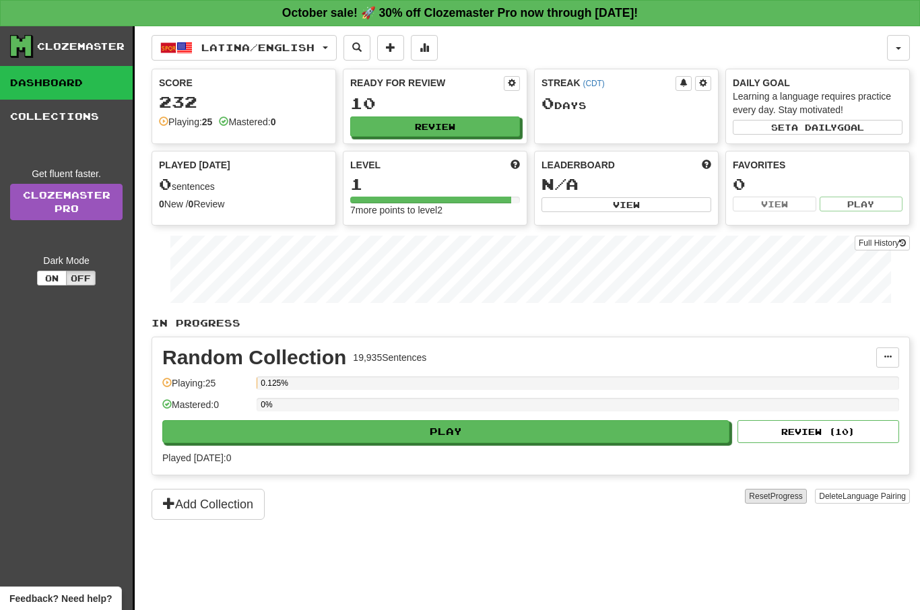
click at [759, 496] on button "Reset Progress" at bounding box center [775, 496] width 61 height 15
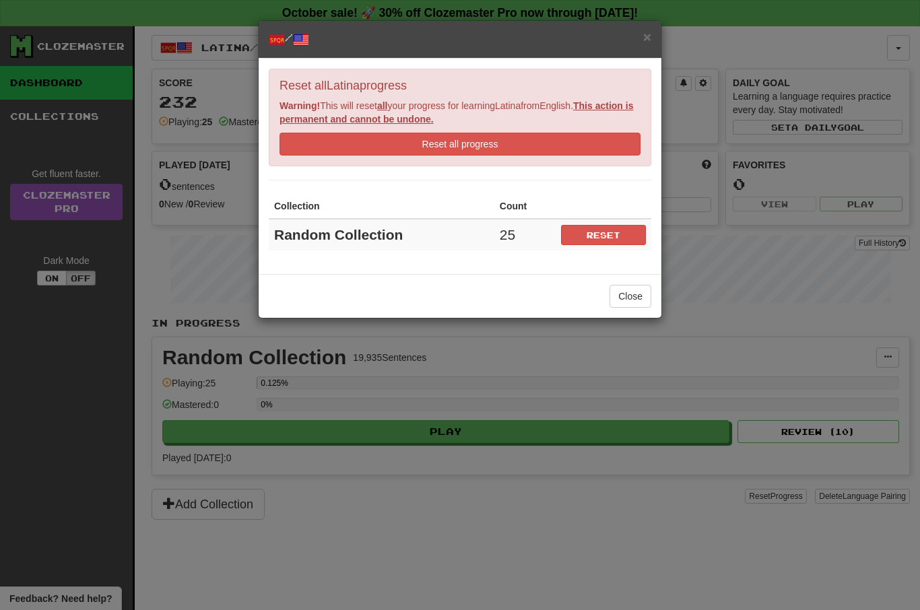
drag, startPoint x: 606, startPoint y: 232, endPoint x: 582, endPoint y: 356, distance: 126.3
click at [606, 232] on button "Reset" at bounding box center [603, 235] width 85 height 20
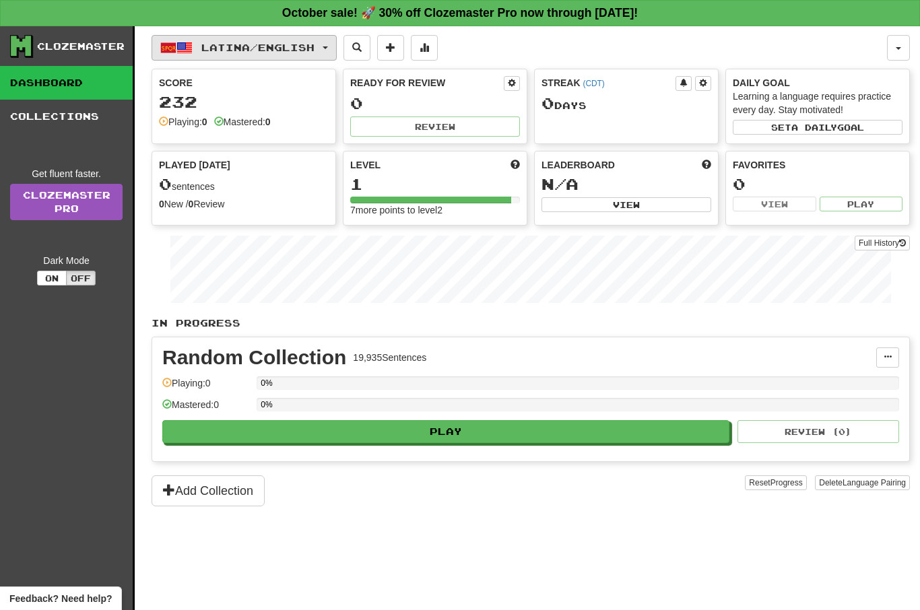
click at [231, 51] on span "Latina / English" at bounding box center [257, 47] width 113 height 11
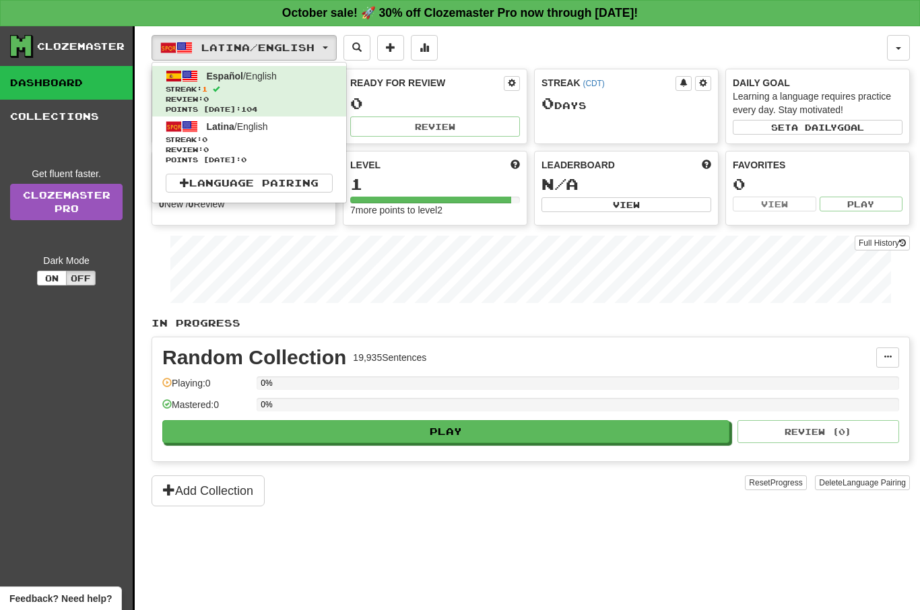
click at [559, 291] on div at bounding box center [460, 305] width 920 height 610
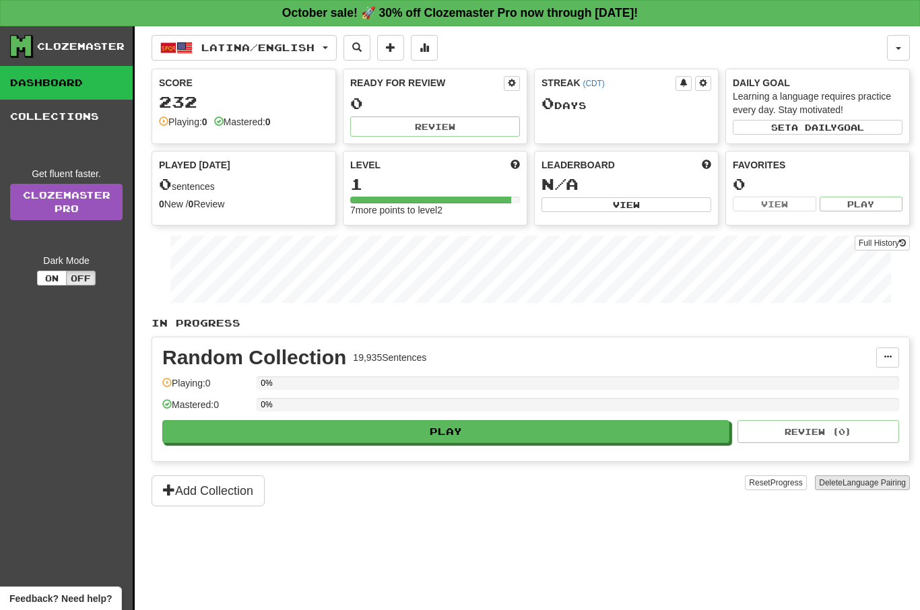
click at [859, 486] on span "Language Pairing" at bounding box center [874, 482] width 63 height 9
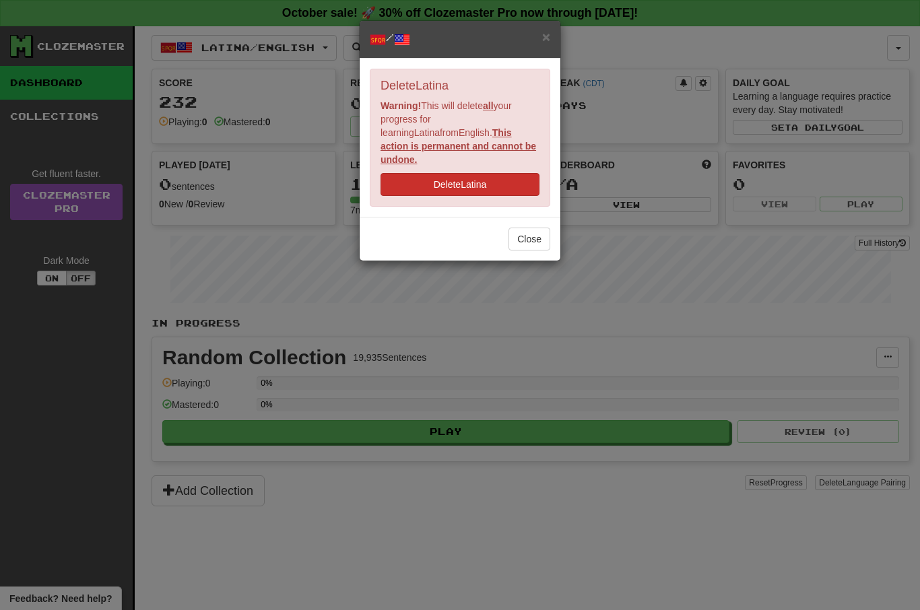
click at [455, 174] on button "Delete Latina" at bounding box center [460, 184] width 159 height 23
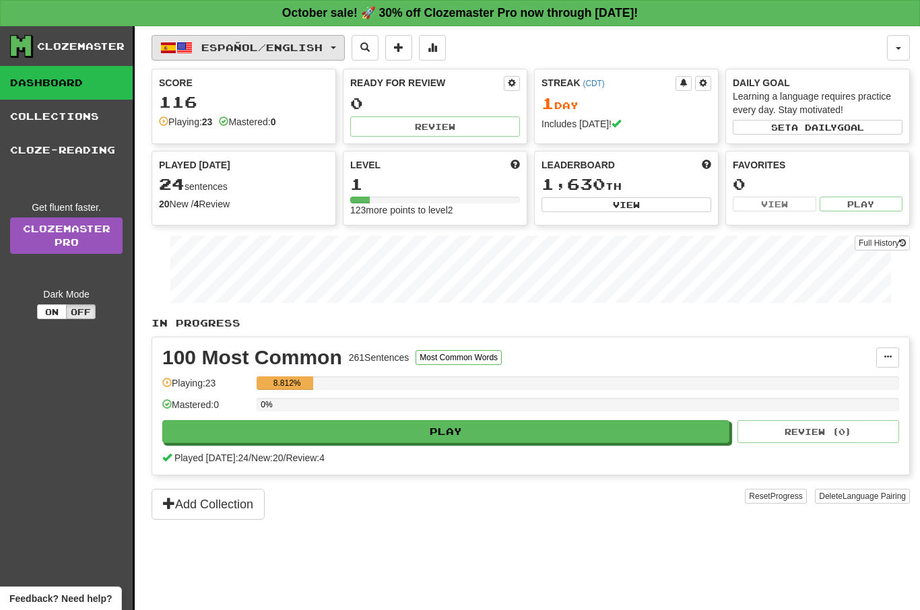
click at [273, 44] on span "Español / English" at bounding box center [261, 47] width 121 height 11
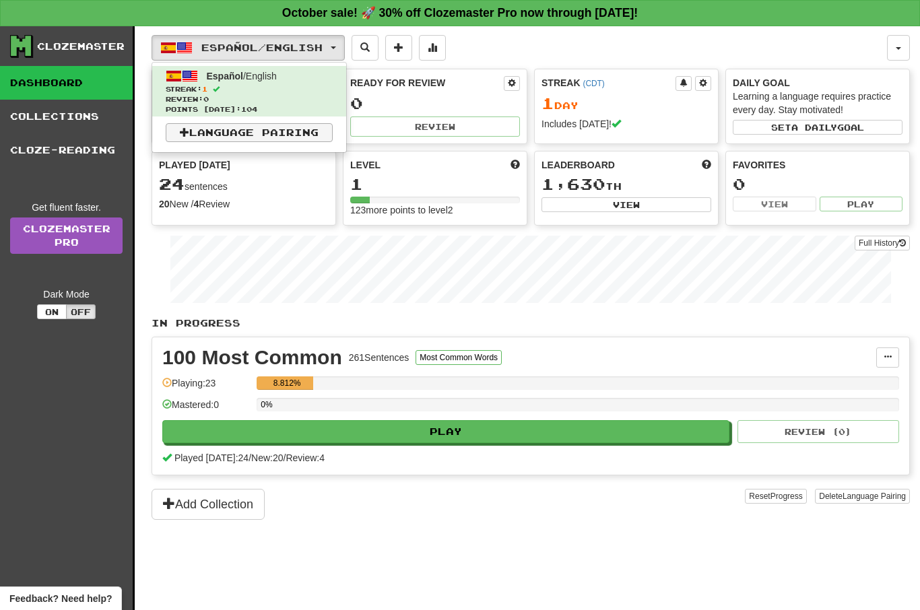
click at [291, 132] on link "Language Pairing" at bounding box center [249, 132] width 167 height 19
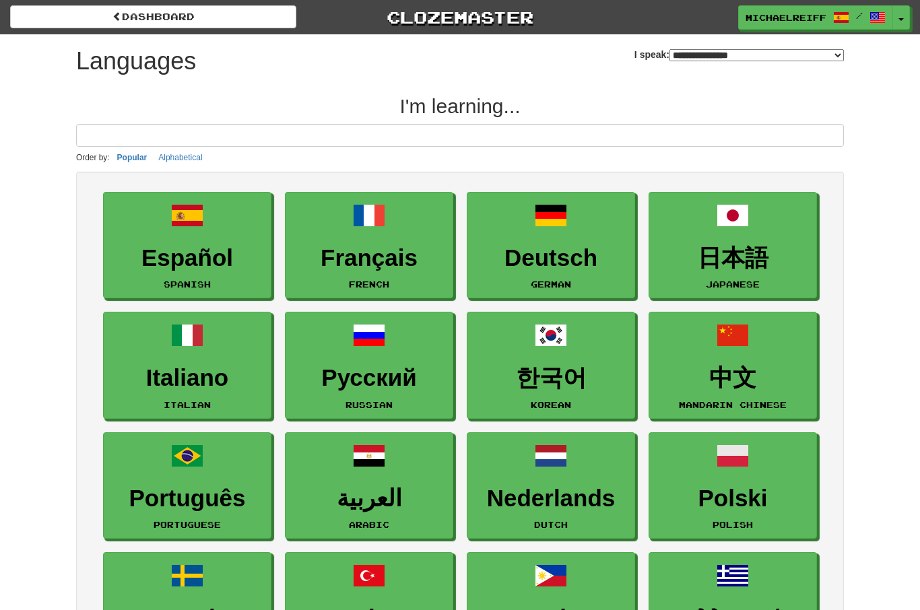
select select "*******"
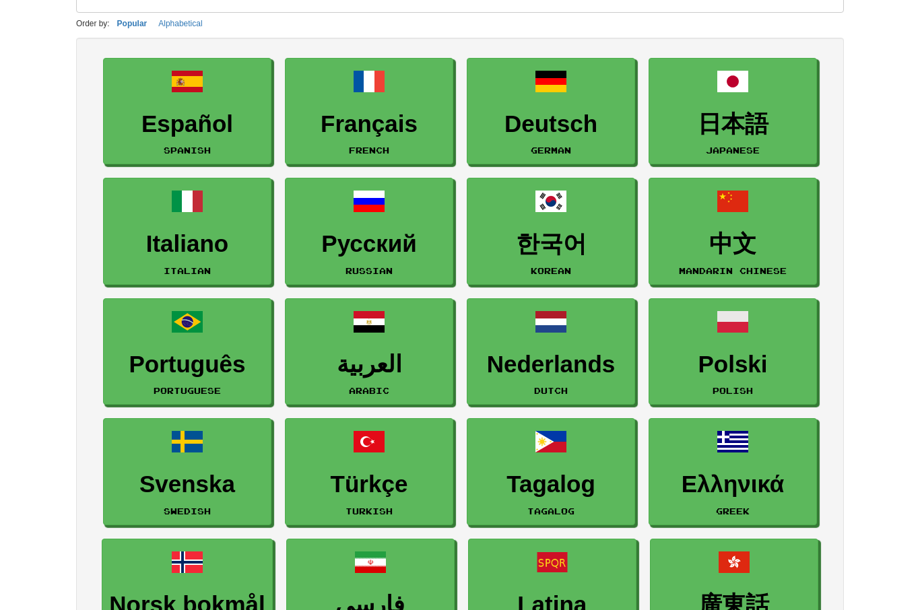
scroll to position [151, 0]
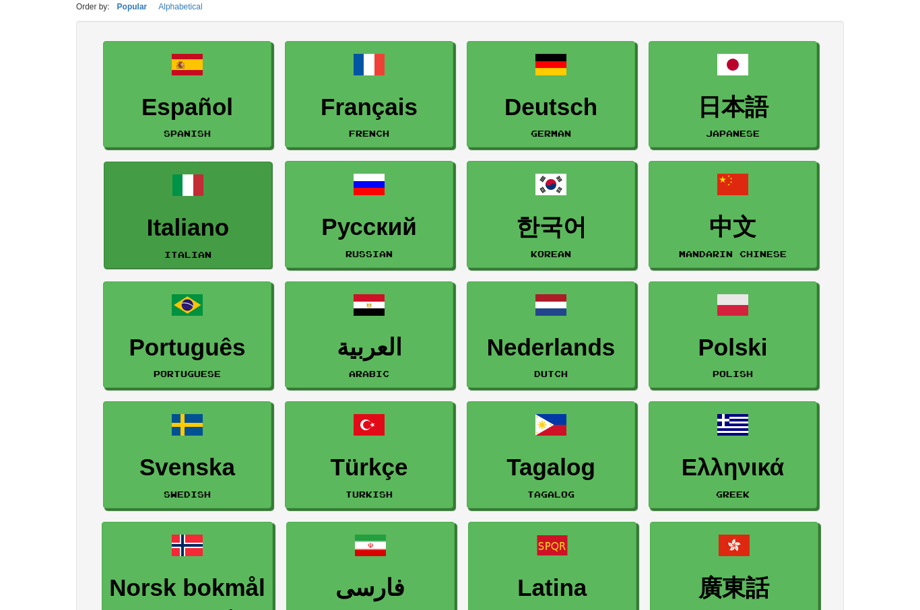
click at [152, 185] on link "Italiano Italian" at bounding box center [188, 215] width 168 height 107
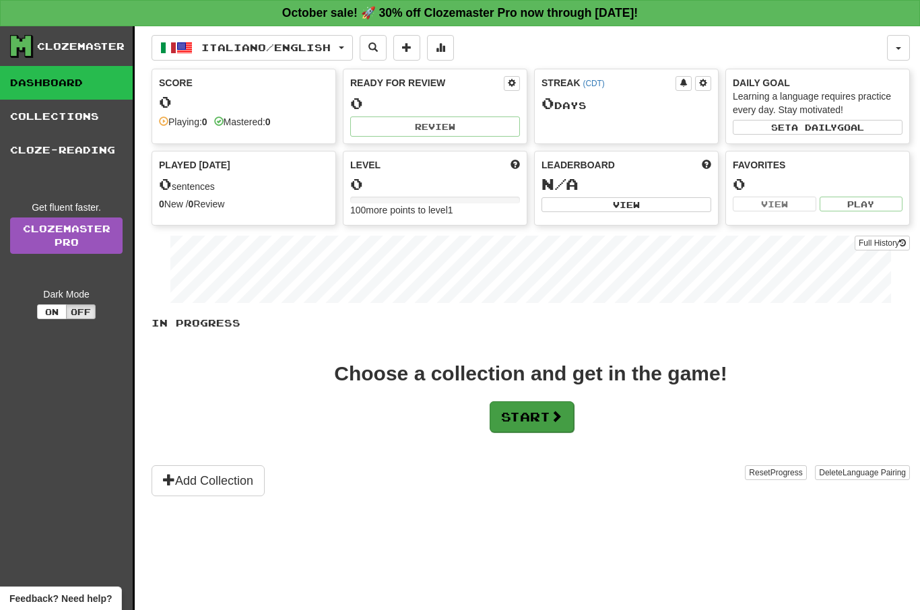
click at [524, 409] on button "Start" at bounding box center [532, 416] width 84 height 31
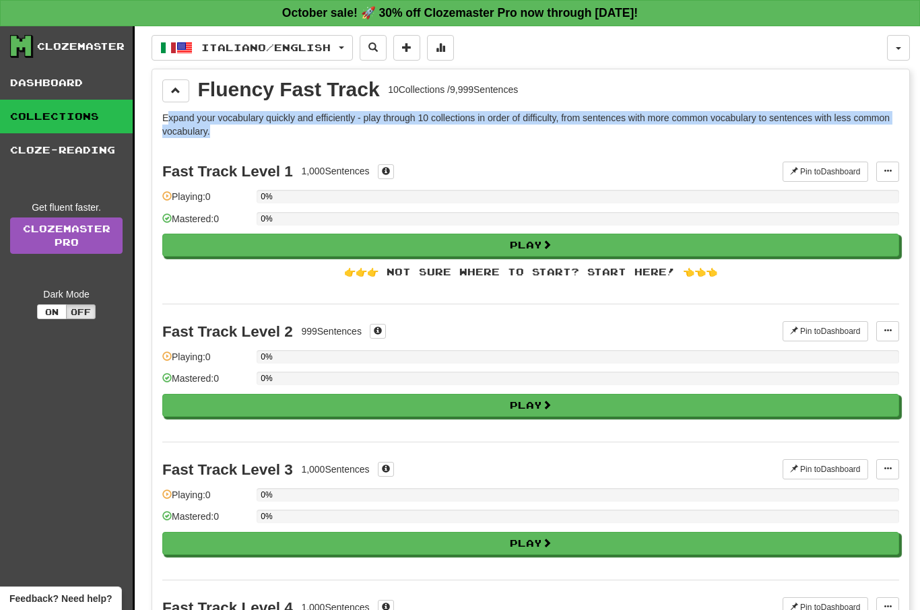
drag, startPoint x: 167, startPoint y: 117, endPoint x: 468, endPoint y: 130, distance: 301.3
click at [468, 130] on p "Expand your vocabulary quickly and efficiently - play through 10 collections in…" at bounding box center [530, 124] width 737 height 27
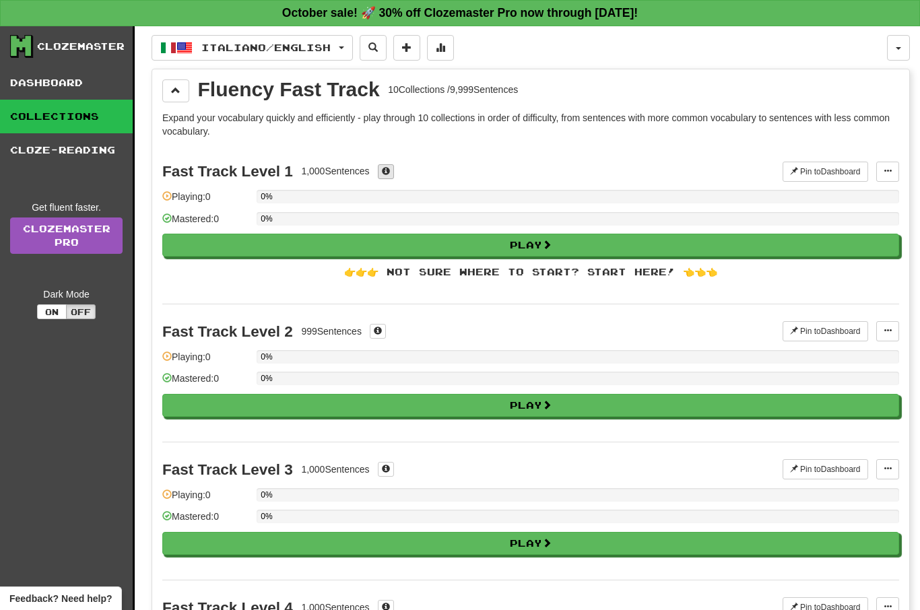
click at [389, 174] on span at bounding box center [386, 171] width 8 height 8
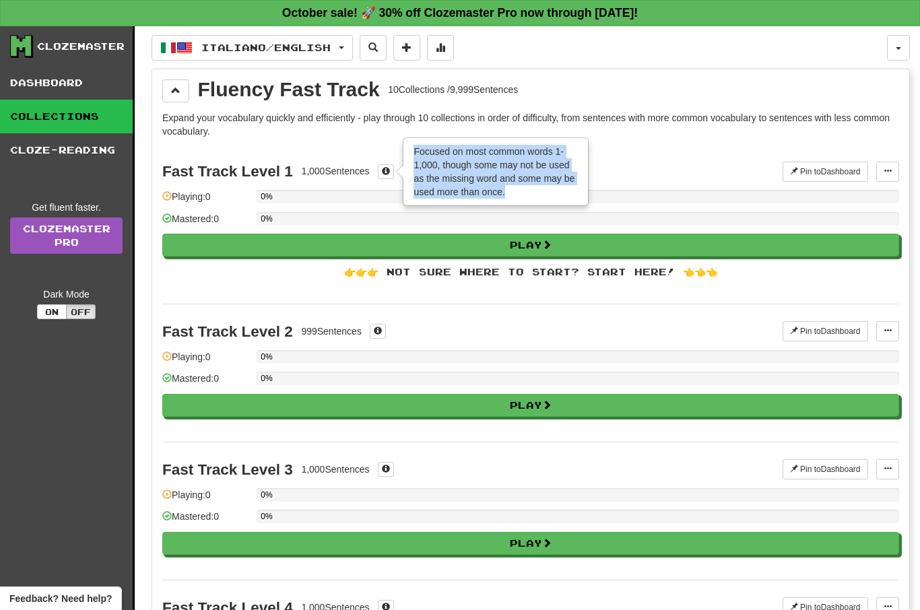
drag, startPoint x: 414, startPoint y: 147, endPoint x: 507, endPoint y: 191, distance: 103.3
click at [507, 191] on div "Focused on most common words 1-1,000, though some may not be used as the missin…" at bounding box center [495, 172] width 183 height 66
click at [517, 190] on div "Focused on most common words 1-1,000, though some may not be used as the missin…" at bounding box center [495, 172] width 183 height 66
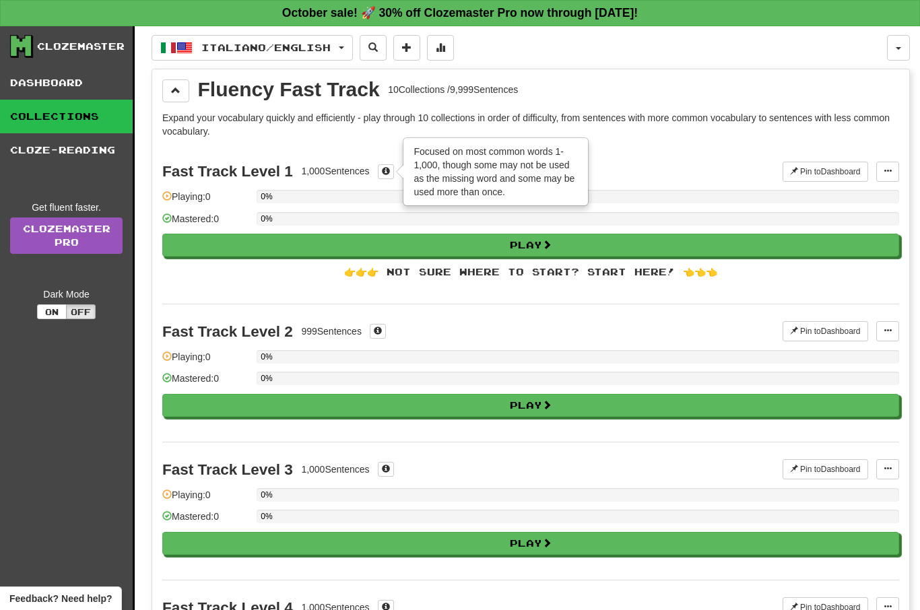
click at [626, 173] on div "Fast Track Level 1 1,000 Sentences × Focused on most common words 1-1,000, thou…" at bounding box center [472, 172] width 620 height 20
click at [387, 167] on span at bounding box center [386, 171] width 8 height 8
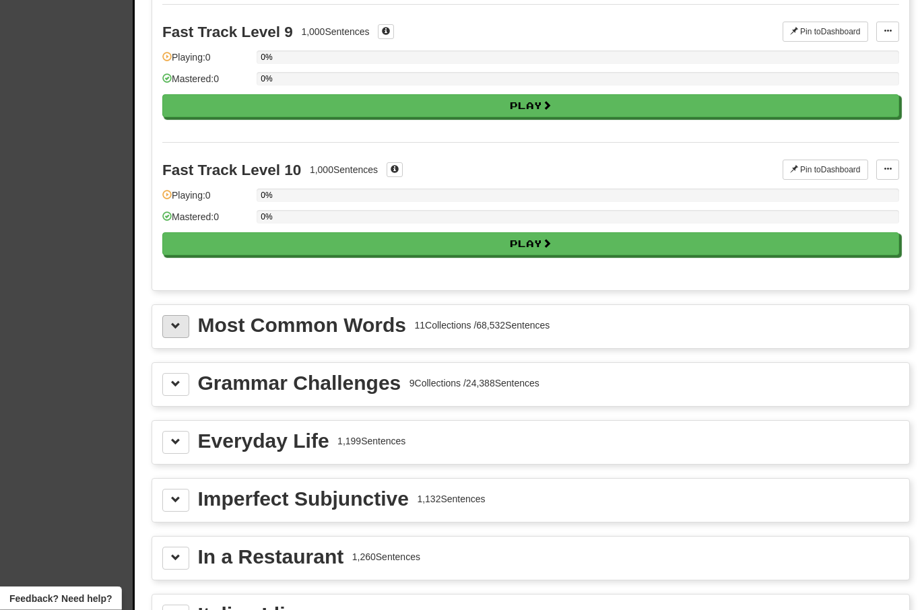
scroll to position [1266, 0]
click at [178, 329] on span at bounding box center [175, 325] width 9 height 9
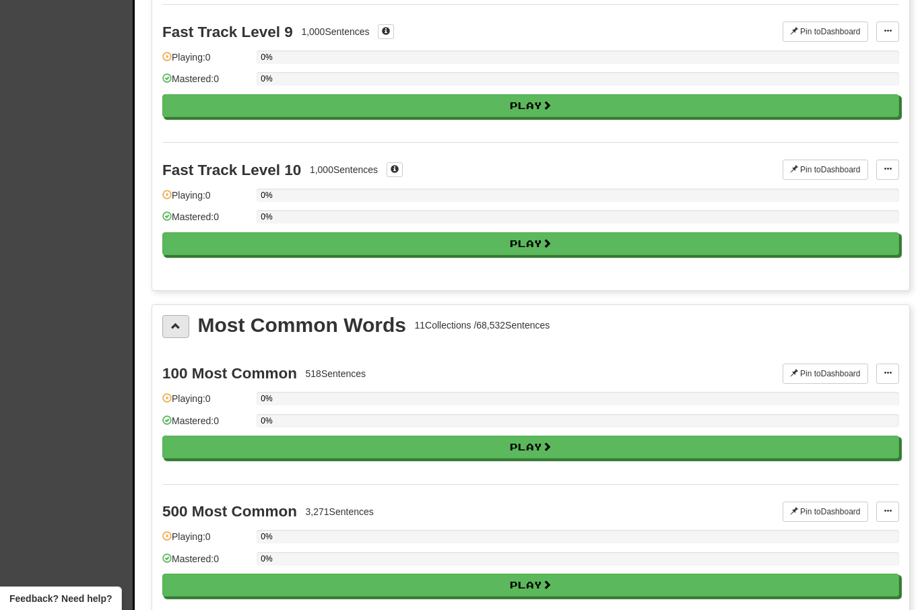
click at [178, 329] on span at bounding box center [175, 325] width 9 height 9
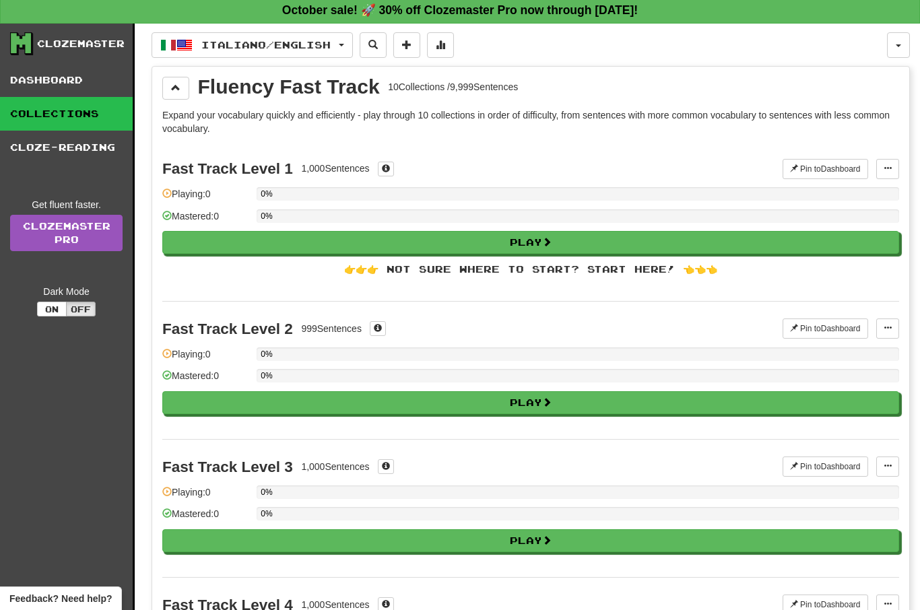
scroll to position [0, 0]
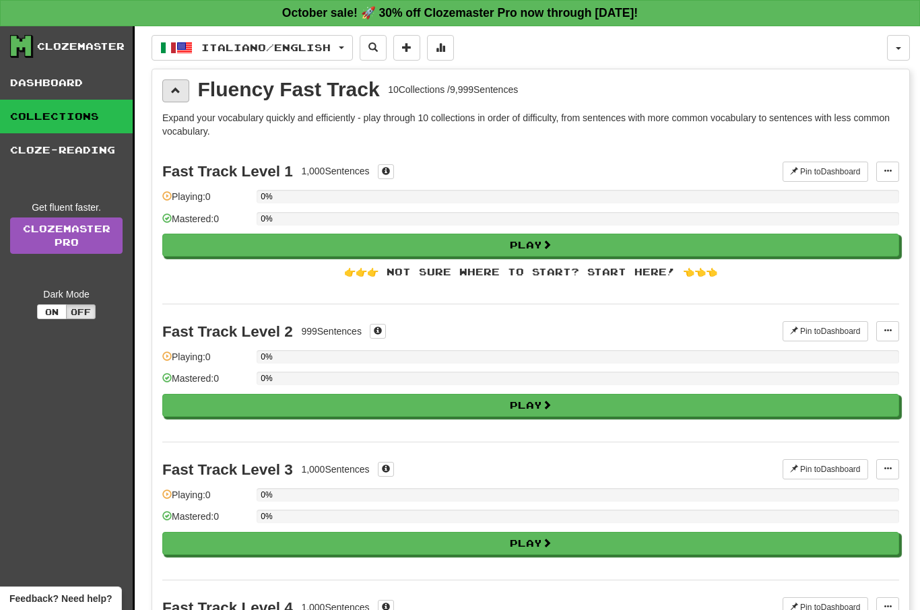
click at [176, 95] on span at bounding box center [175, 90] width 9 height 9
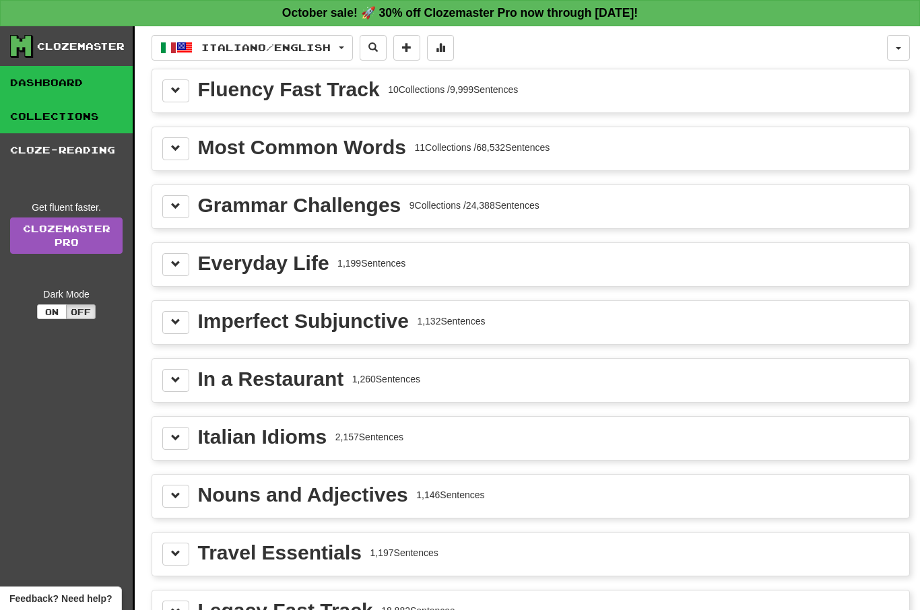
click at [78, 90] on link "Dashboard" at bounding box center [66, 83] width 133 height 34
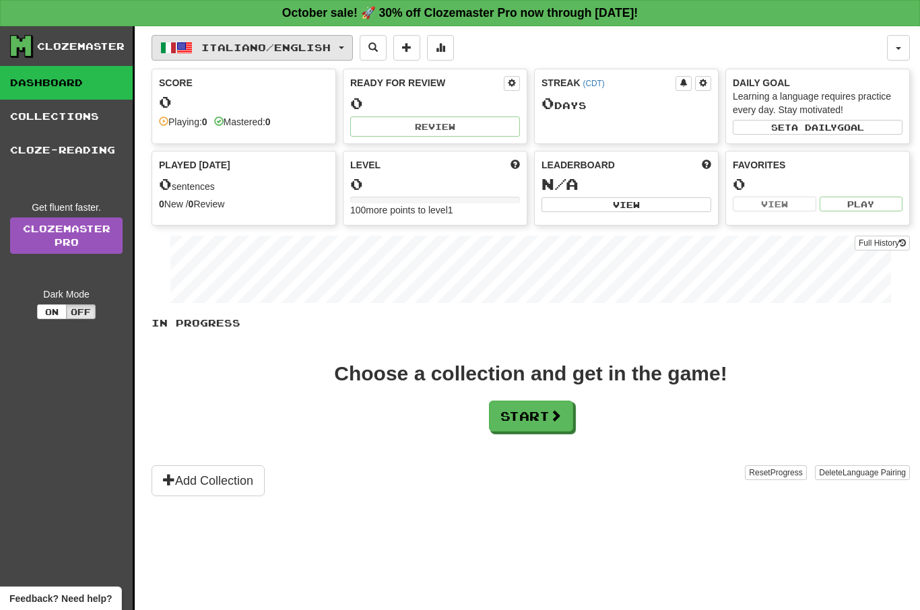
click at [232, 44] on span "Italiano / English" at bounding box center [265, 47] width 129 height 11
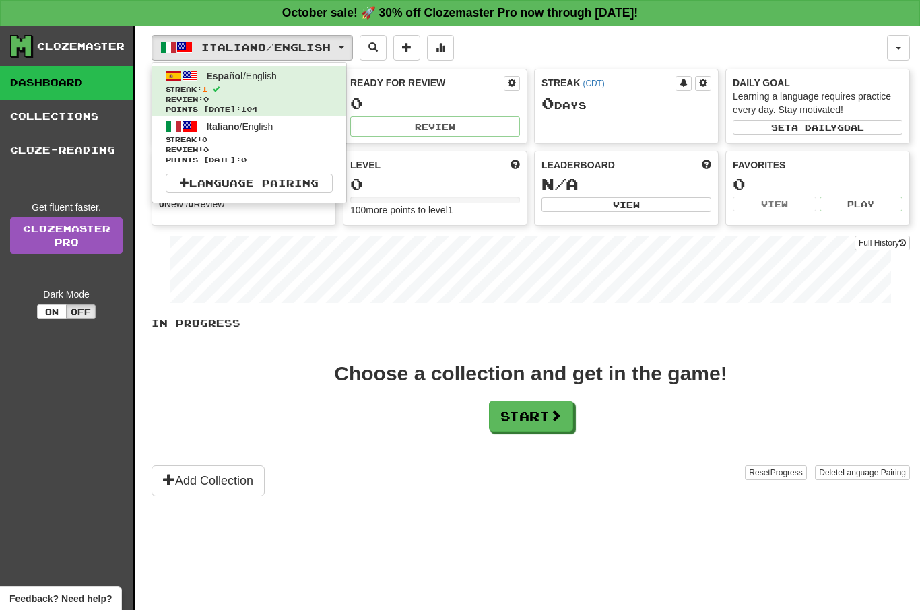
click at [273, 86] on span "Streak: 1" at bounding box center [249, 89] width 167 height 10
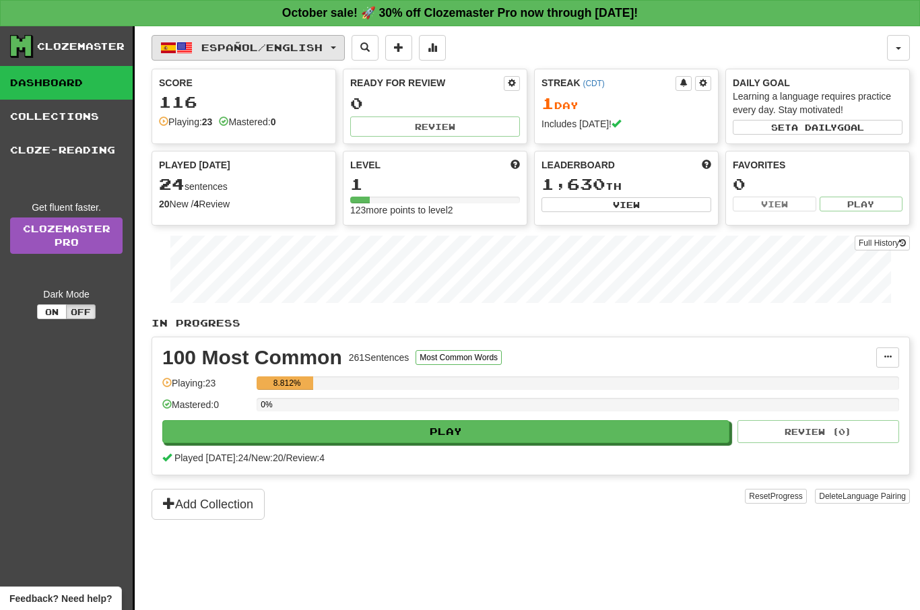
drag, startPoint x: 287, startPoint y: 79, endPoint x: 287, endPoint y: 59, distance: 19.5
click at [287, 79] on div "Score" at bounding box center [244, 82] width 170 height 13
click at [287, 44] on span "Español / English" at bounding box center [261, 47] width 121 height 11
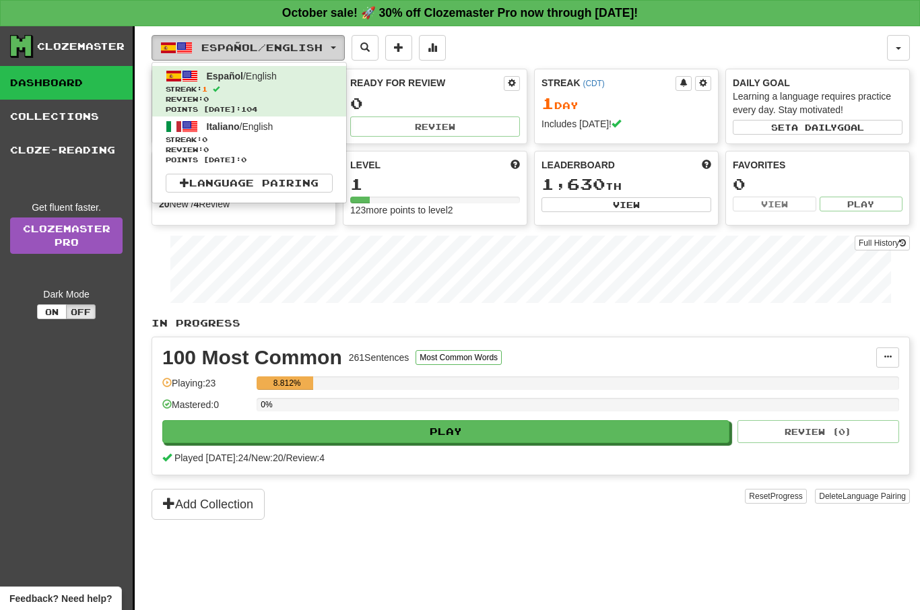
click at [288, 42] on div at bounding box center [460, 305] width 920 height 610
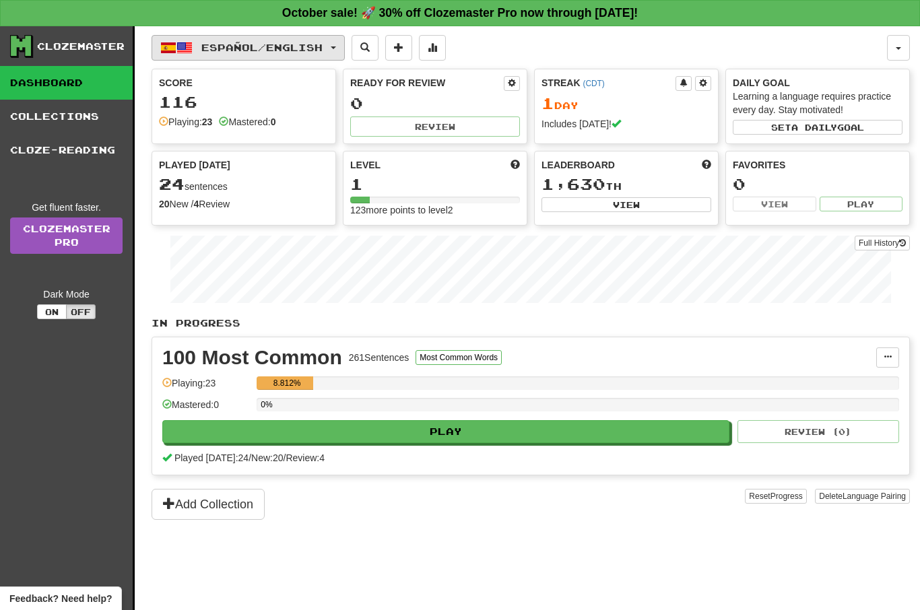
click at [306, 39] on button "Español / English" at bounding box center [248, 48] width 193 height 26
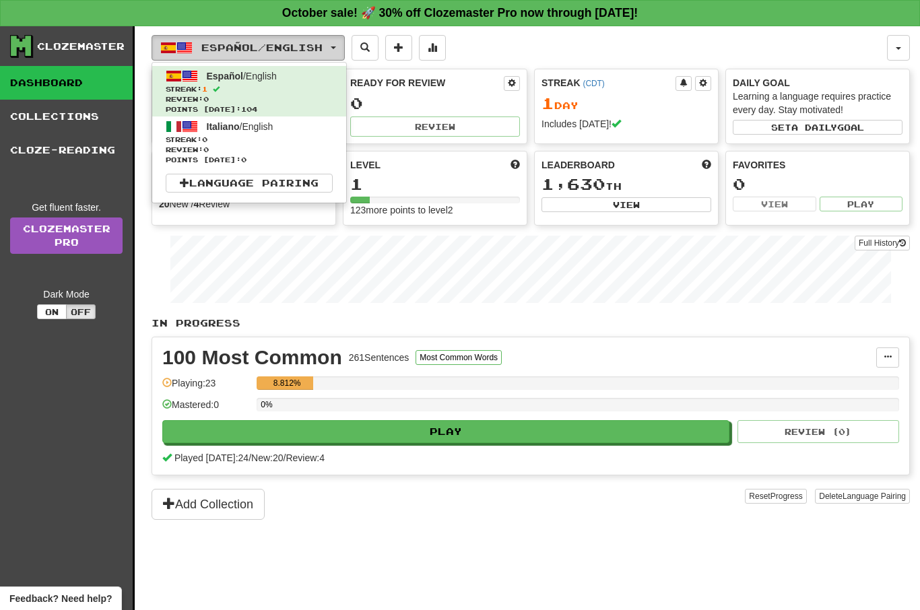
click at [250, 40] on div at bounding box center [460, 305] width 920 height 610
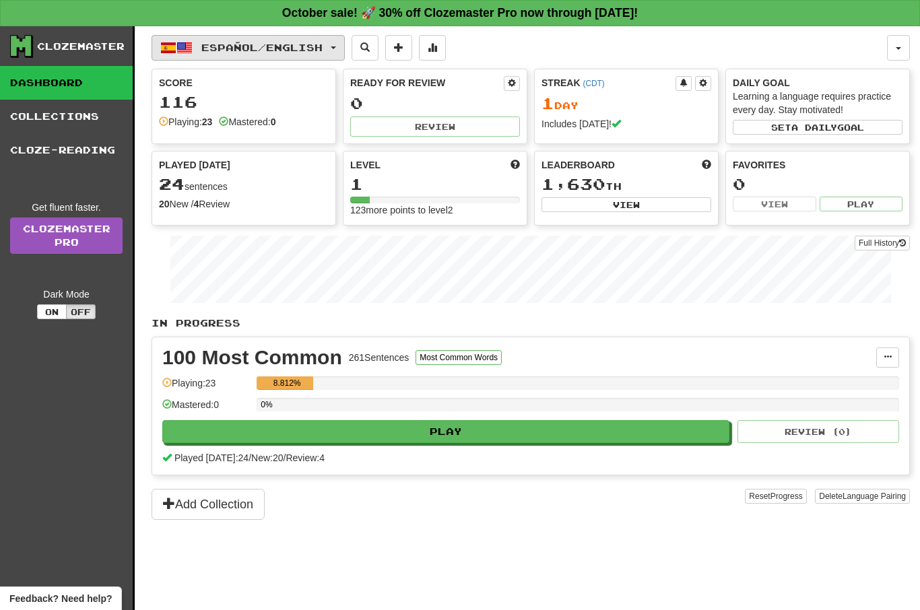
click at [250, 40] on button "Español / English" at bounding box center [248, 48] width 193 height 26
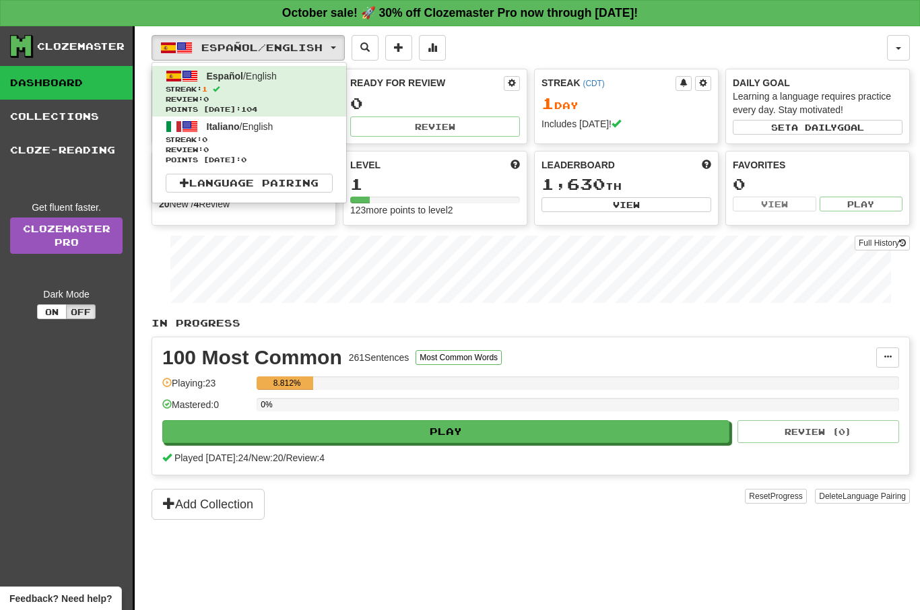
click at [251, 40] on div at bounding box center [460, 305] width 920 height 610
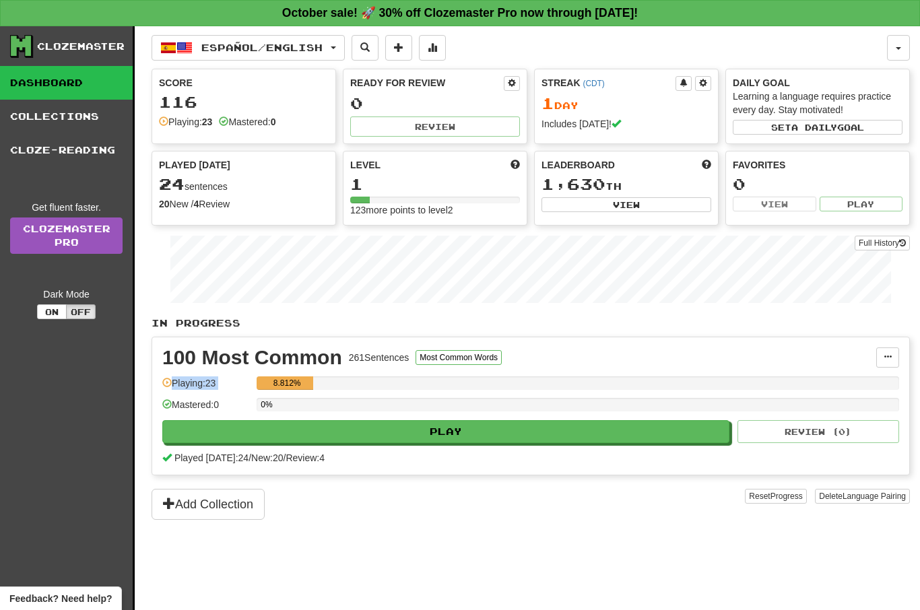
drag, startPoint x: 168, startPoint y: 382, endPoint x: 408, endPoint y: 382, distance: 239.8
click at [408, 382] on div "Playing: 23 8.812%" at bounding box center [530, 387] width 737 height 22
click at [442, 360] on button "Most Common Words" at bounding box center [459, 357] width 86 height 15
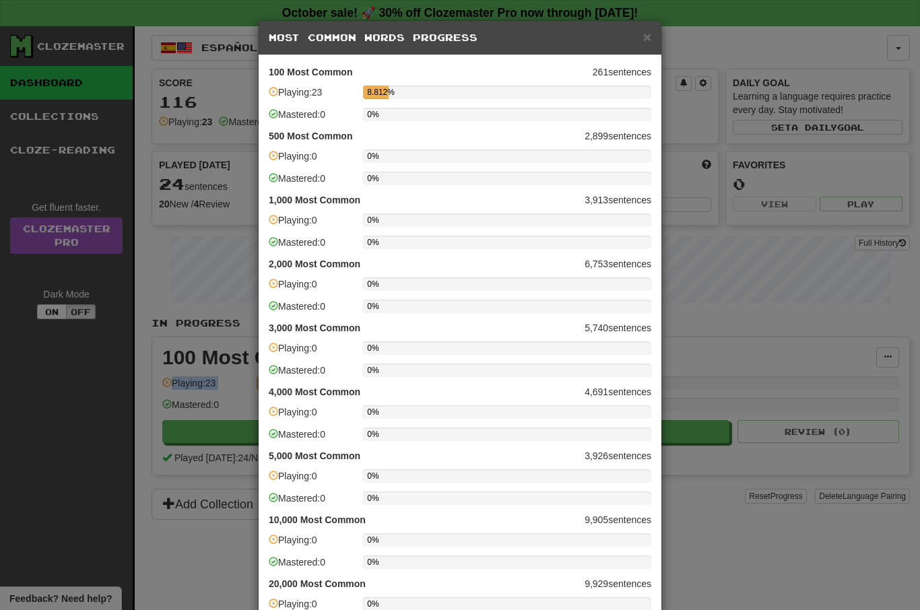
scroll to position [-1, 0]
click at [652, 42] on div "× Most Common Words Progress" at bounding box center [460, 38] width 403 height 34
click at [894, 333] on div "× Most Common Words Progress 100 Most Common 261 sentences Playing: 23 8.812% M…" at bounding box center [460, 305] width 920 height 610
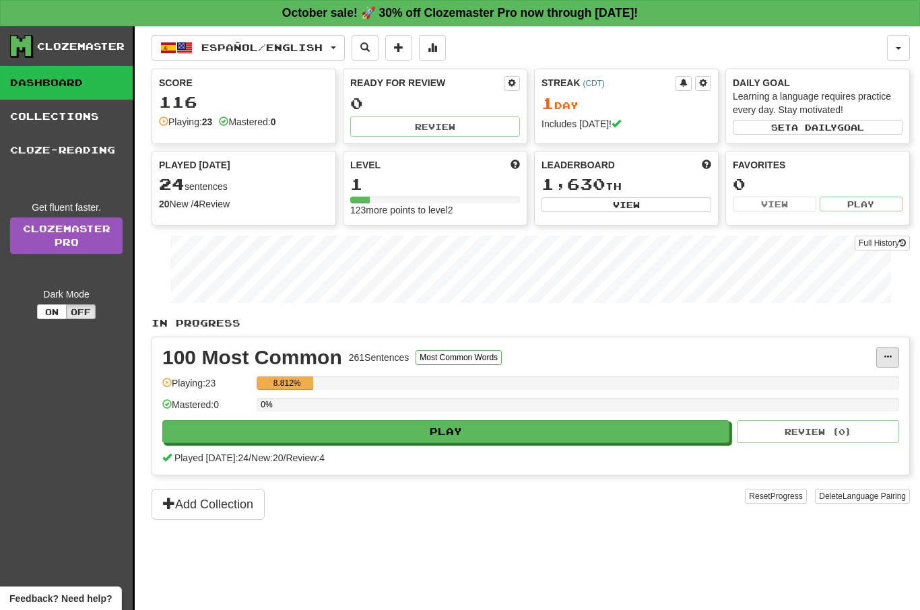
click at [890, 351] on button at bounding box center [887, 358] width 23 height 20
click at [890, 351] on div at bounding box center [460, 305] width 920 height 610
drag, startPoint x: 323, startPoint y: 385, endPoint x: 261, endPoint y: 385, distance: 61.3
click at [261, 385] on div "8.812%" at bounding box center [578, 382] width 643 height 13
drag, startPoint x: 261, startPoint y: 385, endPoint x: 308, endPoint y: 385, distance: 46.5
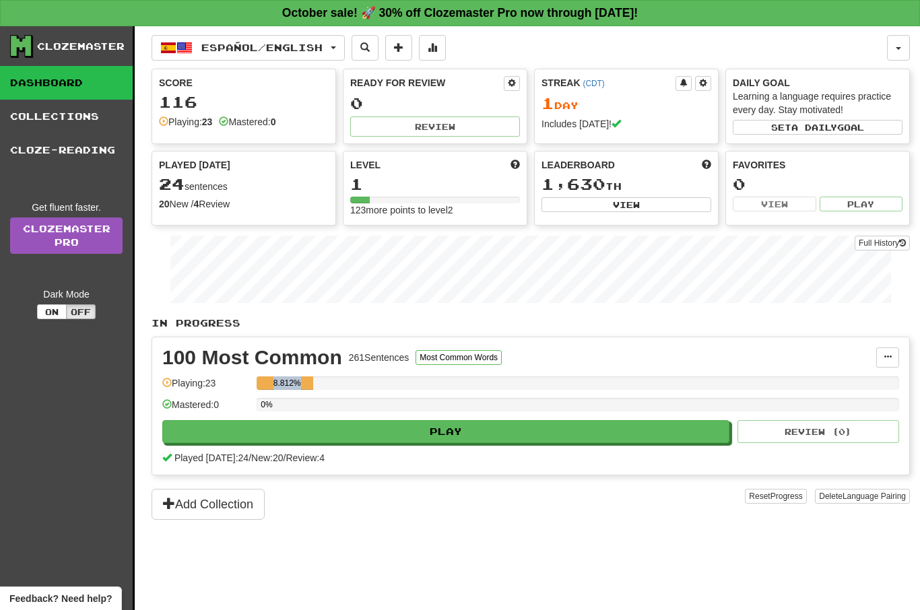
click at [308, 385] on div "8.812%" at bounding box center [287, 382] width 53 height 13
drag, startPoint x: 153, startPoint y: 347, endPoint x: 351, endPoint y: 347, distance: 198.0
click at [351, 347] on div "100 Most Common 261 Sentences Most Common Words Manage Sentences Unpin from Das…" at bounding box center [530, 405] width 757 height 137
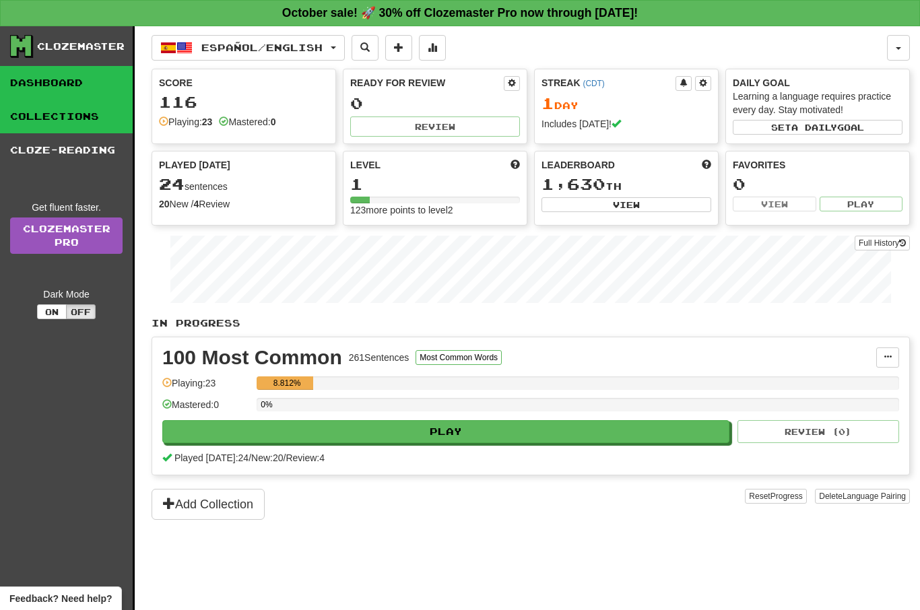
click at [100, 108] on link "Collections" at bounding box center [66, 117] width 133 height 34
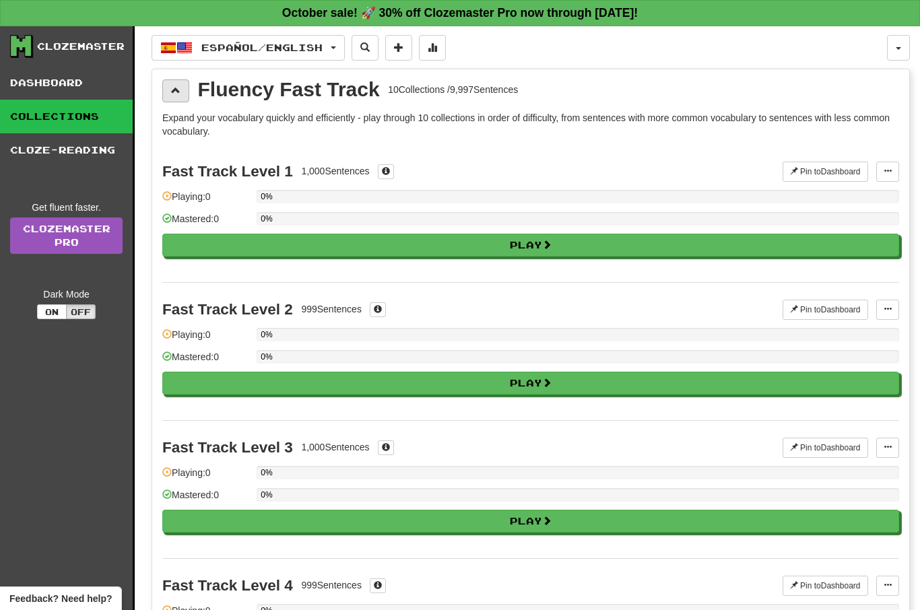
click at [178, 95] on span at bounding box center [175, 90] width 9 height 9
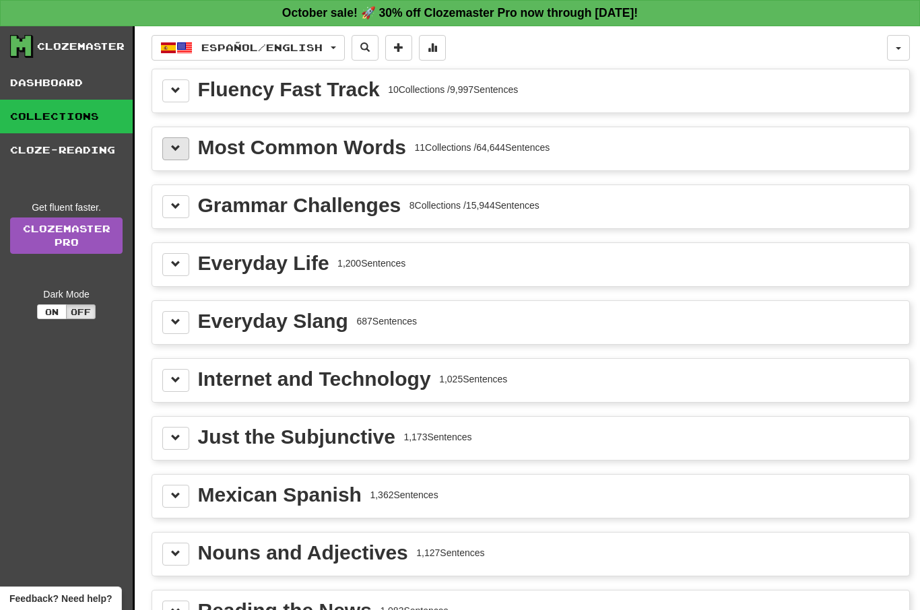
click at [183, 148] on button at bounding box center [175, 148] width 27 height 23
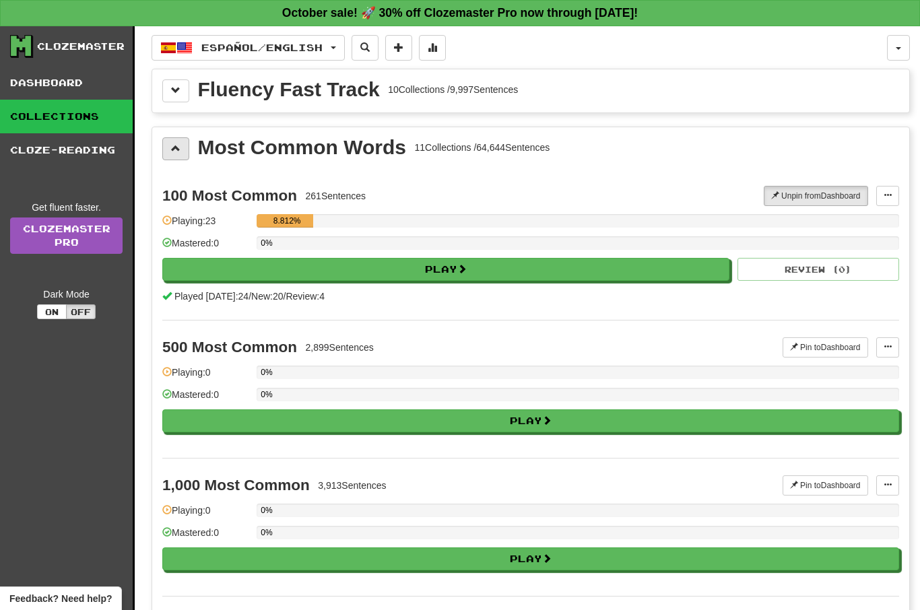
click at [183, 148] on button at bounding box center [175, 148] width 27 height 23
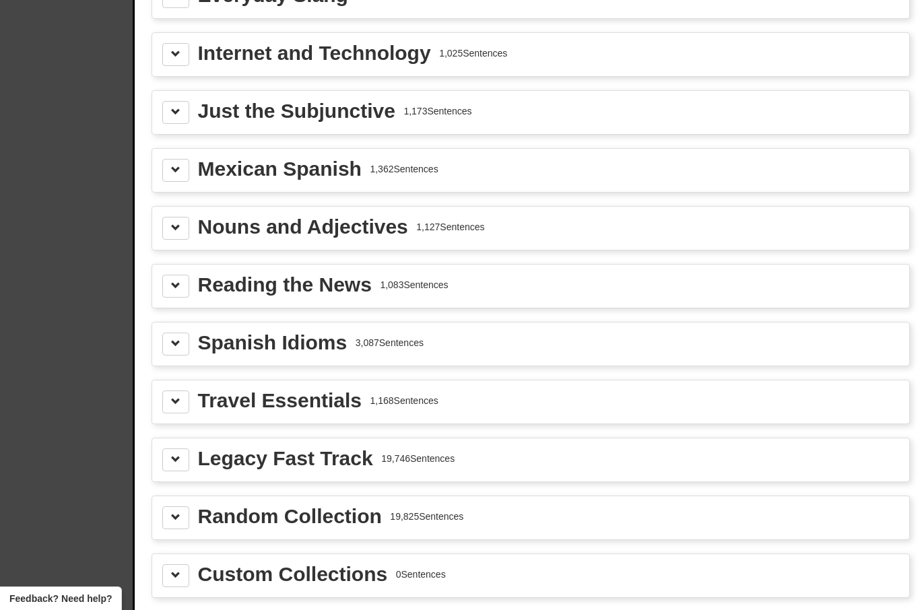
scroll to position [271, 0]
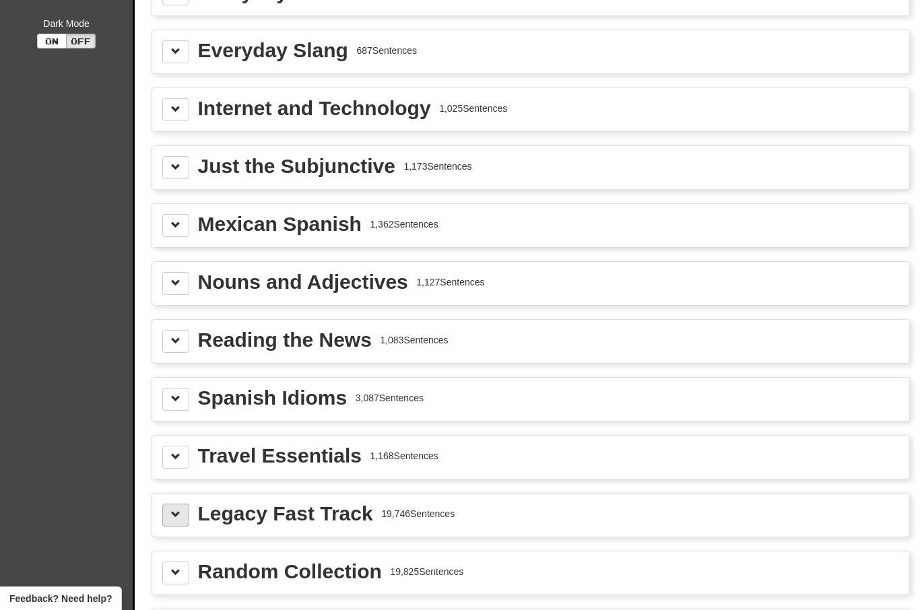
click at [178, 507] on button at bounding box center [175, 515] width 27 height 23
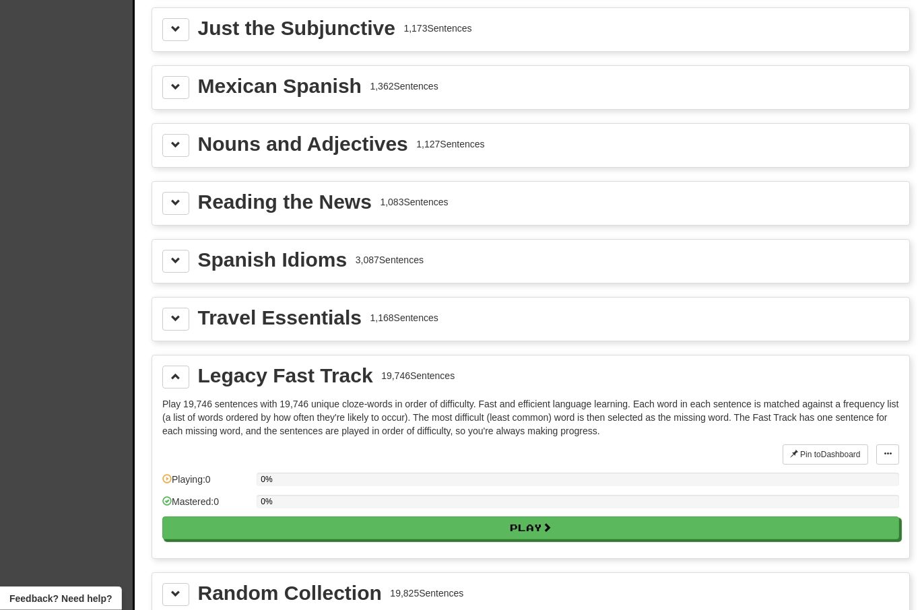
scroll to position [409, 0]
click at [174, 368] on button at bounding box center [175, 376] width 27 height 23
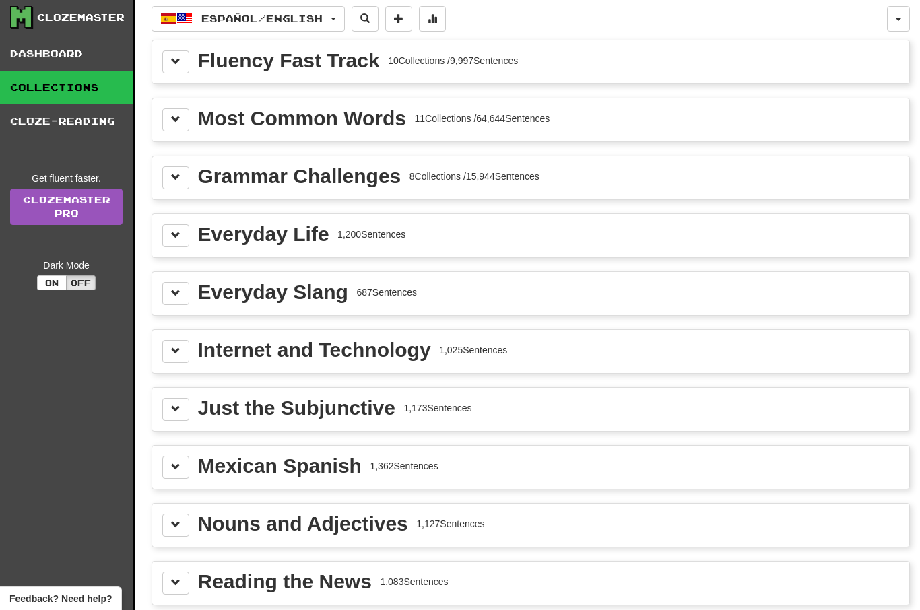
scroll to position [28, 0]
click at [183, 125] on button at bounding box center [175, 120] width 27 height 23
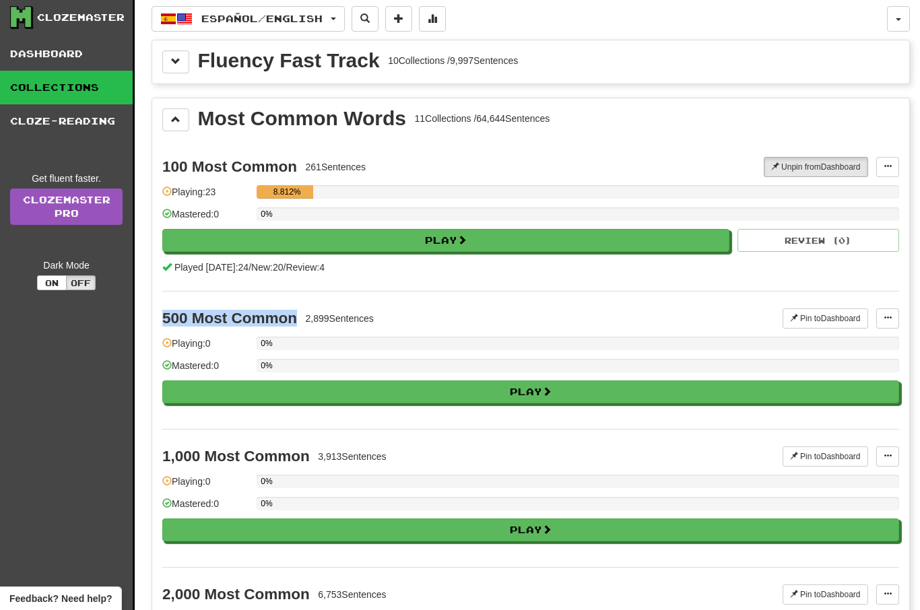
drag, startPoint x: 165, startPoint y: 315, endPoint x: 298, endPoint y: 315, distance: 133.4
click at [297, 315] on div "500 Most Common" at bounding box center [229, 318] width 135 height 17
click at [896, 315] on button at bounding box center [887, 318] width 23 height 20
click at [896, 315] on div at bounding box center [460, 305] width 920 height 610
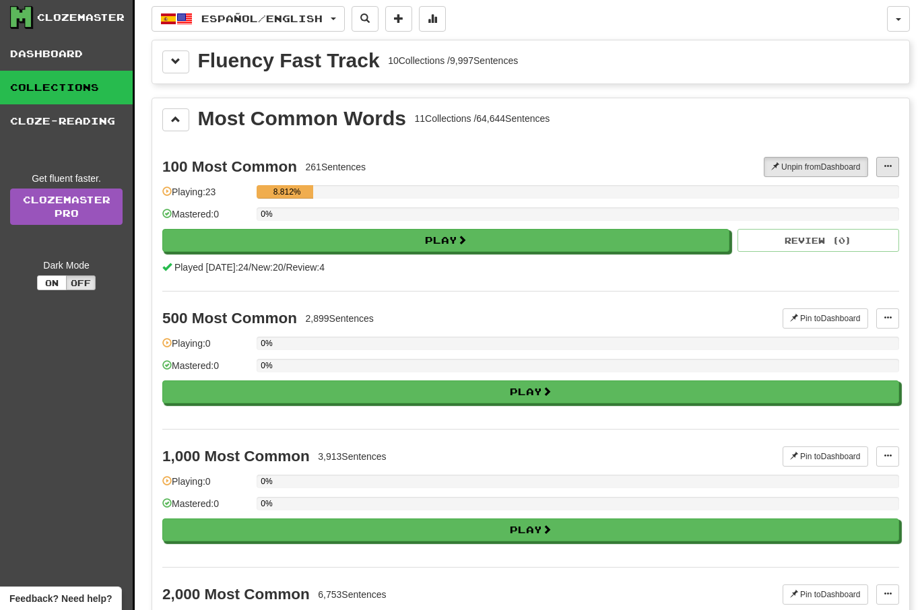
click at [890, 174] on button at bounding box center [887, 167] width 23 height 20
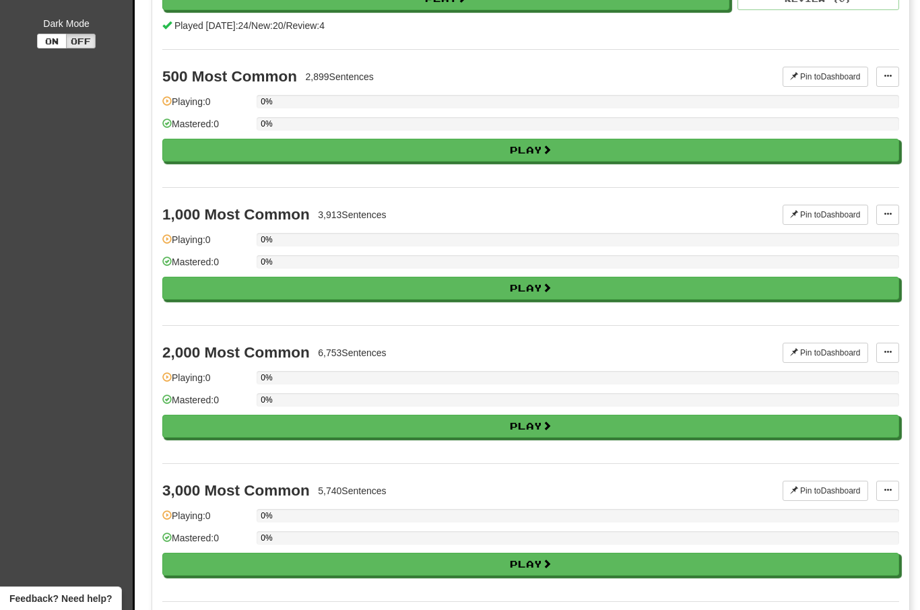
scroll to position [265, 0]
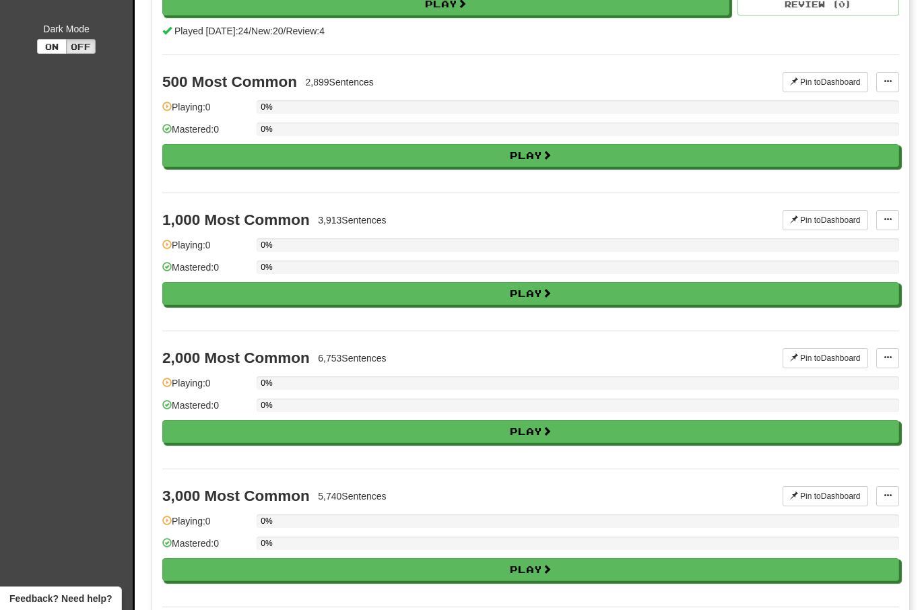
click at [233, 364] on div at bounding box center [460, 305] width 920 height 610
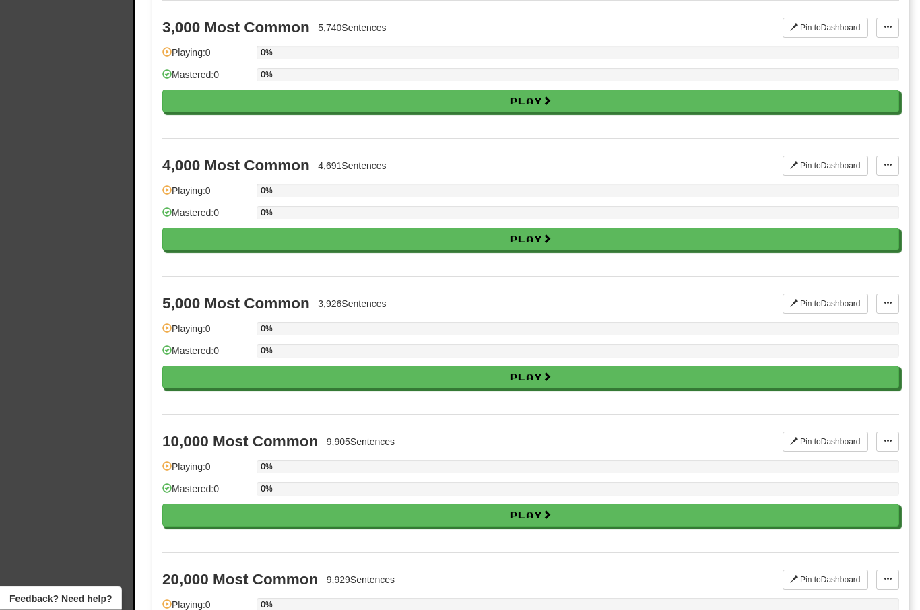
scroll to position [736, 0]
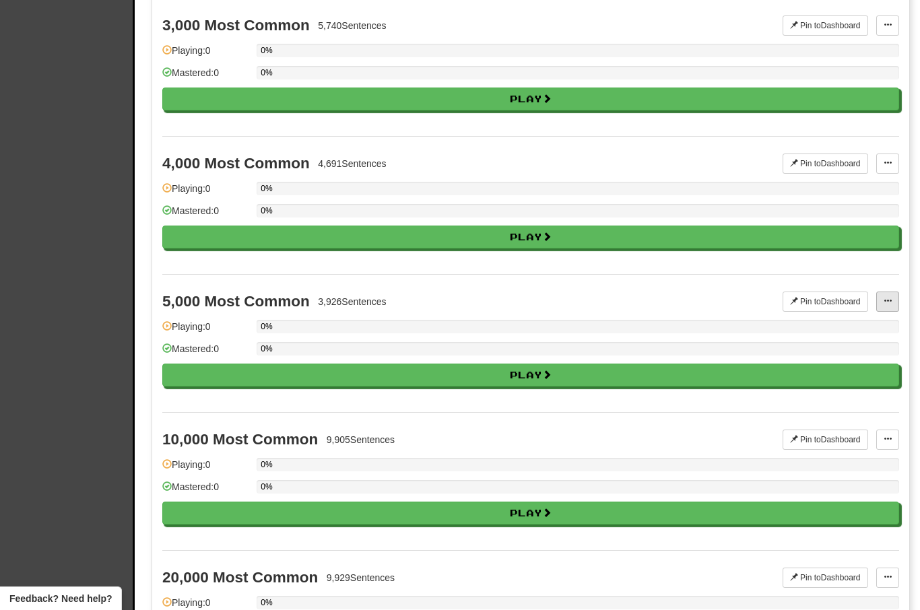
click at [895, 308] on button at bounding box center [887, 302] width 23 height 20
click at [880, 321] on span "Manage Sentences" at bounding box center [843, 326] width 81 height 11
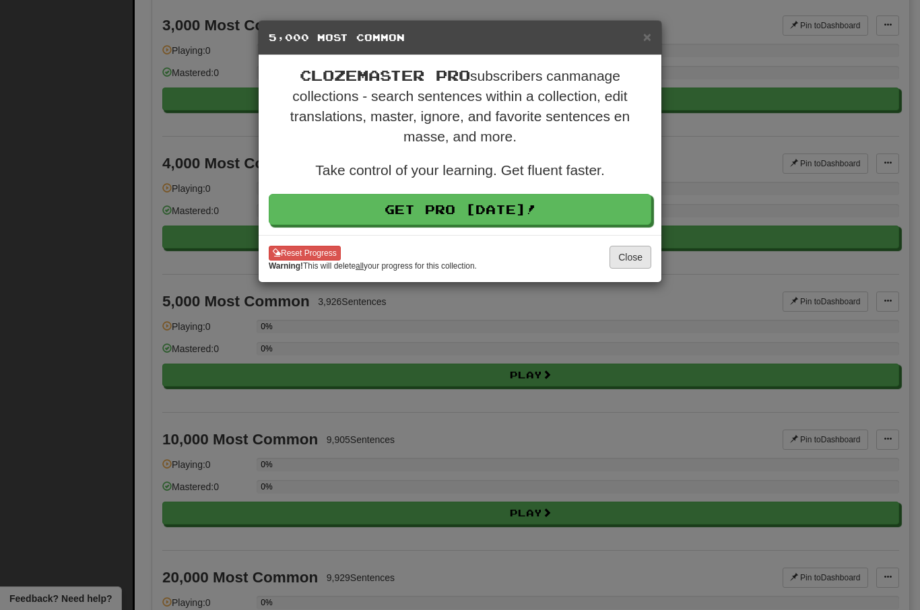
click at [634, 249] on button "Close" at bounding box center [631, 257] width 42 height 23
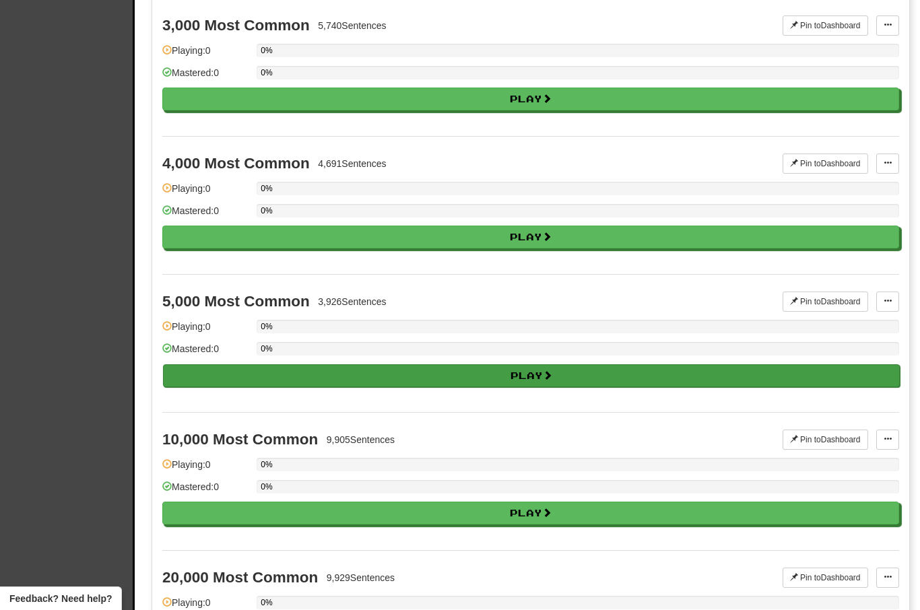
click at [393, 380] on button "Play" at bounding box center [531, 375] width 737 height 23
select select "**"
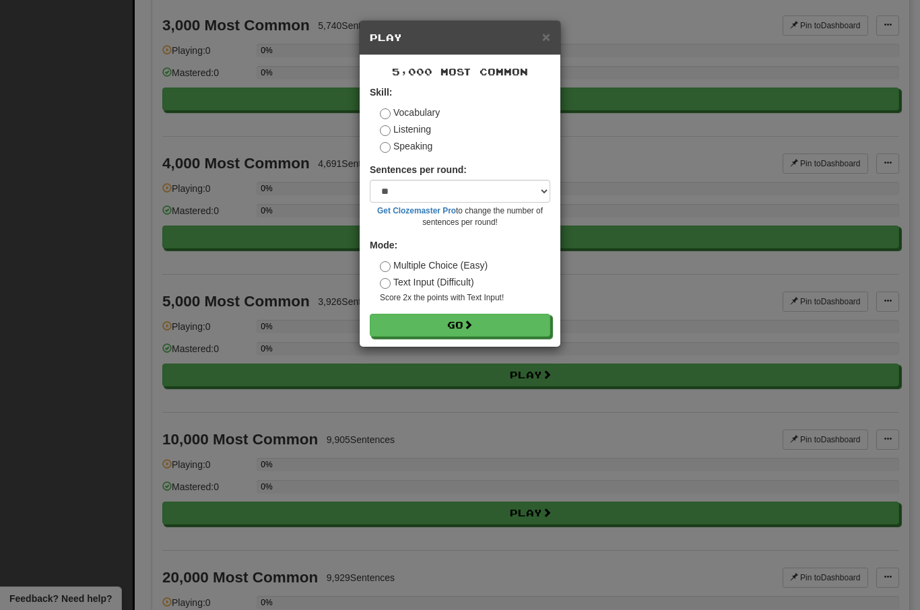
click at [438, 310] on form "Skill: Vocabulary Listening Speaking Sentences per round: * ** ** ** ** ** *** …" at bounding box center [460, 211] width 180 height 251
click at [440, 327] on button "Go" at bounding box center [460, 326] width 180 height 23
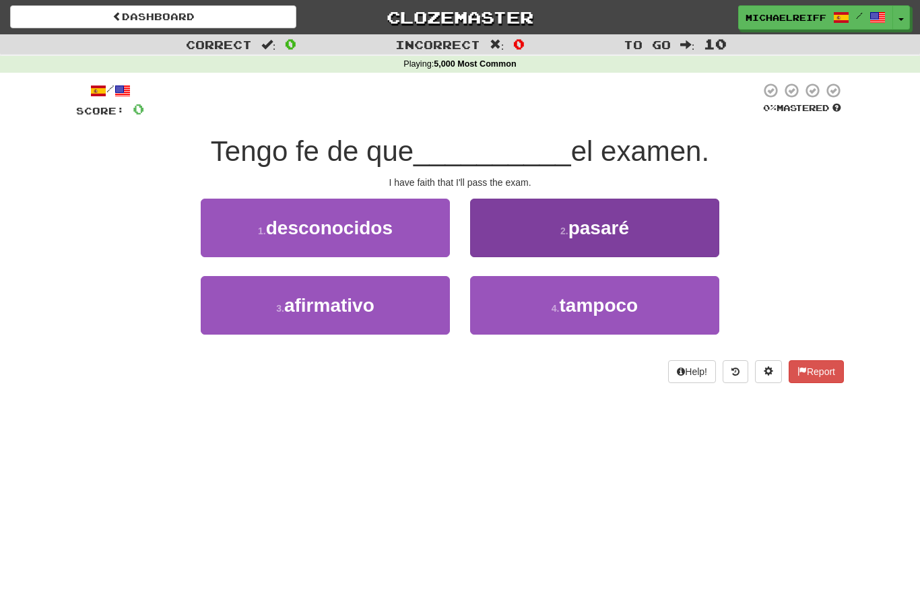
click at [555, 216] on button "2 . [GEOGRAPHIC_DATA]" at bounding box center [594, 228] width 249 height 59
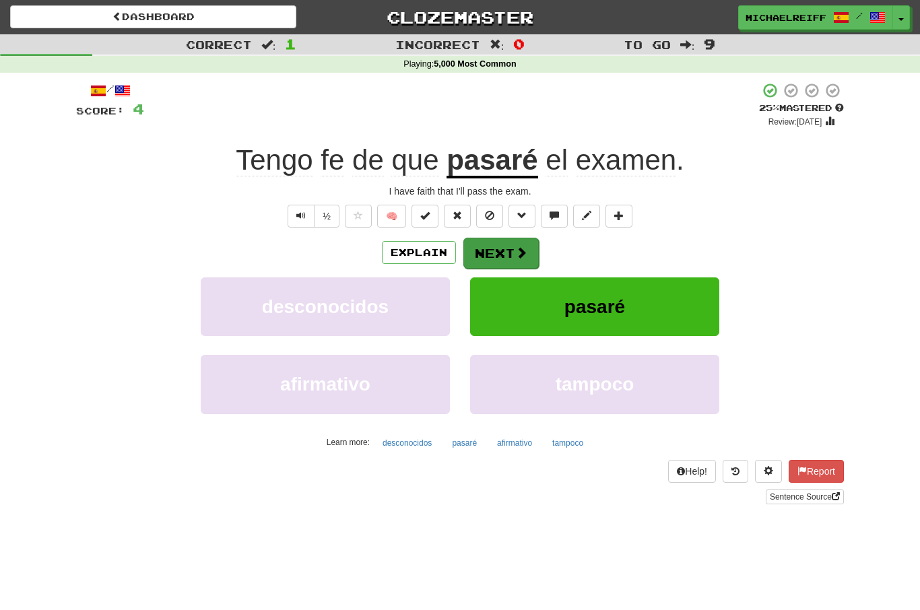
click at [526, 255] on span at bounding box center [521, 253] width 12 height 12
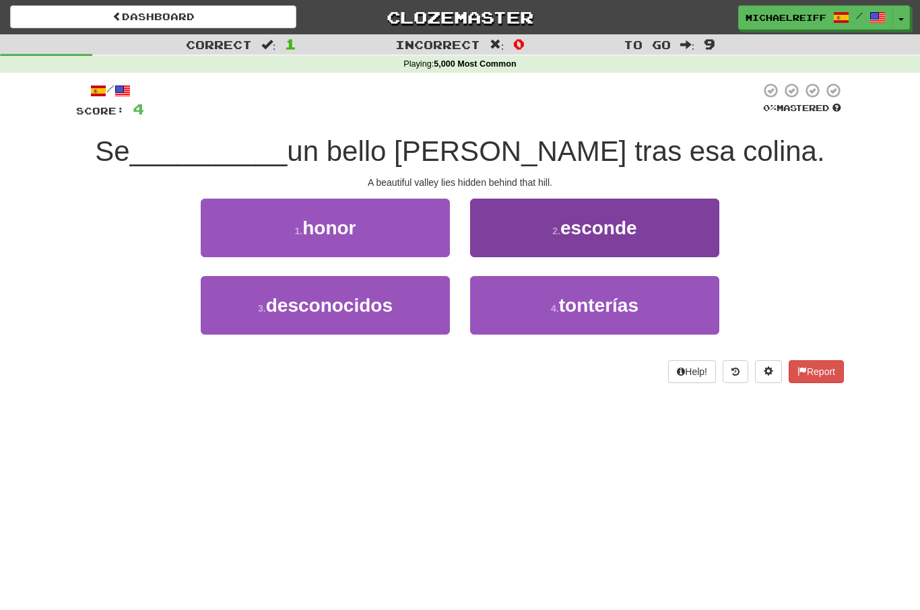
click at [515, 224] on button "2 . esconde" at bounding box center [594, 228] width 249 height 59
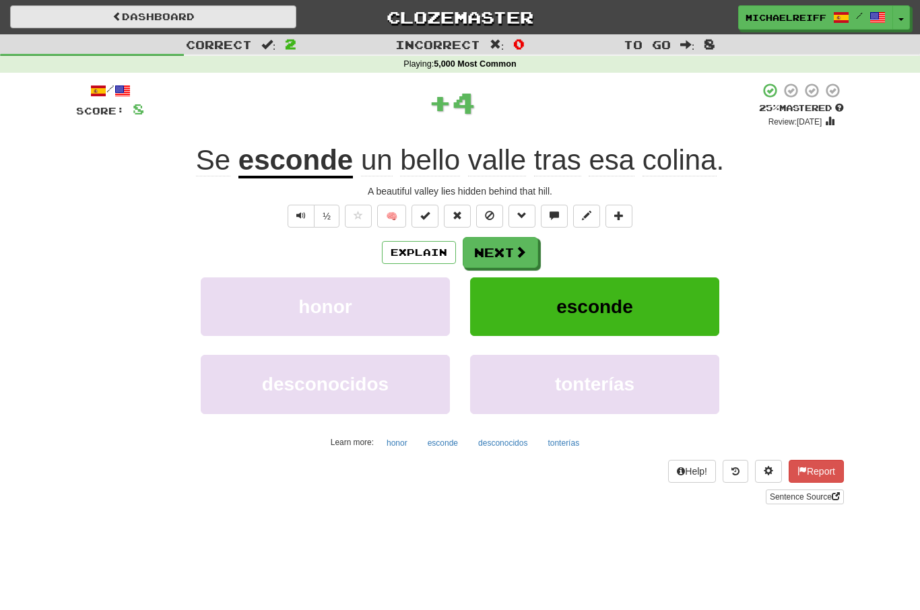
click at [180, 11] on link "Dashboard" at bounding box center [153, 16] width 286 height 23
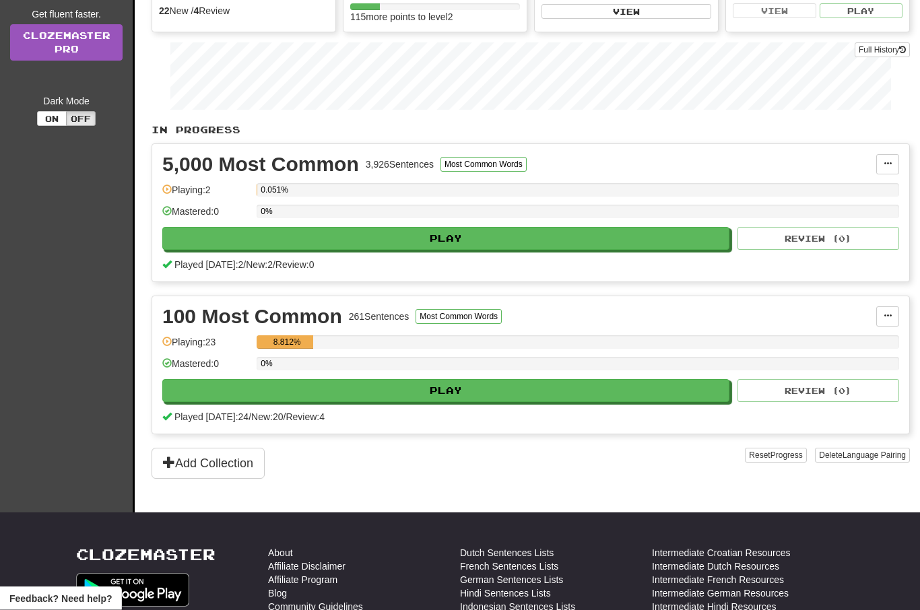
scroll to position [201, 0]
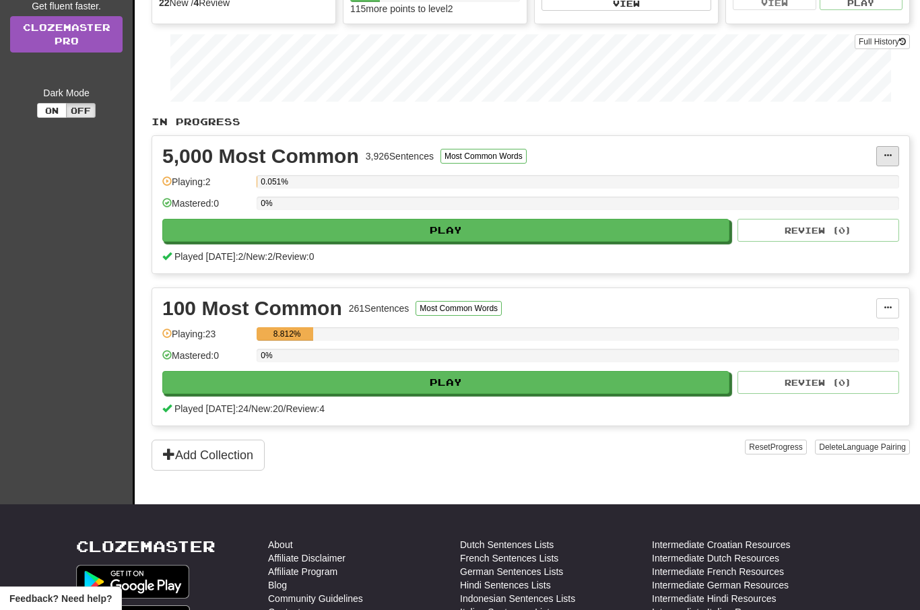
click at [892, 146] on button at bounding box center [887, 156] width 23 height 20
click at [327, 152] on div at bounding box center [460, 305] width 920 height 610
click at [326, 155] on div "5,000 Most Common" at bounding box center [260, 156] width 197 height 20
click at [521, 158] on button "Most Common Words" at bounding box center [483, 156] width 86 height 15
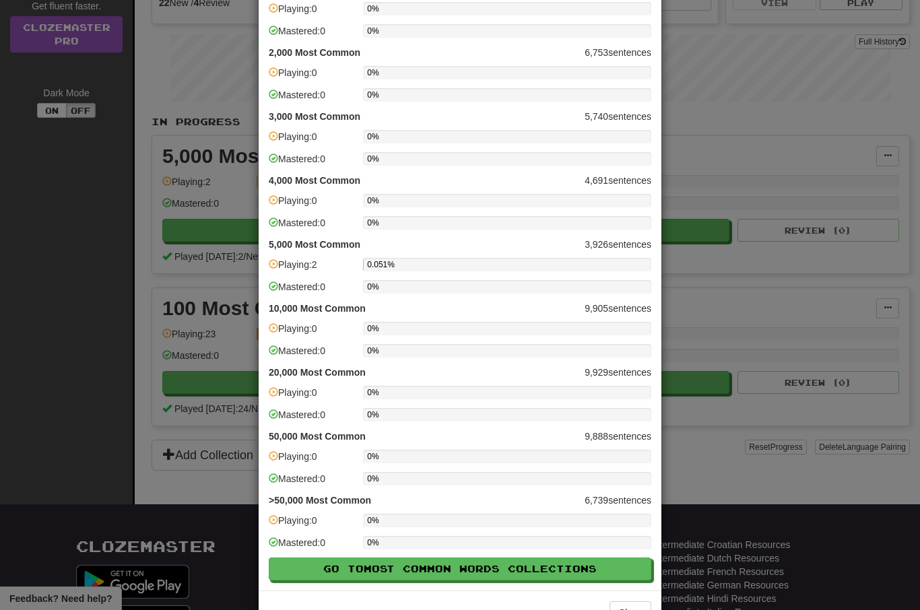
scroll to position [210, 0]
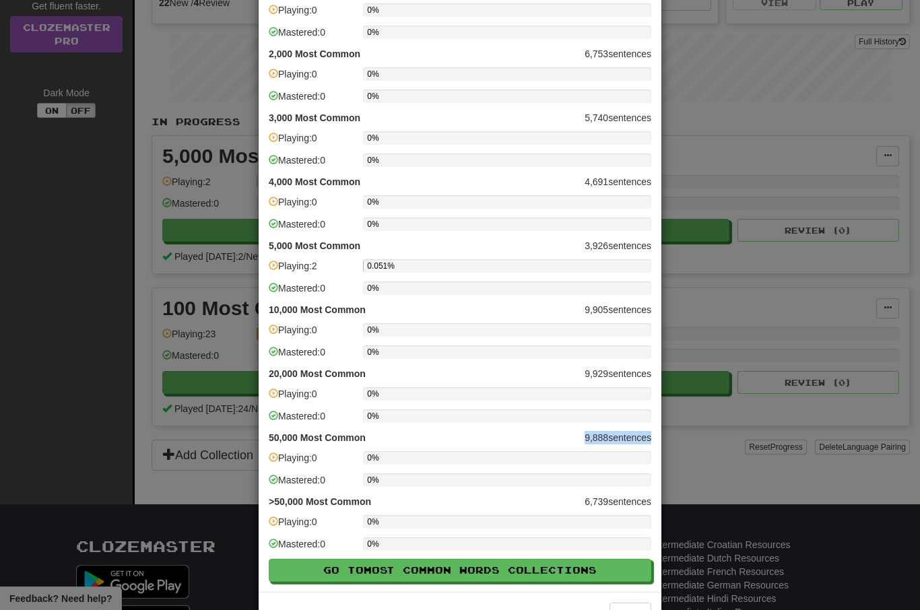
drag, startPoint x: 582, startPoint y: 434, endPoint x: 649, endPoint y: 434, distance: 66.7
click at [649, 434] on p "50,000 Most Common 9,888 sentences" at bounding box center [460, 437] width 383 height 13
drag, startPoint x: 583, startPoint y: 495, endPoint x: 640, endPoint y: 499, distance: 58.1
click at [640, 499] on p ">50,000 Most Common 6,739 sentences" at bounding box center [460, 501] width 383 height 13
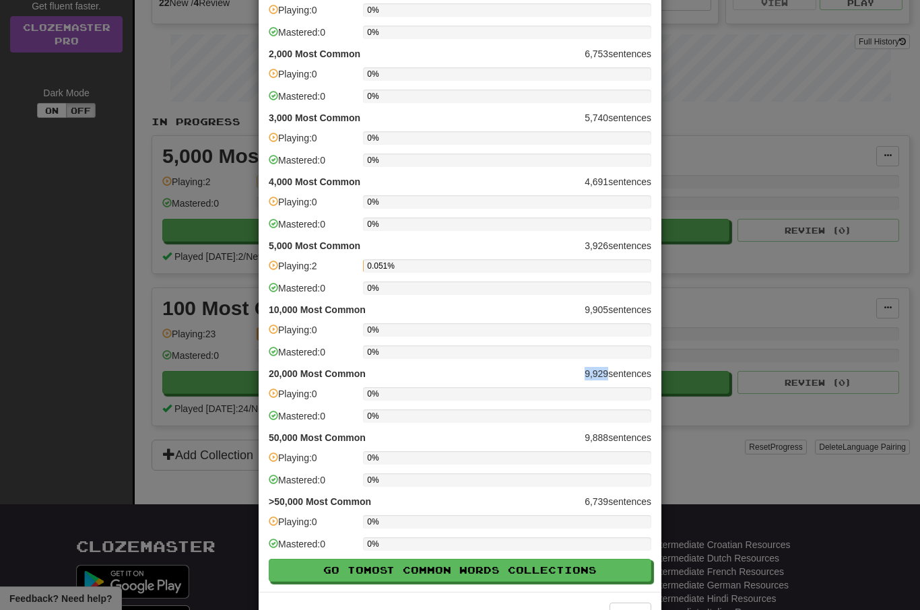
drag, startPoint x: 582, startPoint y: 379, endPoint x: 605, endPoint y: 383, distance: 23.9
click at [605, 379] on p "20,000 Most Common 9,929 sentences" at bounding box center [460, 373] width 383 height 13
drag, startPoint x: 574, startPoint y: 428, endPoint x: 632, endPoint y: 440, distance: 59.7
click at [632, 440] on div "100 Most Common 261 sentences Playing: 23 8.812% Mastered: 0 0% 500 Most Common…" at bounding box center [460, 218] width 403 height 747
click at [632, 440] on p "50,000 Most Common 9,888 sentences" at bounding box center [460, 437] width 383 height 13
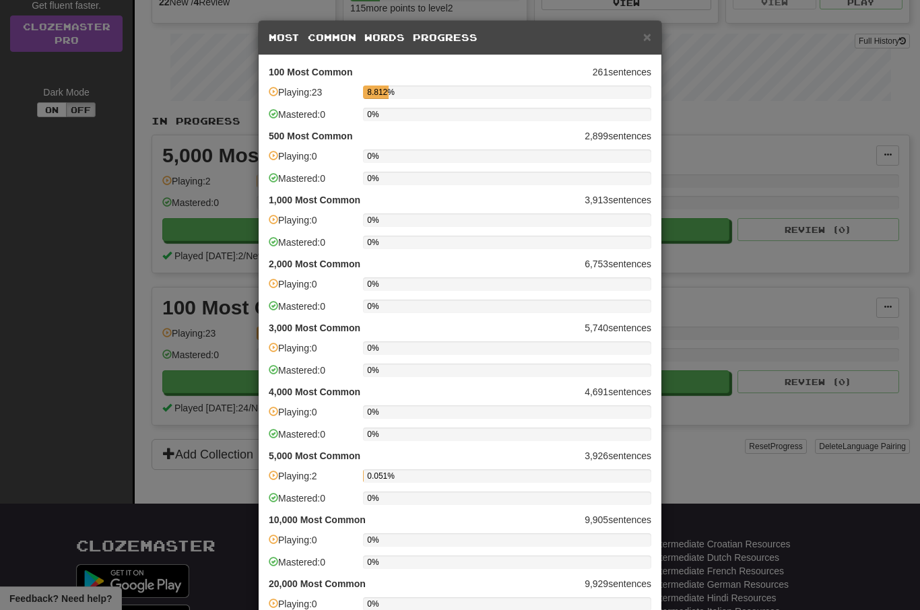
scroll to position [201, 0]
drag, startPoint x: 296, startPoint y: 199, endPoint x: 552, endPoint y: 236, distance: 259.4
click at [552, 236] on div "1,000 Most Common 3,913 sentences Playing: 0 0% Mastered: 0 0%" at bounding box center [460, 225] width 383 height 64
click at [552, 236] on div "0%" at bounding box center [507, 242] width 288 height 13
drag, startPoint x: 576, startPoint y: 198, endPoint x: 613, endPoint y: 198, distance: 37.0
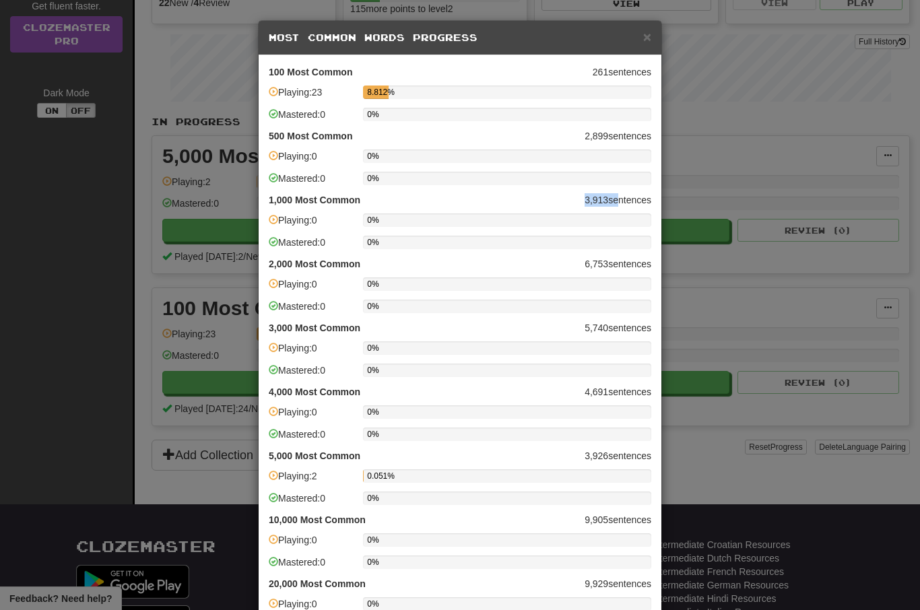
click at [613, 198] on p "1,000 Most Common 3,913 sentences" at bounding box center [460, 199] width 383 height 13
click at [649, 41] on span "×" at bounding box center [647, 36] width 8 height 15
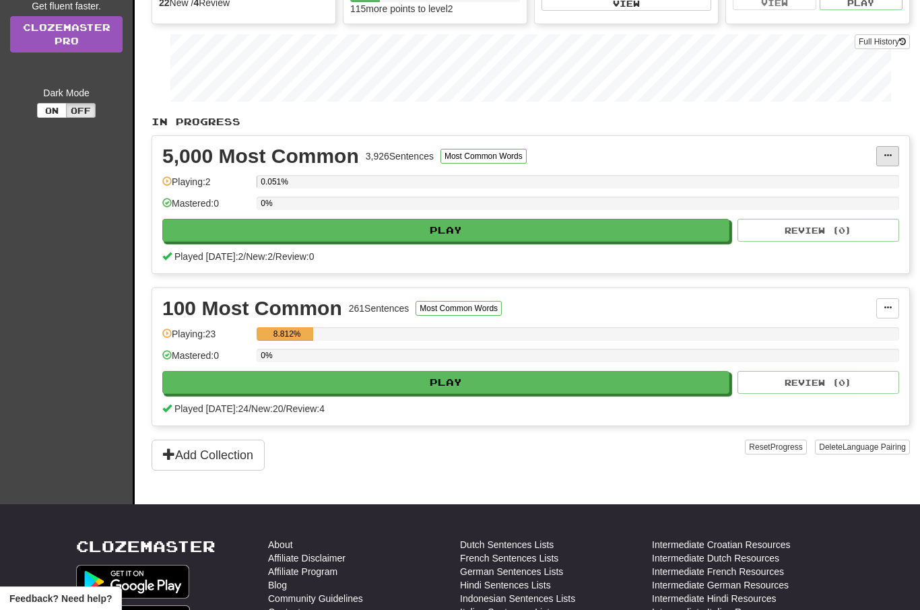
click at [886, 154] on span at bounding box center [888, 156] width 8 height 8
click at [843, 209] on span "Unpin from Dashboard" at bounding box center [837, 210] width 95 height 11
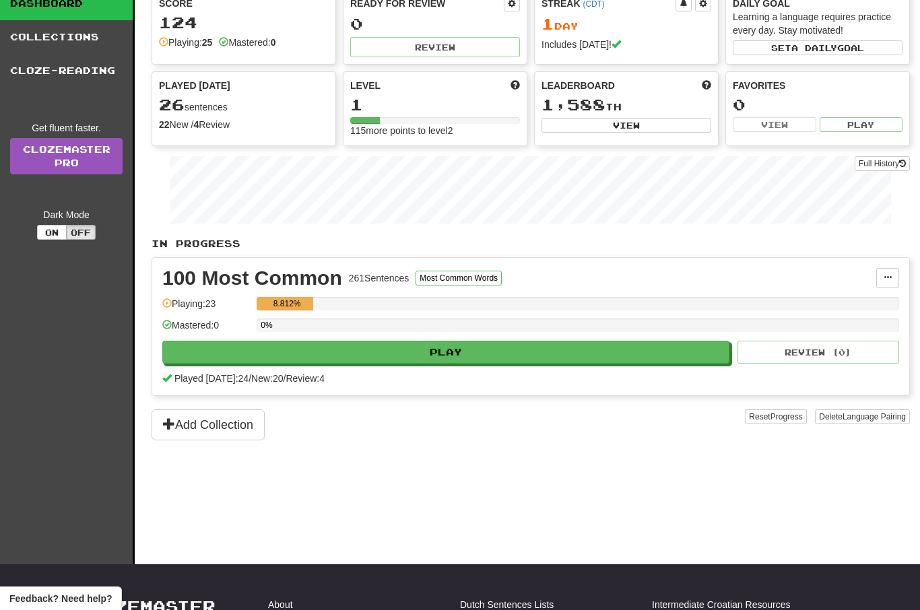
scroll to position [0, 0]
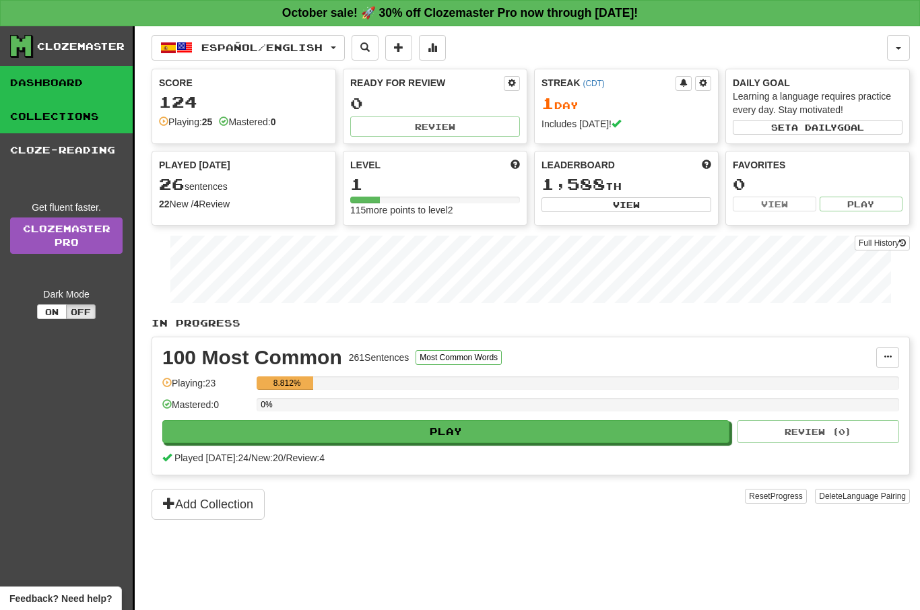
click at [75, 124] on link "Collections" at bounding box center [66, 117] width 133 height 34
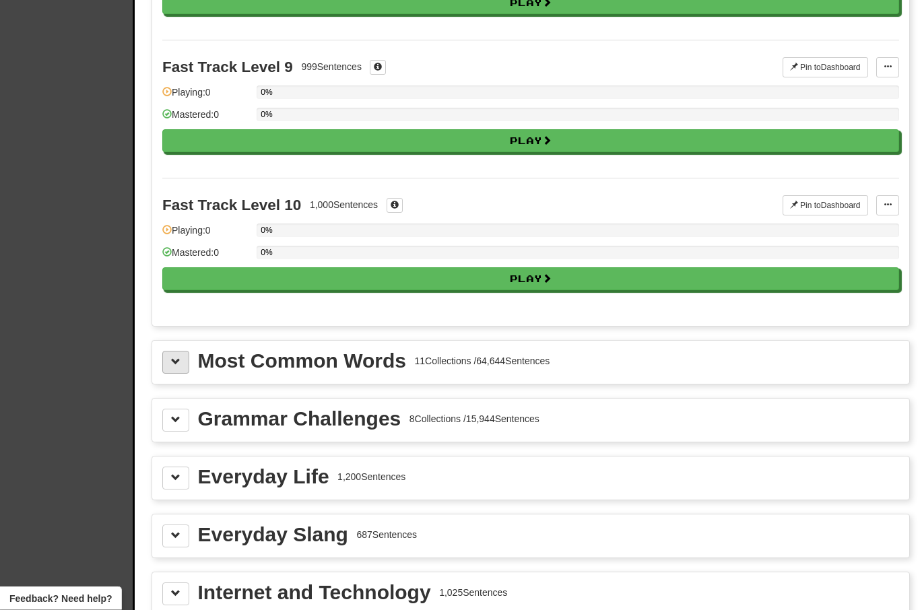
click at [178, 362] on span at bounding box center [175, 362] width 9 height 9
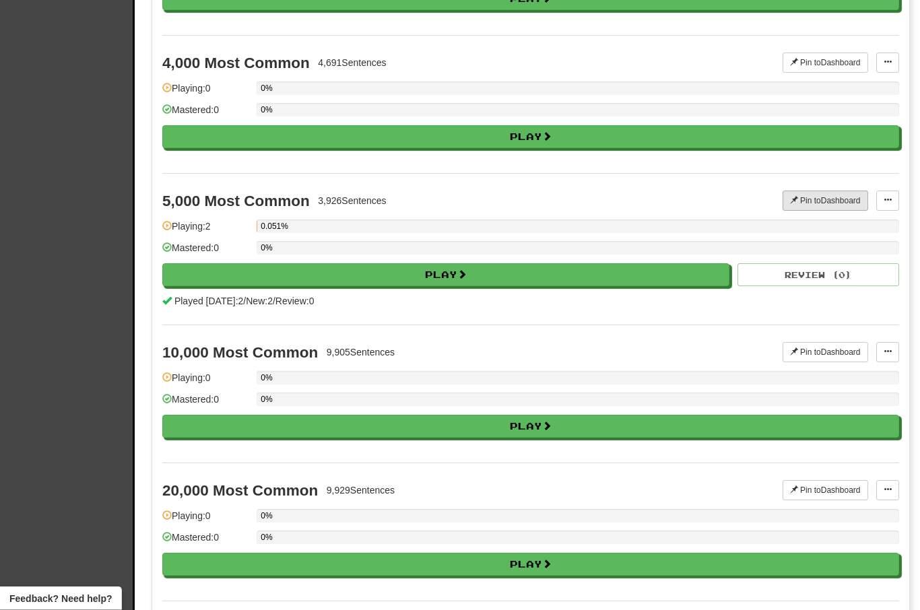
scroll to position [2259, 0]
click at [884, 203] on span at bounding box center [888, 200] width 8 height 8
click at [847, 296] on div at bounding box center [460, 305] width 920 height 610
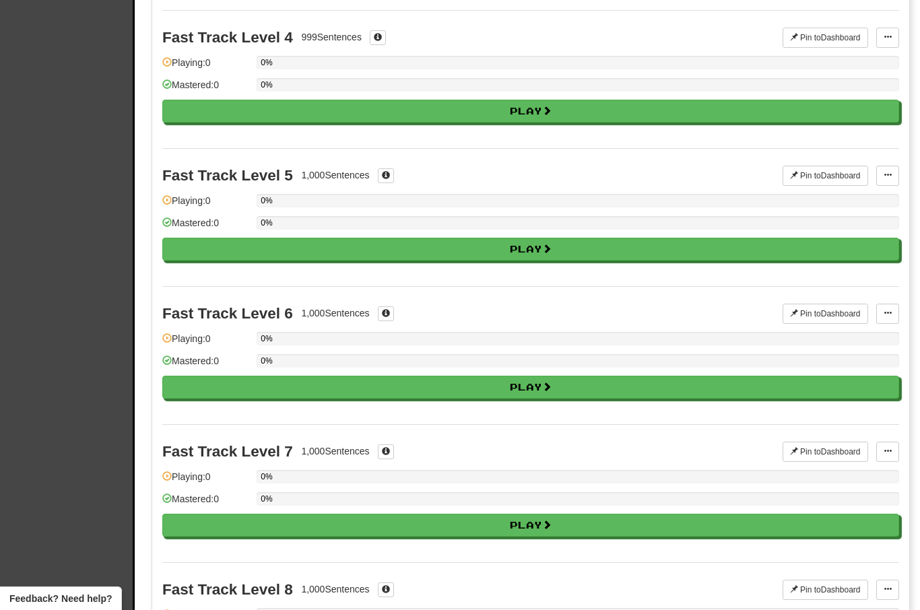
scroll to position [0, 0]
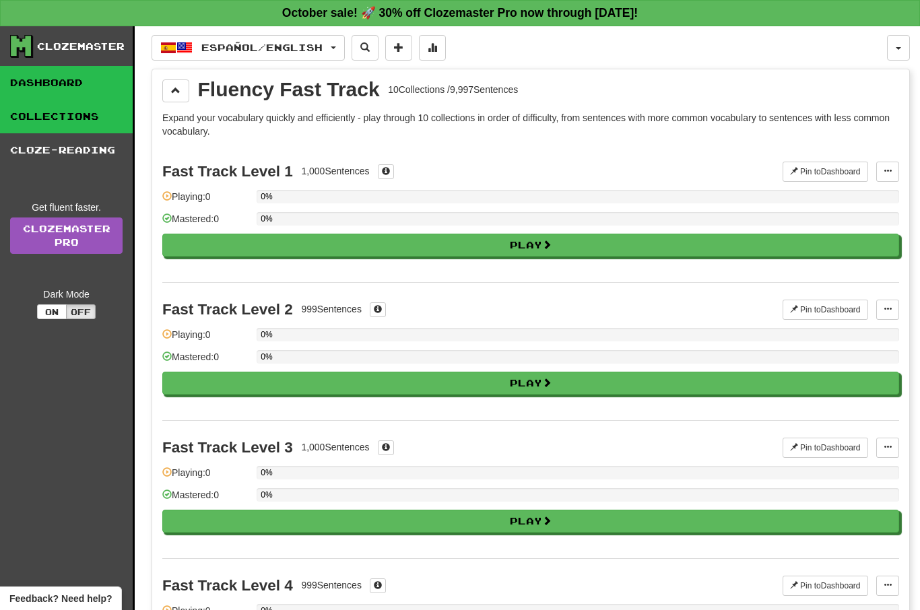
click at [62, 83] on link "Dashboard" at bounding box center [66, 83] width 133 height 34
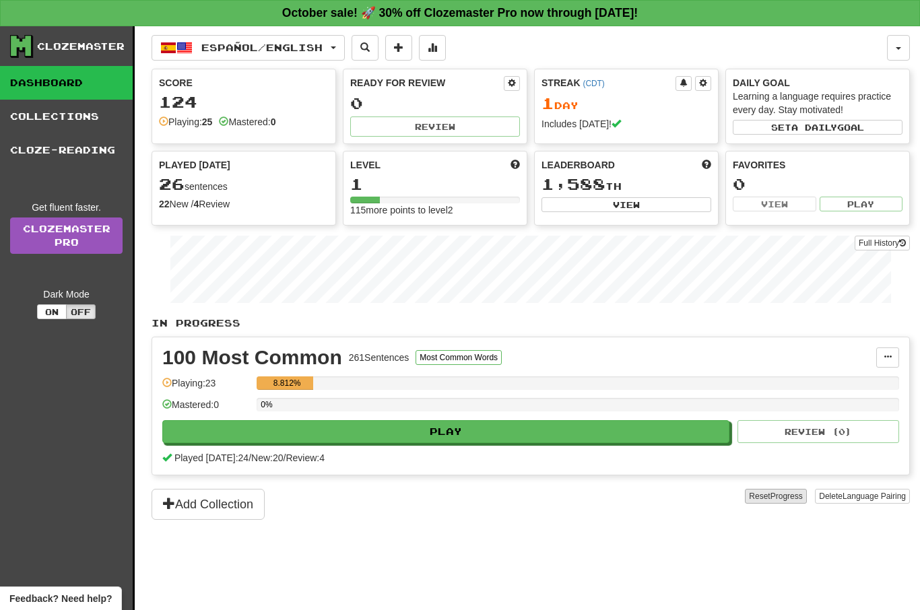
click at [793, 494] on span "Progress" at bounding box center [786, 496] width 32 height 9
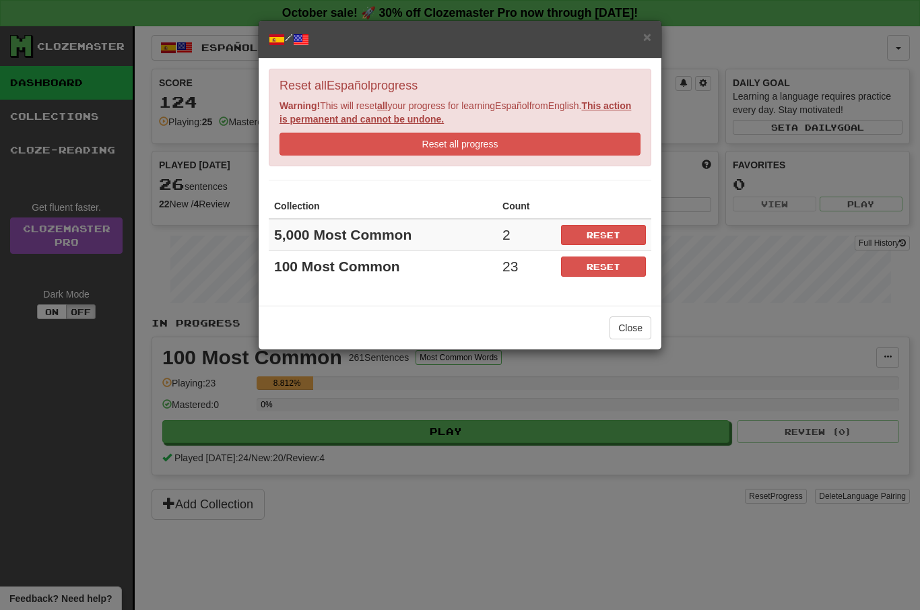
drag, startPoint x: 593, startPoint y: 238, endPoint x: 575, endPoint y: 352, distance: 114.6
click at [593, 238] on button "Reset" at bounding box center [603, 235] width 85 height 20
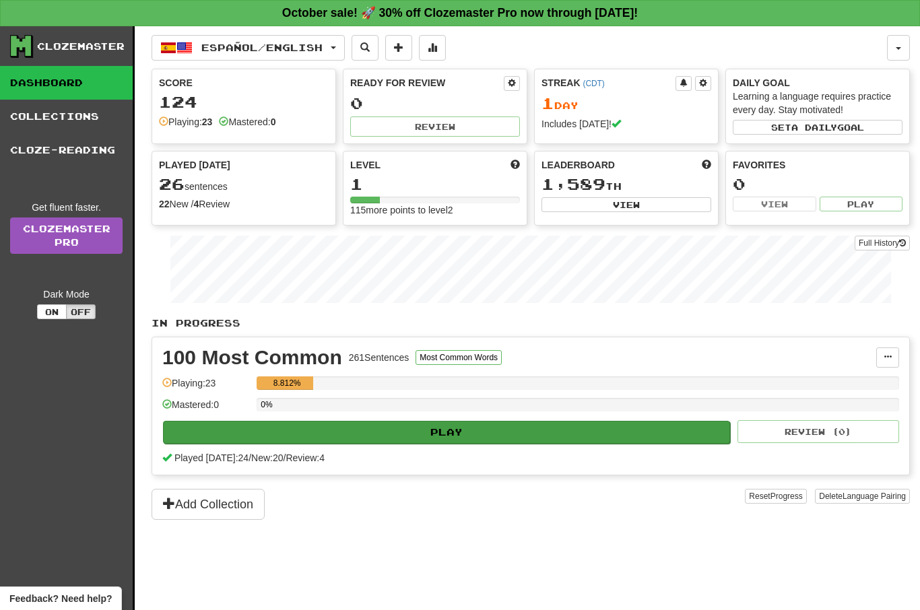
click at [452, 424] on button "Play" at bounding box center [446, 432] width 567 height 23
select select "**"
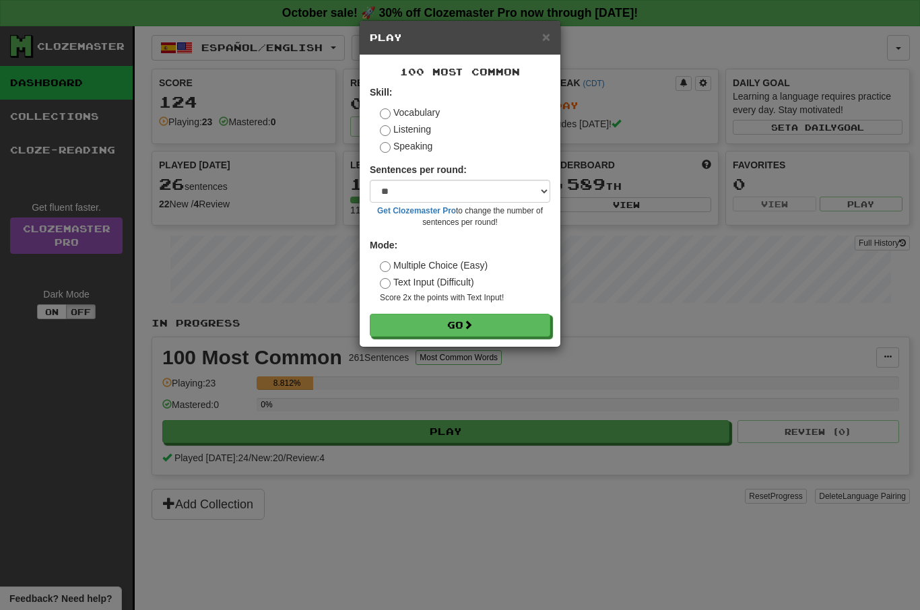
click at [446, 306] on form "Skill: Vocabulary Listening Speaking Sentences per round: * ** ** ** ** ** *** …" at bounding box center [460, 211] width 180 height 251
click at [446, 323] on button "Go" at bounding box center [460, 326] width 180 height 23
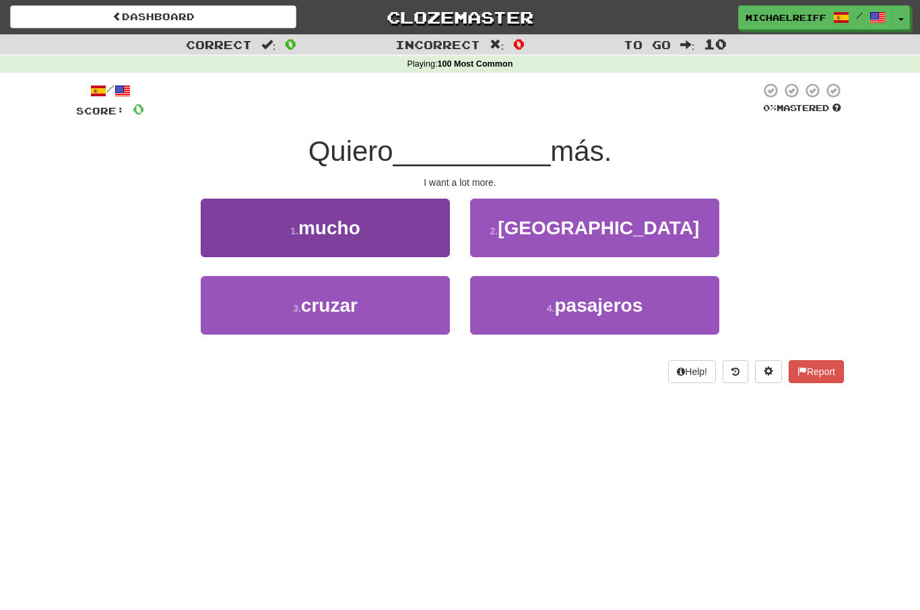
click at [409, 211] on button "1 . mucho" at bounding box center [325, 228] width 249 height 59
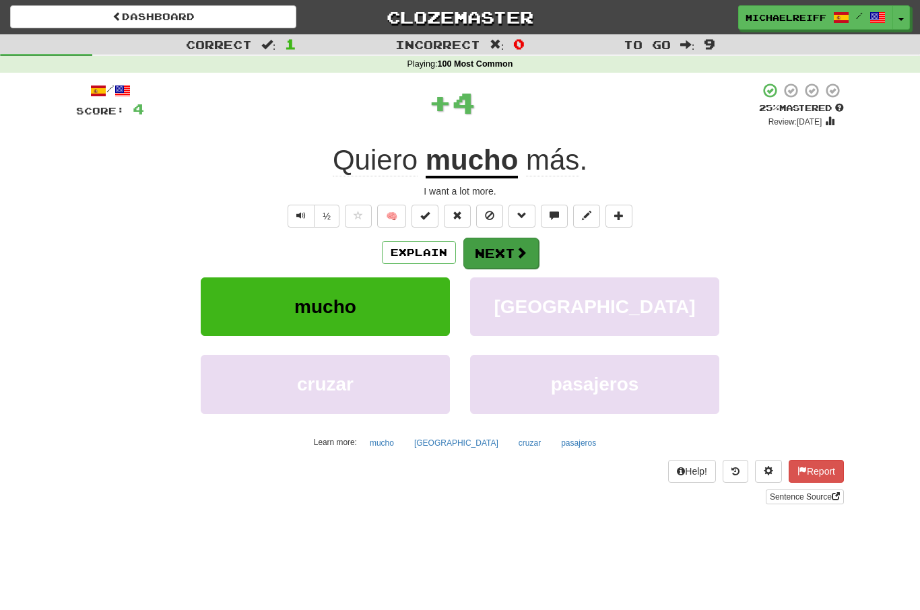
click at [517, 254] on span at bounding box center [521, 253] width 12 height 12
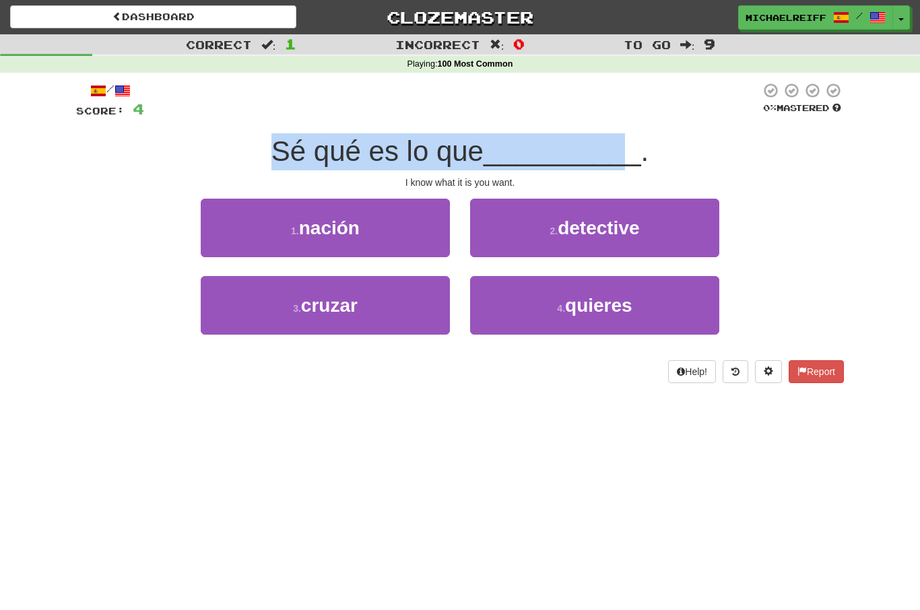
drag, startPoint x: 271, startPoint y: 150, endPoint x: 630, endPoint y: 152, distance: 358.3
click at [630, 152] on div "Sé qué es lo que __________ ." at bounding box center [460, 151] width 768 height 37
click at [630, 152] on span "__________" at bounding box center [563, 151] width 158 height 32
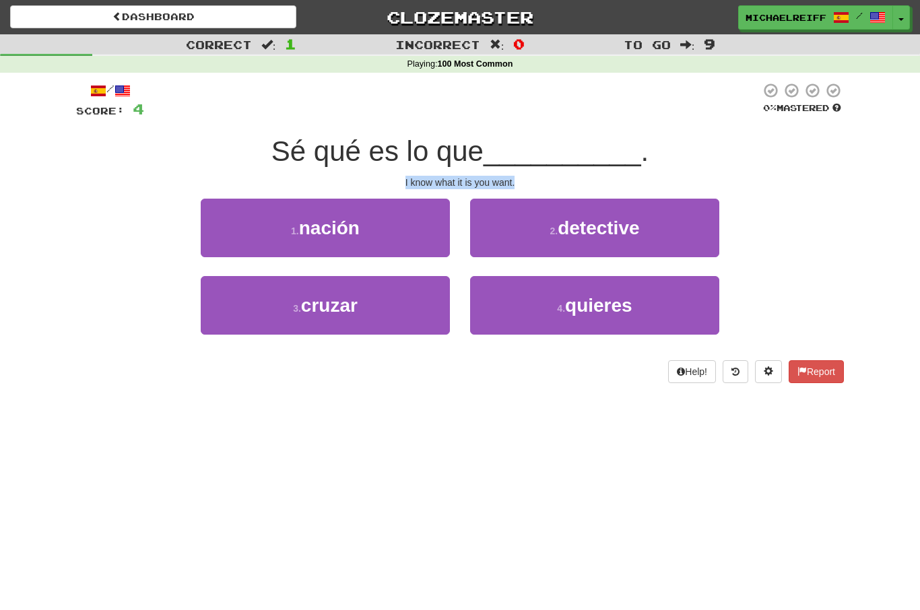
drag, startPoint x: 392, startPoint y: 171, endPoint x: 537, endPoint y: 179, distance: 145.0
click at [537, 179] on div "/ Score: 4 0 % Mastered Sé qué es lo que __________ . I know what it is you wan…" at bounding box center [460, 232] width 768 height 301
click at [537, 179] on div "I know what it is you want." at bounding box center [460, 182] width 768 height 13
drag, startPoint x: 276, startPoint y: 147, endPoint x: 673, endPoint y: 131, distance: 397.0
click at [673, 131] on div "/ Score: 4 0 % Mastered Sé qué es lo que __________ . I know what it is you wan…" at bounding box center [460, 232] width 768 height 301
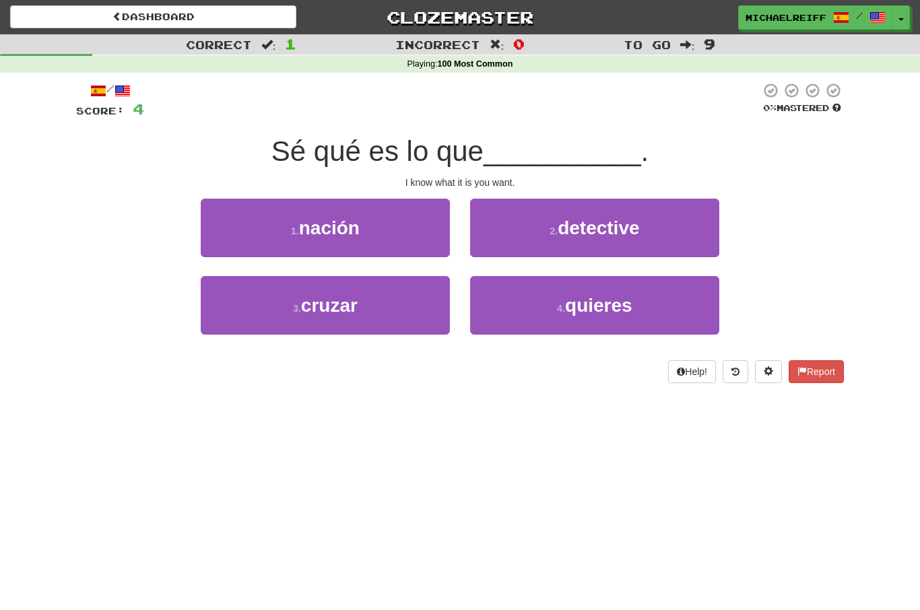
click at [673, 131] on div "/ Score: 4 0 % Mastered Sé qué es lo que __________ . I know what it is you wan…" at bounding box center [460, 232] width 768 height 301
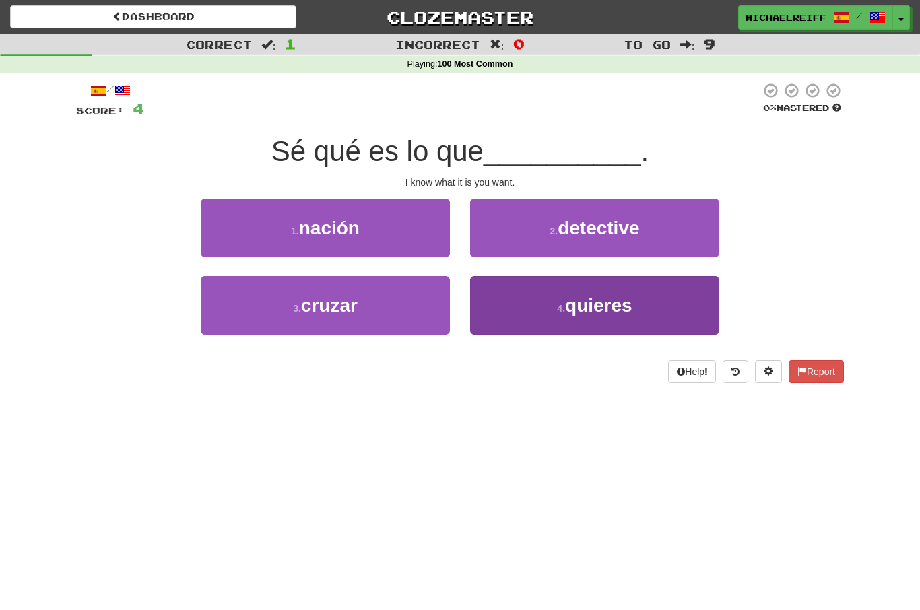
click at [588, 304] on span "quieres" at bounding box center [598, 305] width 67 height 21
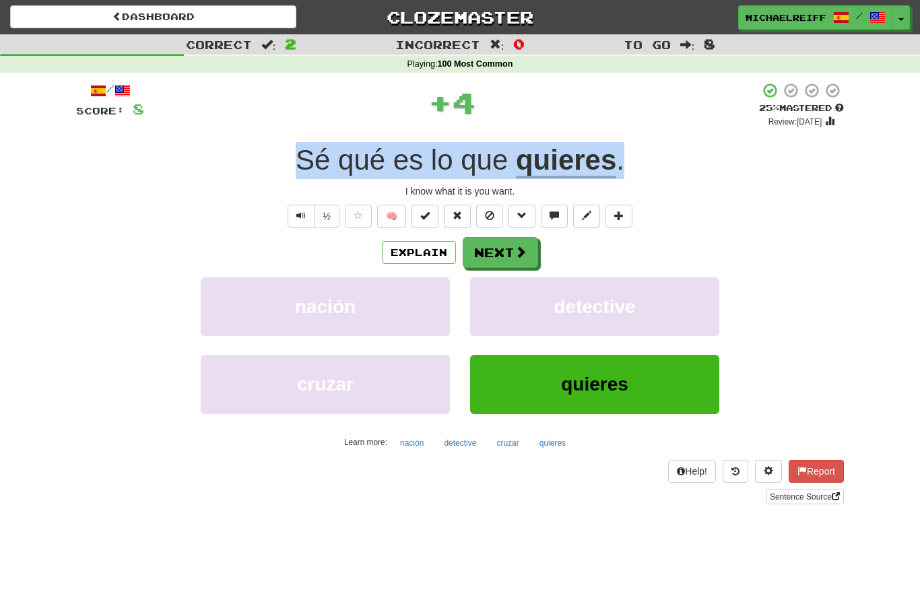
drag, startPoint x: 294, startPoint y: 138, endPoint x: 651, endPoint y: 170, distance: 358.4
click at [651, 170] on div "/ Score: 8 + 4 25 % Mastered Review: [DATE] Sé qué es lo que quieres . I know w…" at bounding box center [460, 293] width 768 height 422
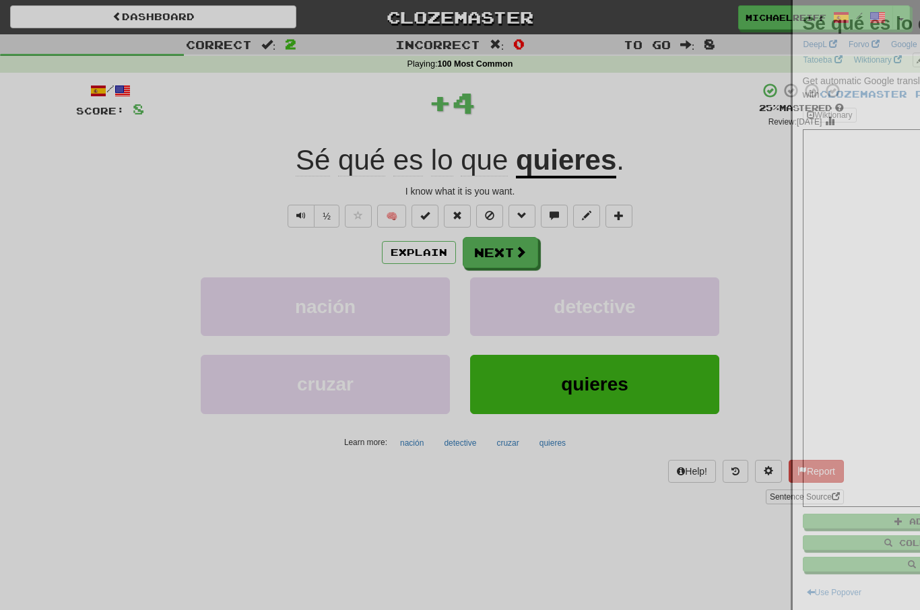
click at [651, 170] on div at bounding box center [460, 305] width 920 height 610
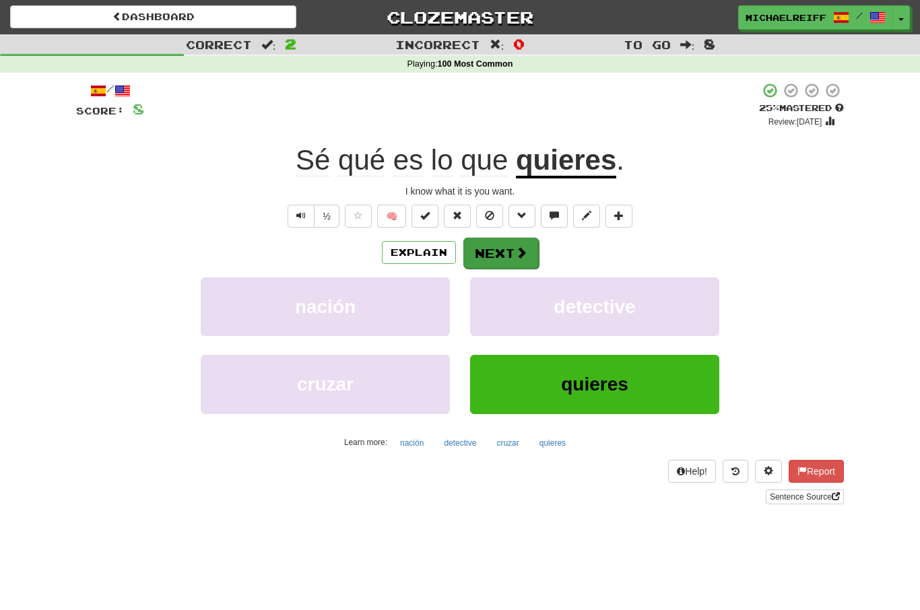
click at [524, 247] on span at bounding box center [521, 253] width 12 height 12
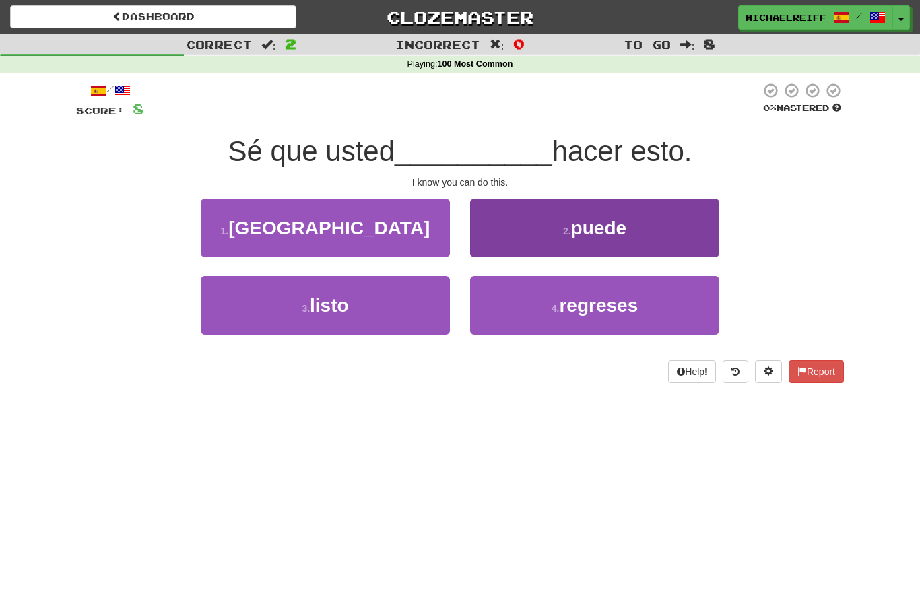
click at [503, 214] on button "2 . puede" at bounding box center [594, 228] width 249 height 59
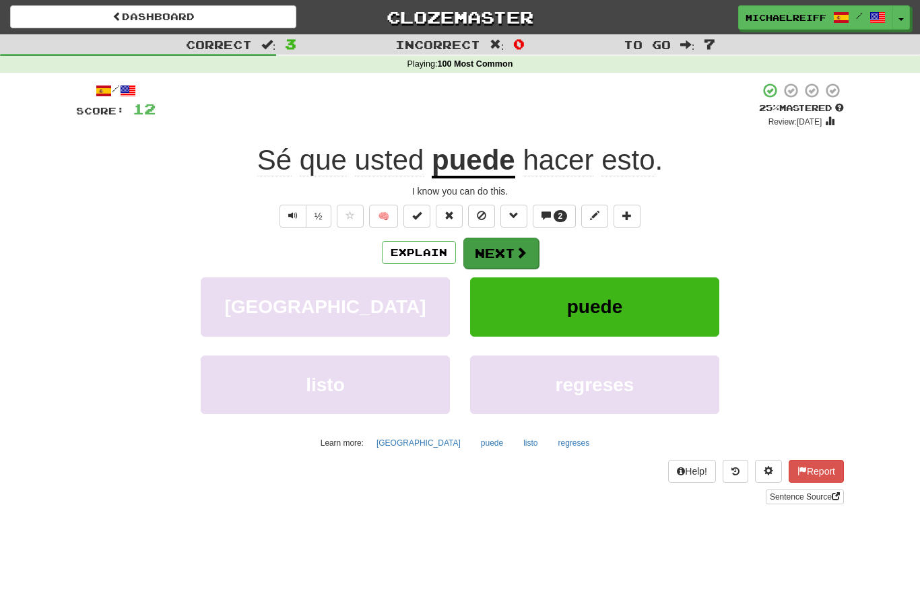
click at [514, 240] on button "Next" at bounding box center [500, 253] width 75 height 31
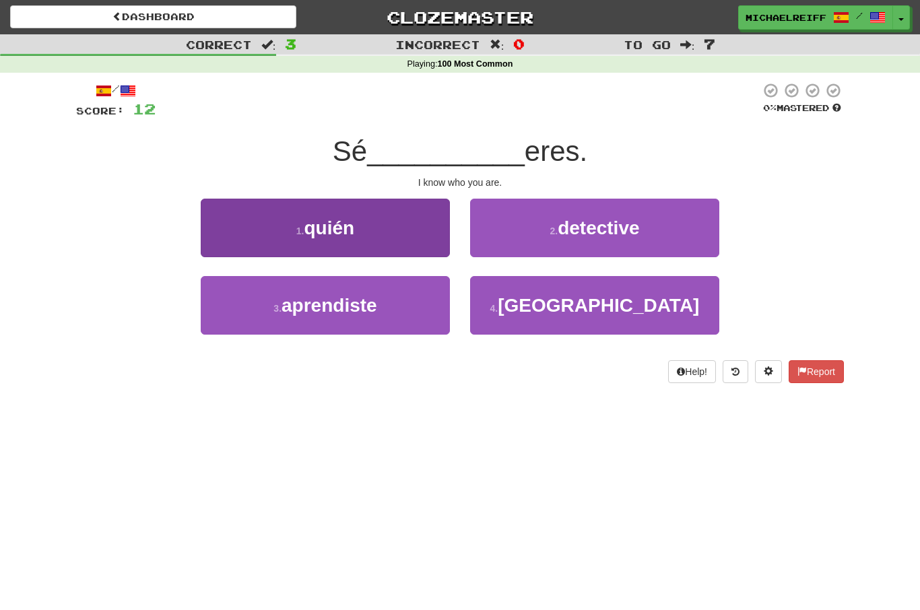
click at [429, 225] on button "1 . quién" at bounding box center [325, 228] width 249 height 59
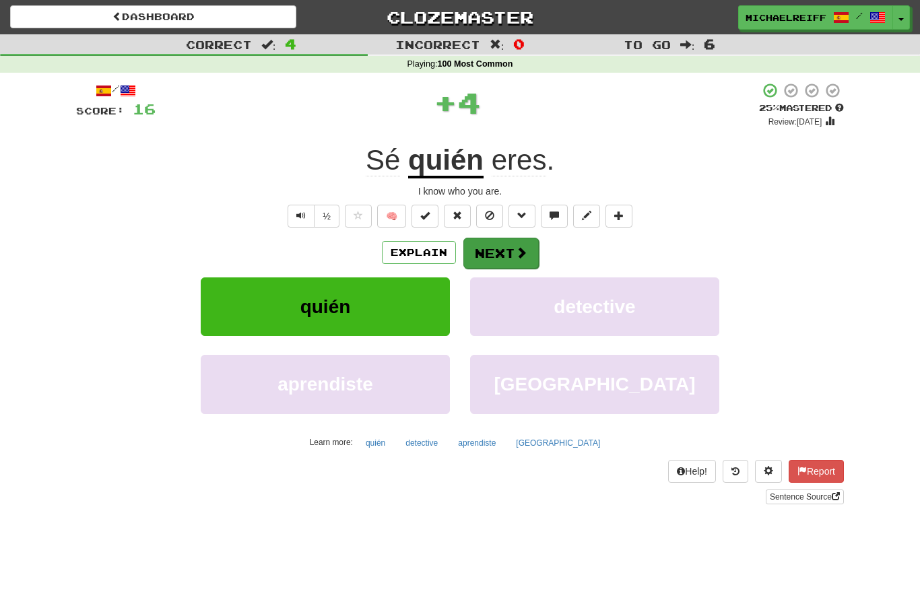
click at [497, 249] on button "Next" at bounding box center [500, 253] width 75 height 31
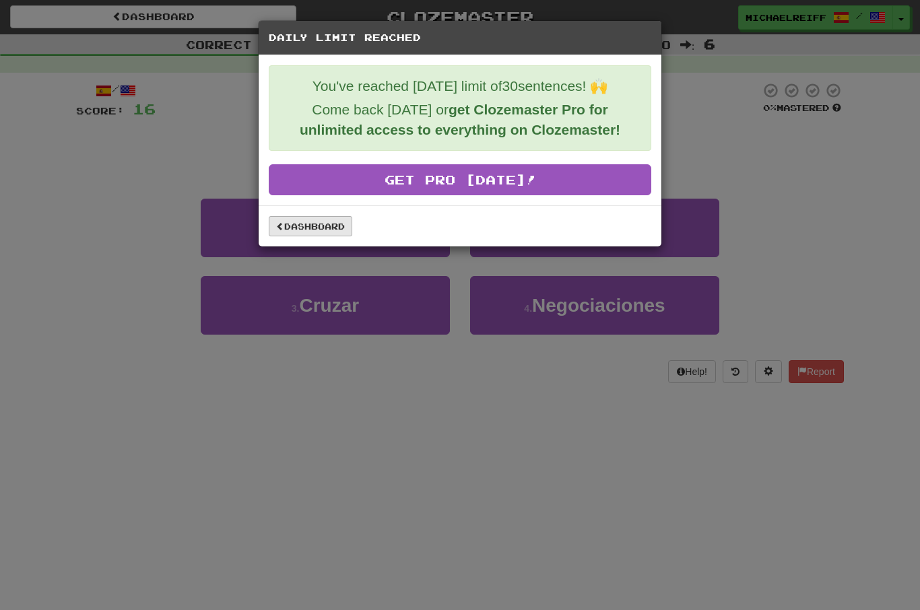
click at [317, 224] on link "Dashboard" at bounding box center [311, 226] width 84 height 20
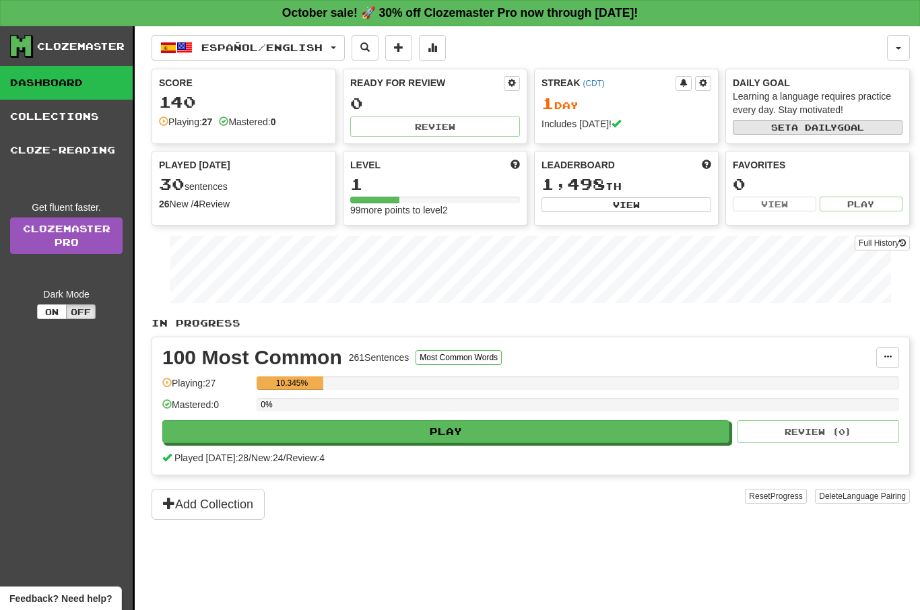
click at [788, 125] on button "Set a daily goal" at bounding box center [818, 127] width 170 height 15
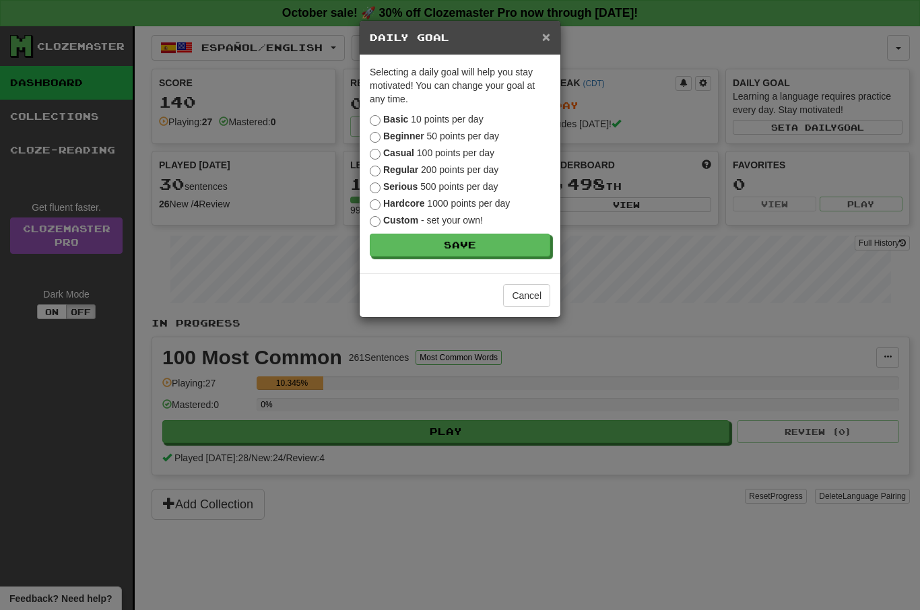
click at [548, 40] on span "×" at bounding box center [546, 36] width 8 height 15
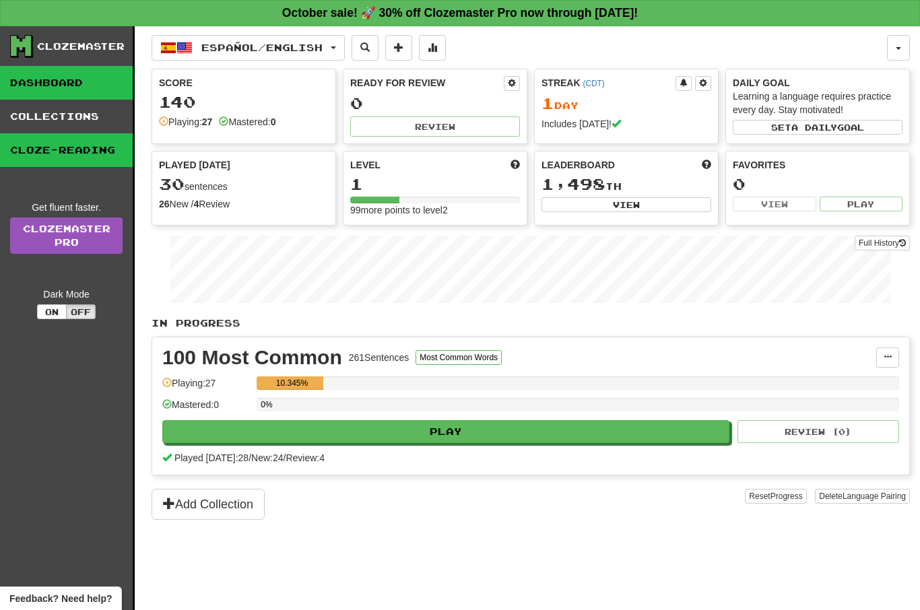
click at [102, 150] on link "Cloze-Reading" at bounding box center [66, 150] width 133 height 34
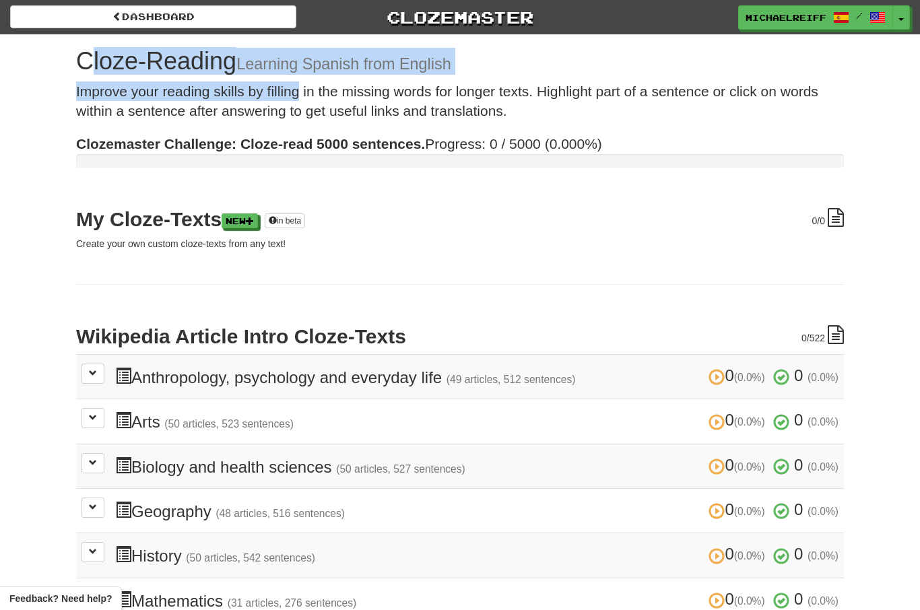
drag, startPoint x: 72, startPoint y: 54, endPoint x: 289, endPoint y: 90, distance: 219.8
click at [289, 90] on div "Cloze-Reading Learning Spanish from English Improve your reading skills by fill…" at bounding box center [460, 446] width 788 height 825
click at [289, 90] on p "Improve your reading skills by filling in the missing words for longer texts. H…" at bounding box center [460, 101] width 768 height 40
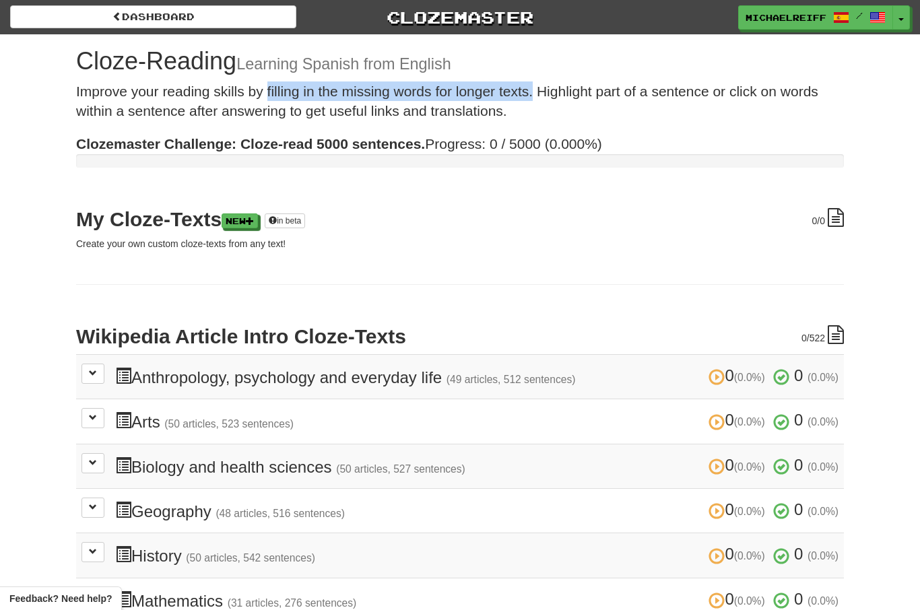
drag, startPoint x: 289, startPoint y: 90, endPoint x: 517, endPoint y: 93, distance: 227.7
click at [517, 93] on p "Improve your reading skills by filling in the missing words for longer texts. H…" at bounding box center [460, 101] width 768 height 40
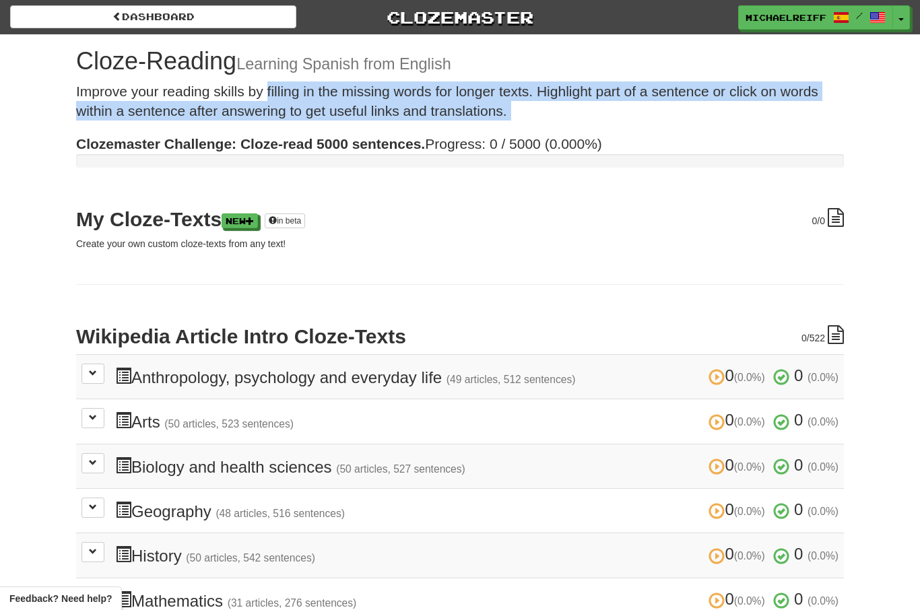
drag, startPoint x: 517, startPoint y: 93, endPoint x: 574, endPoint y: 128, distance: 67.1
click at [574, 128] on div "Cloze-Reading Learning Spanish from English Improve your reading skills by fill…" at bounding box center [460, 446] width 788 height 825
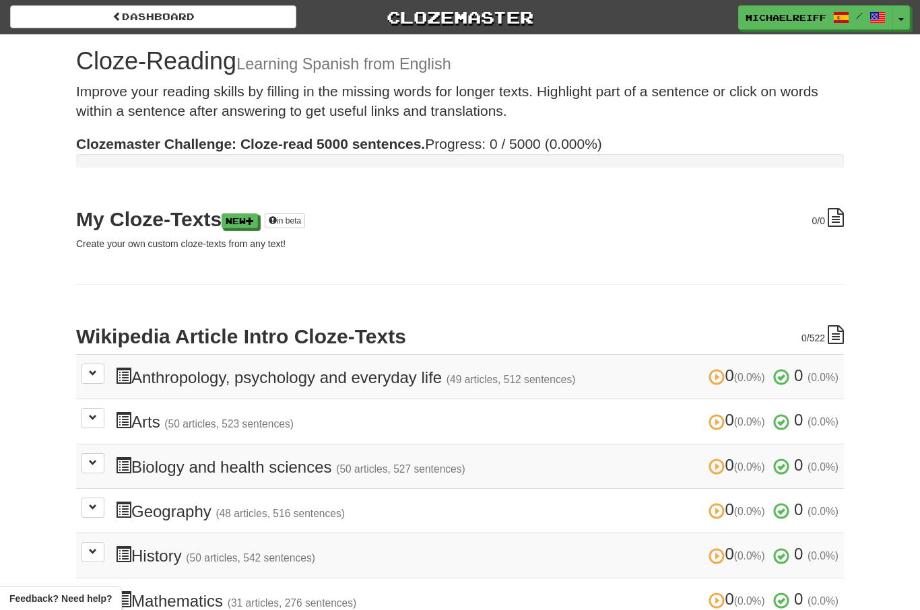
drag, startPoint x: 574, startPoint y: 128, endPoint x: 561, endPoint y: 125, distance: 13.1
click at [574, 128] on div "Cloze-Reading Learning Spanish from English Improve your reading skills by fill…" at bounding box center [460, 446] width 788 height 825
drag, startPoint x: 299, startPoint y: 139, endPoint x: 486, endPoint y: 139, distance: 186.6
click at [486, 139] on span "Clozemaster Challenge: Cloze-read 5000 sentences. Progress: 0 / 5000 (0.000%)" at bounding box center [339, 143] width 526 height 15
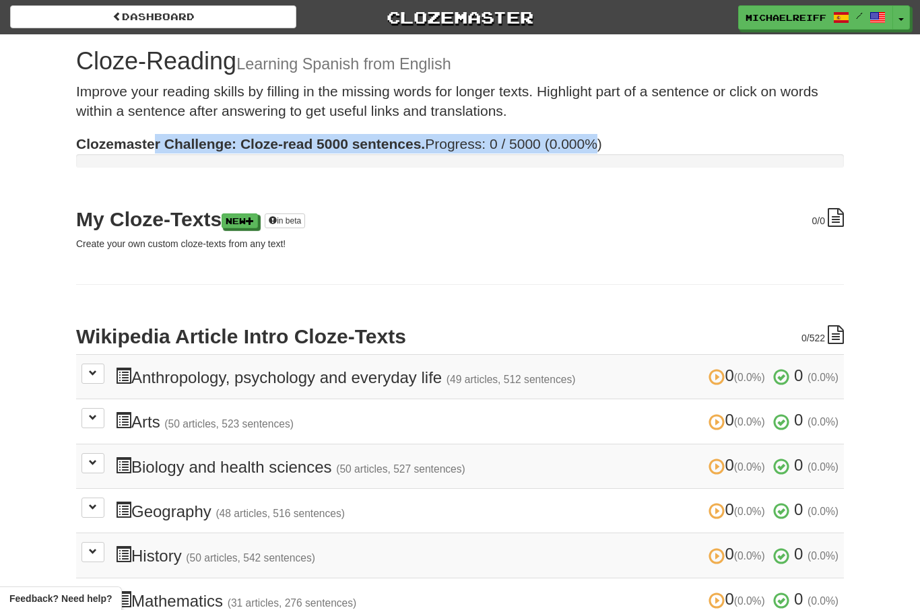
drag, startPoint x: 585, startPoint y: 149, endPoint x: 158, endPoint y: 141, distance: 427.7
click at [158, 141] on span "Clozemaster Challenge: Cloze-read 5000 sentences. Progress: 0 / 5000 (0.000%)" at bounding box center [339, 143] width 526 height 15
click at [158, 141] on strong "Clozemaster Challenge: Cloze-read 5000 sentences." at bounding box center [250, 143] width 349 height 15
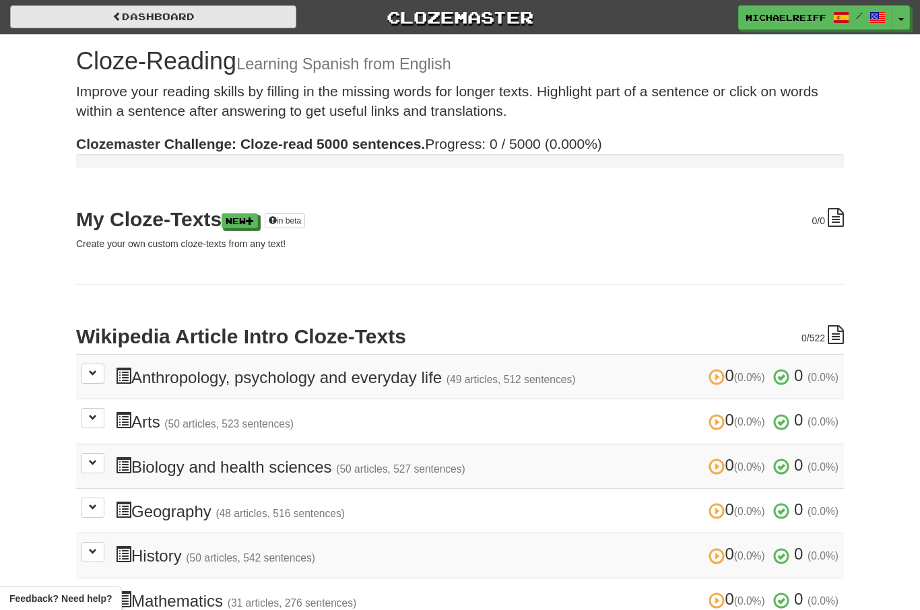
click at [123, 17] on link "Dashboard" at bounding box center [153, 16] width 286 height 23
